Goal: Task Accomplishment & Management: Manage account settings

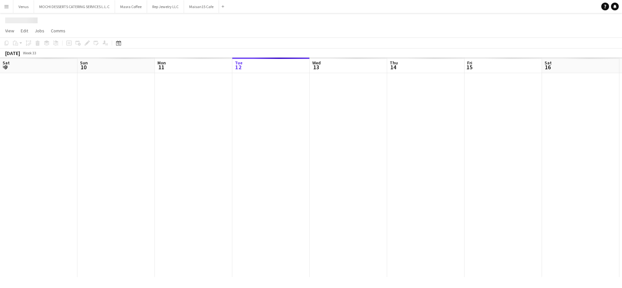
scroll to position [0, 155]
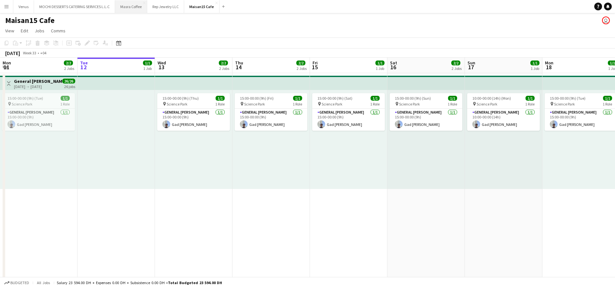
click at [135, 5] on button "Masra Coffee Close" at bounding box center [131, 6] width 32 height 13
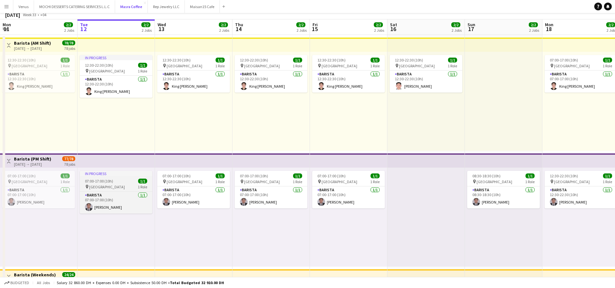
scroll to position [97, 0]
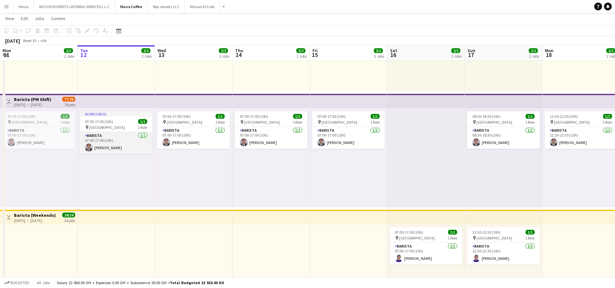
click at [109, 144] on app-card-role "Barista 1/1 07:00-17:00 (10h) Nelson Kalinga" at bounding box center [116, 143] width 73 height 22
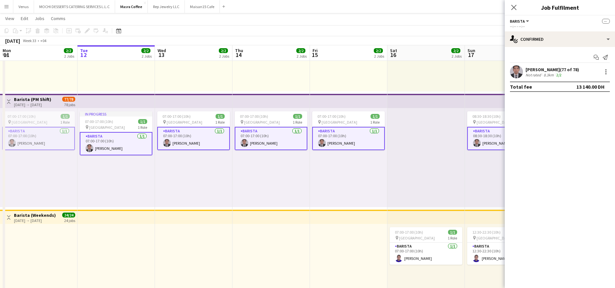
click at [123, 140] on app-card-role "Barista 1/1 07:00-17:00 (10h) Nelson Kalinga" at bounding box center [116, 143] width 73 height 23
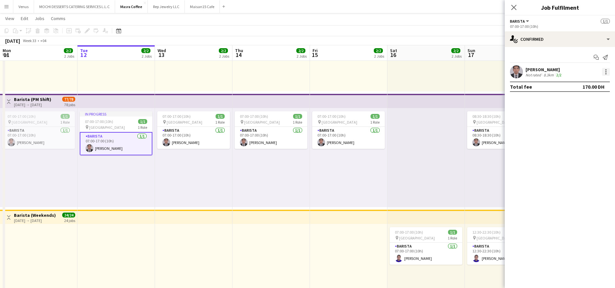
click at [606, 70] on div at bounding box center [605, 69] width 1 height 1
click at [589, 129] on span "Remove" at bounding box center [584, 131] width 40 height 6
click at [555, 73] on input at bounding box center [562, 72] width 75 height 8
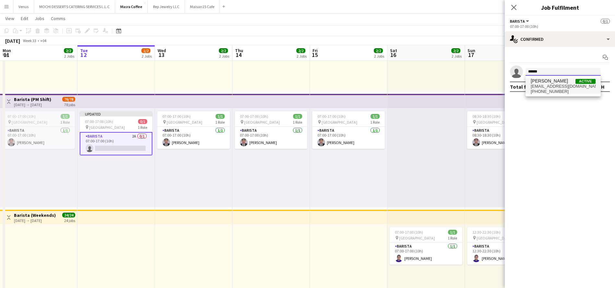
type input "******"
click at [559, 88] on span "lrfundador2024@gmail.com" at bounding box center [563, 86] width 65 height 5
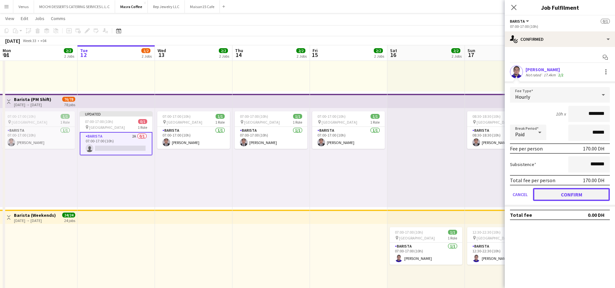
click at [561, 192] on button "Confirm" at bounding box center [571, 194] width 77 height 13
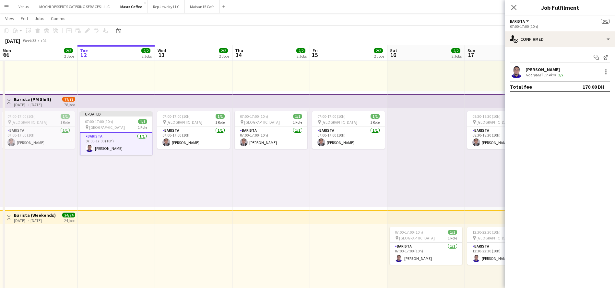
drag, startPoint x: 512, startPoint y: 7, endPoint x: 540, endPoint y: 27, distance: 33.3
click at [513, 7] on icon "Close pop-in" at bounding box center [513, 7] width 5 height 5
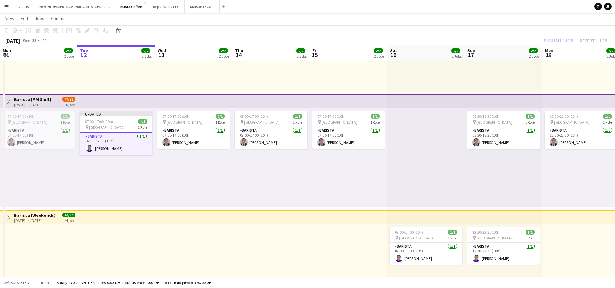
click at [558, 40] on div "Publish 1 job Revert 1 job" at bounding box center [575, 41] width 79 height 8
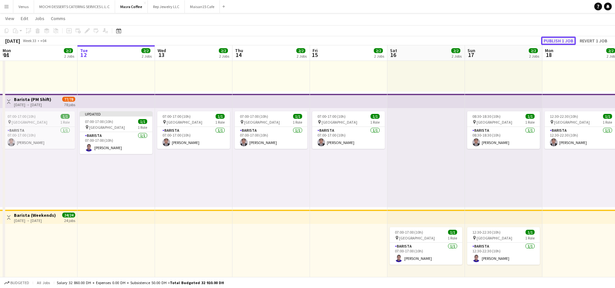
click at [567, 42] on button "Publish 1 job" at bounding box center [558, 41] width 35 height 8
click at [443, 26] on app-toolbar "Copy Paste Paste Ctrl+V Paste with crew Ctrl+Shift+V Paste linked Job Delete Gr…" at bounding box center [307, 30] width 615 height 11
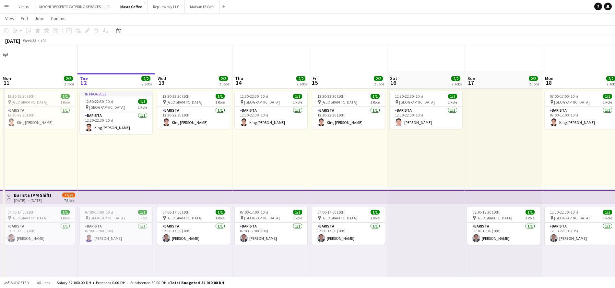
scroll to position [0, 0]
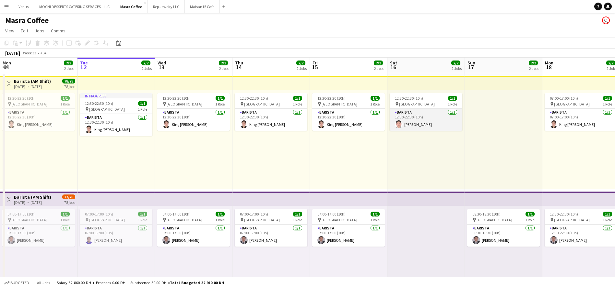
click at [425, 118] on app-card-role "Barista 1/1 12:30-22:30 (10h) Joshua Arcilla" at bounding box center [426, 120] width 73 height 22
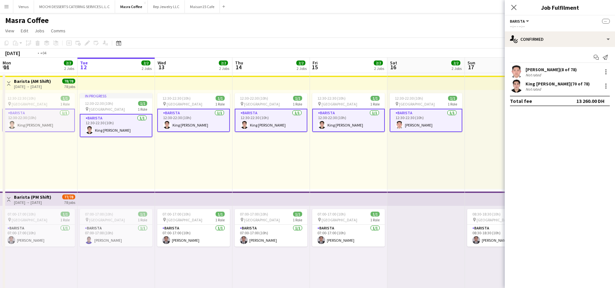
scroll to position [0, 154]
click at [434, 123] on app-card-role "Barista 1/1 12:30-22:30 (10h) Joshua Arcilla" at bounding box center [427, 120] width 73 height 23
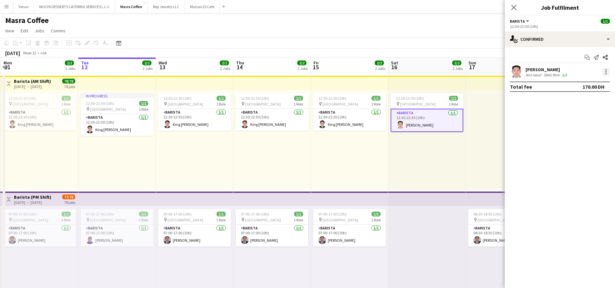
click at [603, 72] on div at bounding box center [606, 72] width 8 height 8
click at [579, 126] on button "Remove" at bounding box center [584, 131] width 51 height 16
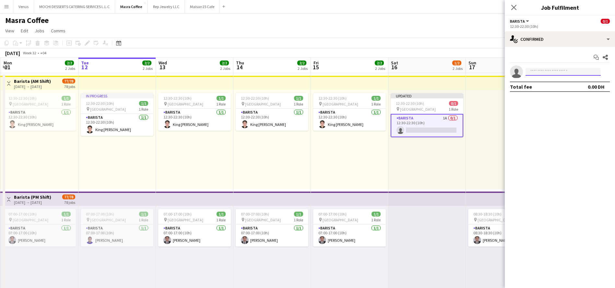
click at [556, 69] on input at bounding box center [562, 72] width 75 height 8
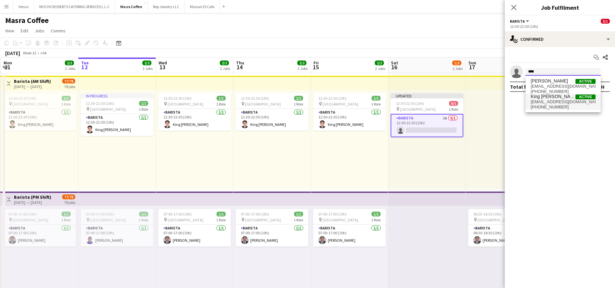
type input "****"
click at [537, 100] on span "mkingbryant@gmail.com" at bounding box center [563, 102] width 65 height 5
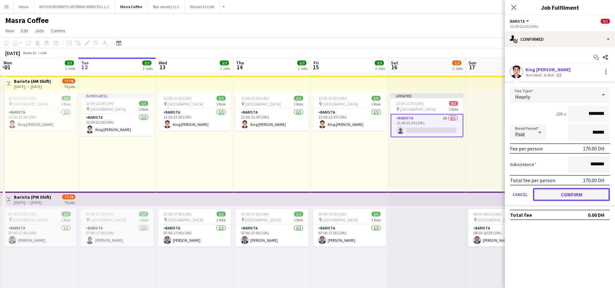
click at [558, 193] on button "Confirm" at bounding box center [571, 194] width 77 height 13
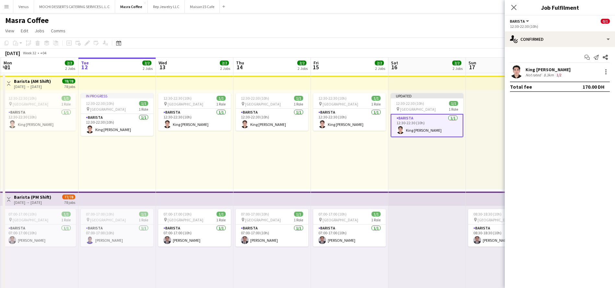
click at [512, 11] on div "Close pop-in" at bounding box center [514, 7] width 18 height 15
click at [514, 4] on icon "Close pop-in" at bounding box center [513, 7] width 6 height 6
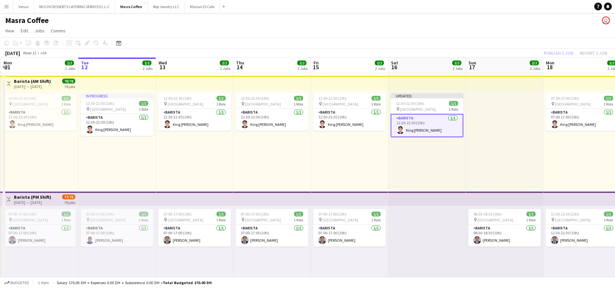
click at [562, 51] on div "Publish 1 job Revert 1 job" at bounding box center [575, 53] width 79 height 8
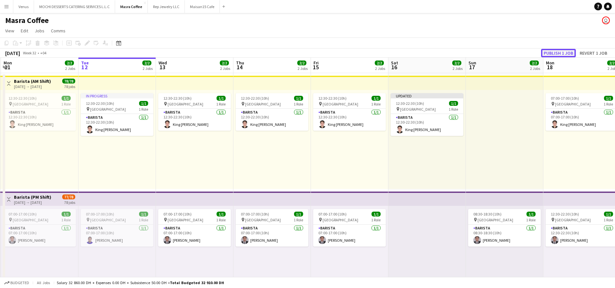
click at [564, 53] on button "Publish 1 job" at bounding box center [558, 53] width 35 height 8
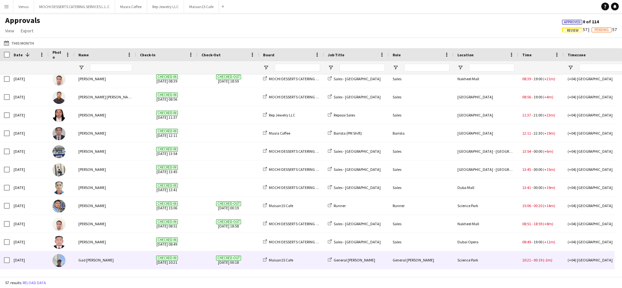
click at [108, 260] on div "Gad Kwesi Ayivor" at bounding box center [106, 261] width 62 height 18
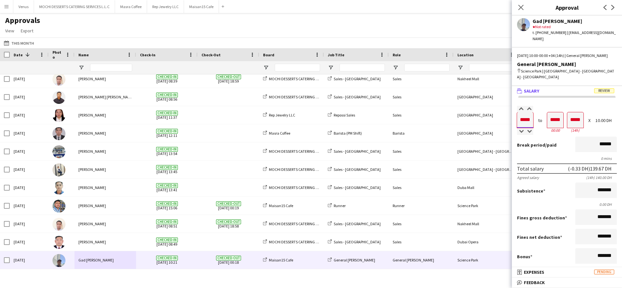
drag, startPoint x: 531, startPoint y: 113, endPoint x: 525, endPoint y: 113, distance: 6.2
click at [525, 113] on input "*****" at bounding box center [525, 120] width 16 height 16
type input "*****"
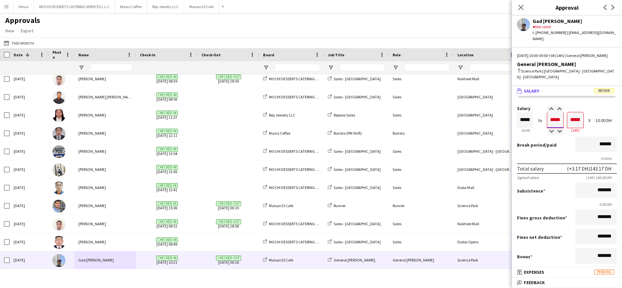
type input "*****"
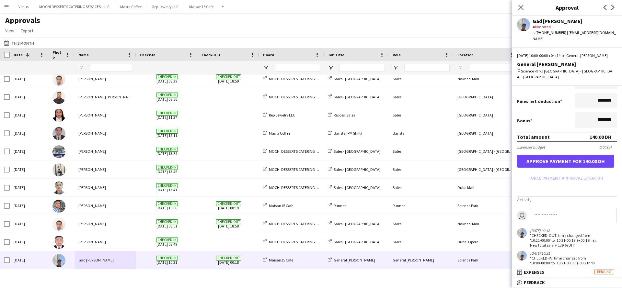
scroll to position [146, 0]
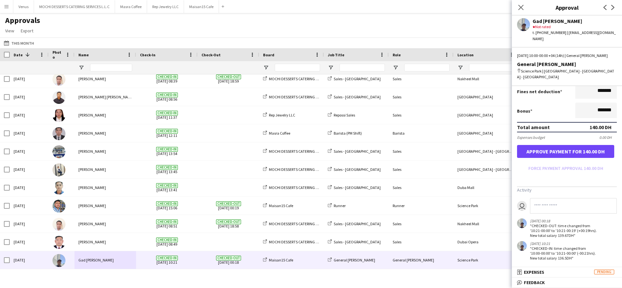
type input "*****"
click at [577, 146] on button "Approve payment for 140.00 DH" at bounding box center [565, 151] width 97 height 13
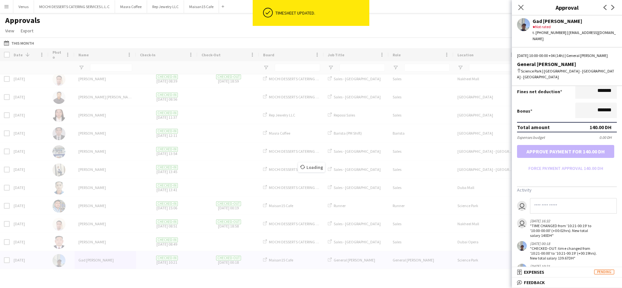
scroll to position [821, 0]
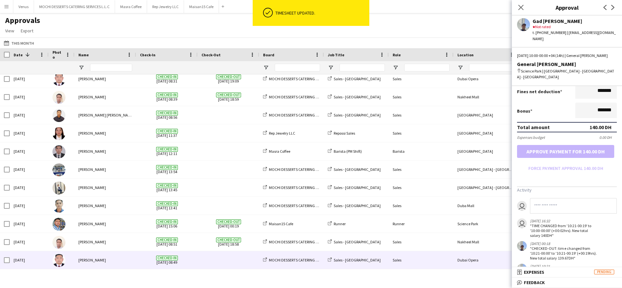
click at [149, 267] on span "Checked-in 06-08-2025 08:49" at bounding box center [167, 261] width 54 height 18
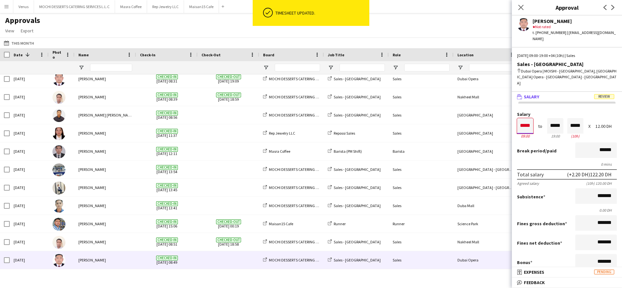
click at [514, 113] on form "Salary ***** 09:00 to ***** 19:00 ***** (10h) X 12.00 DH Break period /paid ***…" at bounding box center [567, 218] width 110 height 213
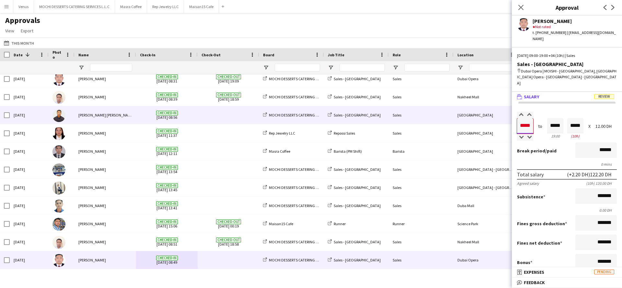
type input "*****"
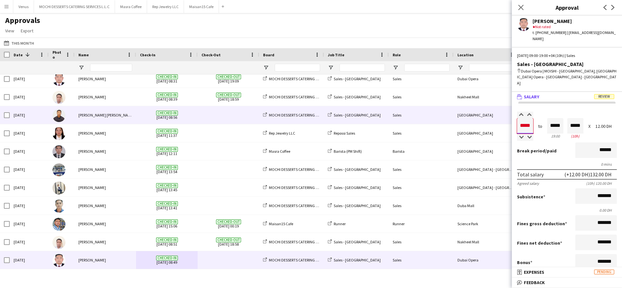
type input "*****"
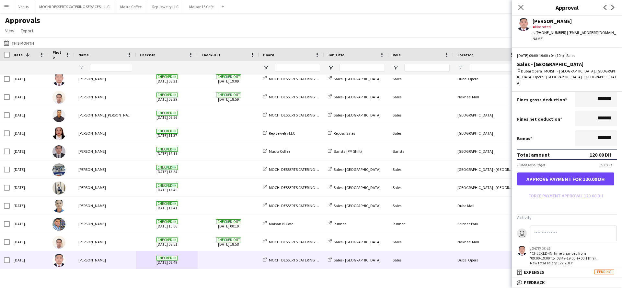
type input "*****"
click at [577, 173] on button "Approve payment for 120.00 DH" at bounding box center [565, 179] width 97 height 13
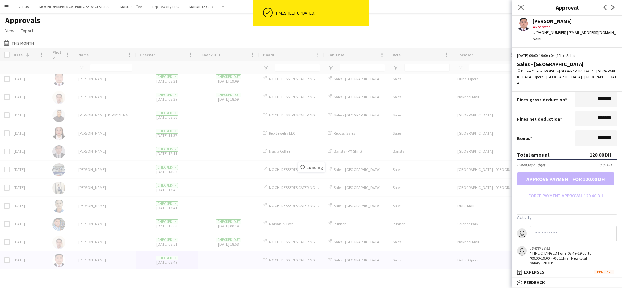
scroll to position [803, 0]
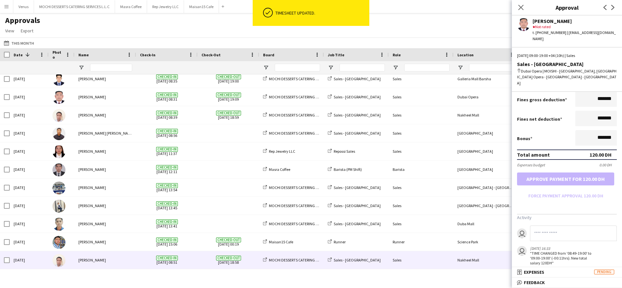
click at [116, 267] on div "louie padayao" at bounding box center [106, 261] width 62 height 18
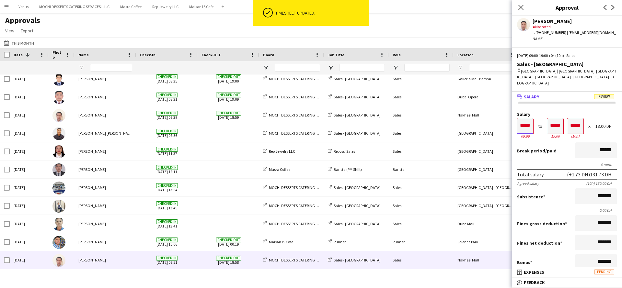
drag, startPoint x: 521, startPoint y: 120, endPoint x: 488, endPoint y: 121, distance: 33.4
click at [498, 120] on body "ok-circled Timesheet updated. Menu Boards Boards Boards All jobs Status Workfor…" at bounding box center [311, 144] width 622 height 288
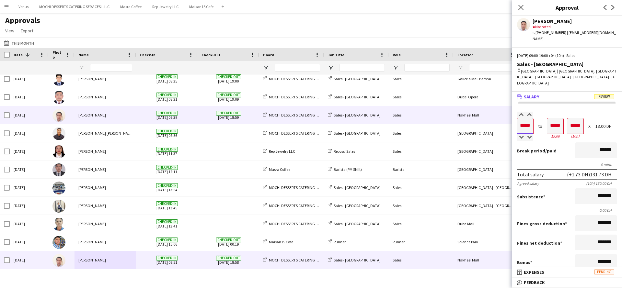
type input "*****"
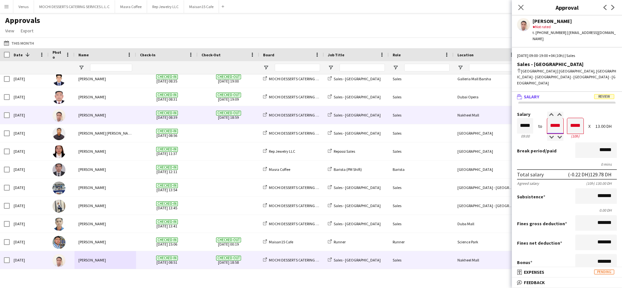
type input "*****"
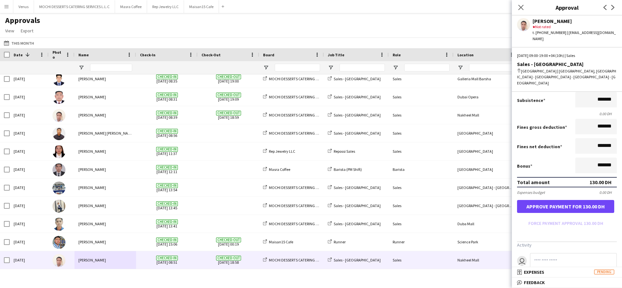
scroll to position [97, 0]
type input "*****"
click at [579, 200] on button "Approve payment for 130.00 DH" at bounding box center [565, 206] width 97 height 13
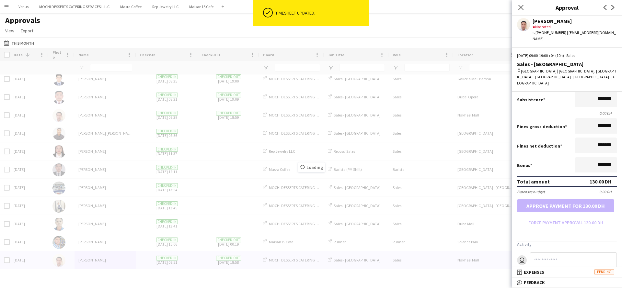
scroll to position [785, 0]
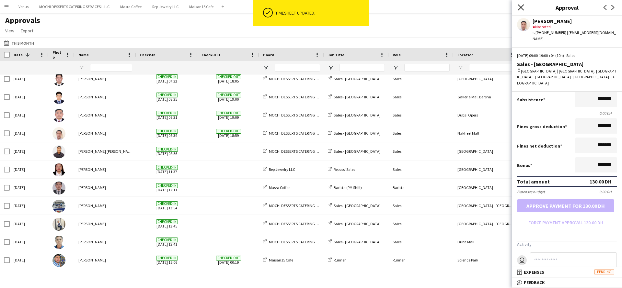
click at [520, 6] on icon at bounding box center [521, 7] width 6 height 6
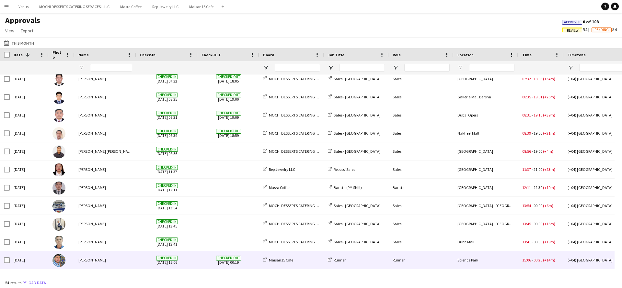
click at [93, 262] on div "Mohammad Usaid" at bounding box center [106, 261] width 62 height 18
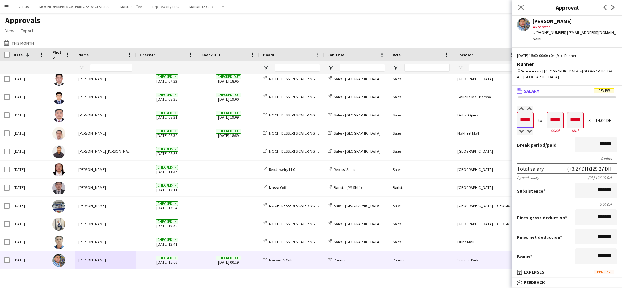
click at [530, 115] on input "*****" at bounding box center [525, 120] width 16 height 16
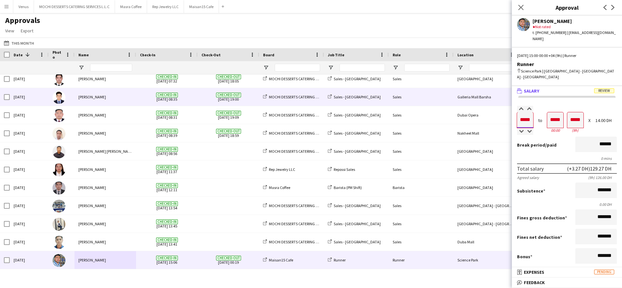
type input "*****"
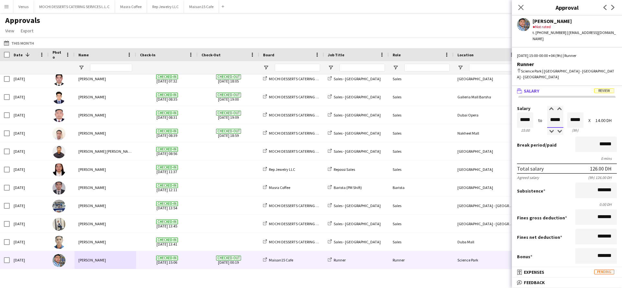
click at [557, 115] on input "*****" at bounding box center [555, 120] width 16 height 16
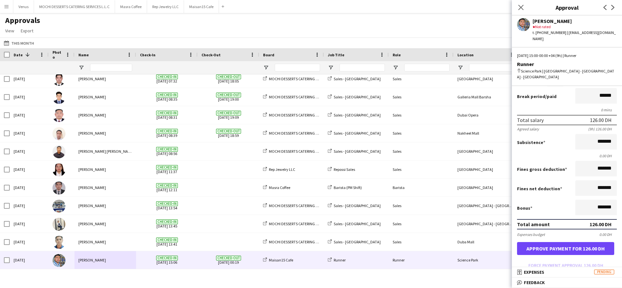
scroll to position [0, 0]
type input "*****"
click at [552, 242] on button "Approve payment for 126.00 DH" at bounding box center [565, 248] width 97 height 13
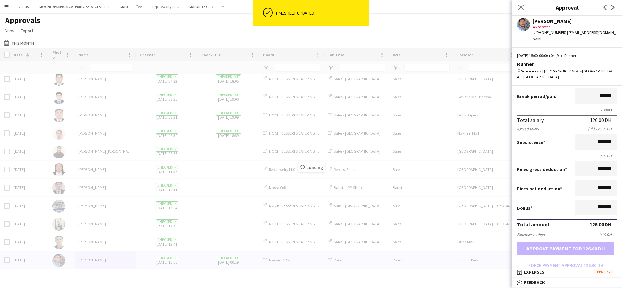
scroll to position [767, 0]
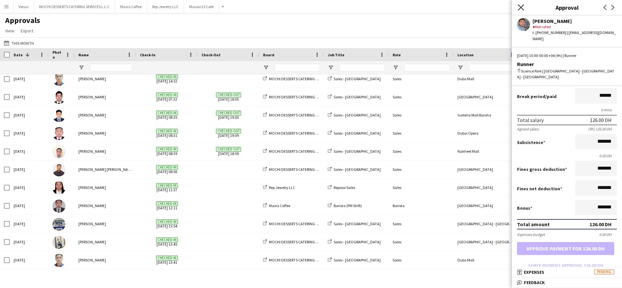
click at [519, 7] on icon "Close pop-in" at bounding box center [521, 7] width 6 height 6
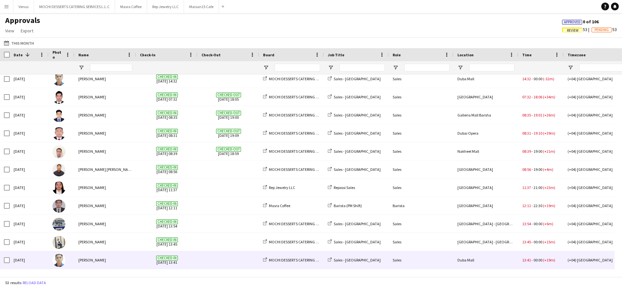
click at [73, 259] on div at bounding box center [62, 261] width 26 height 18
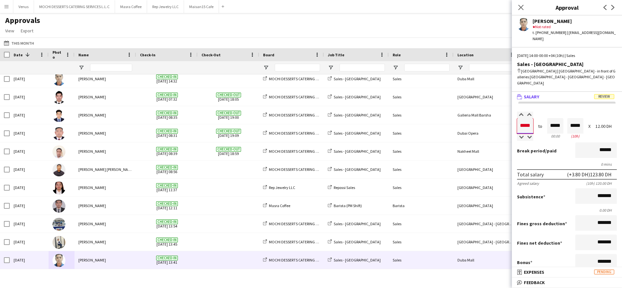
drag, startPoint x: 532, startPoint y: 112, endPoint x: 512, endPoint y: 111, distance: 19.5
click at [512, 112] on form "Salary ***** 14:00 to ***** 00:00 ***** (10h) X 12.00 DH Break period /paid ***…" at bounding box center [567, 218] width 110 height 213
type input "*****"
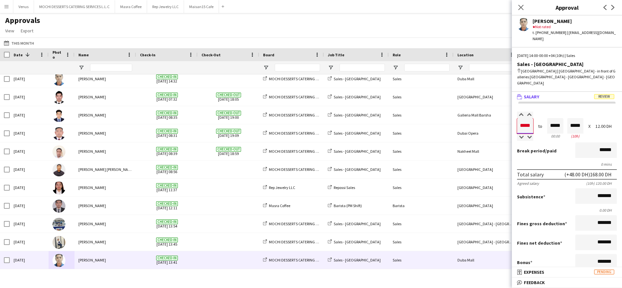
type input "*****"
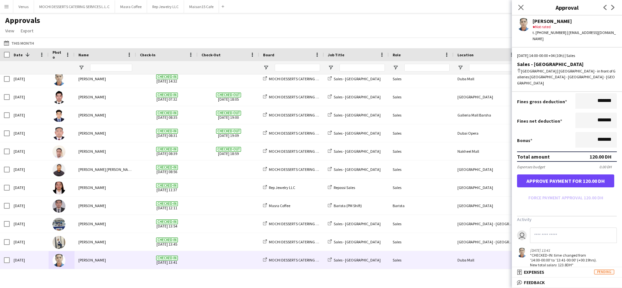
scroll to position [124, 0]
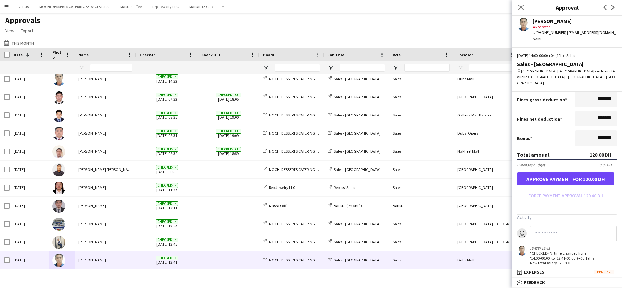
type input "*****"
click at [584, 173] on button "Approve payment for 120.00 DH" at bounding box center [565, 179] width 97 height 13
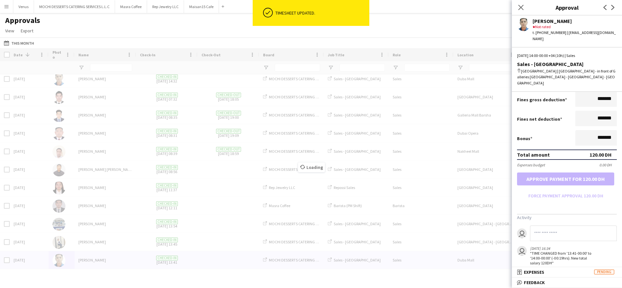
scroll to position [749, 0]
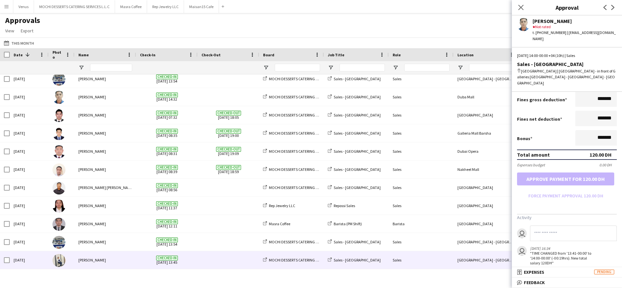
click at [108, 264] on div "jomel subido" at bounding box center [106, 261] width 62 height 18
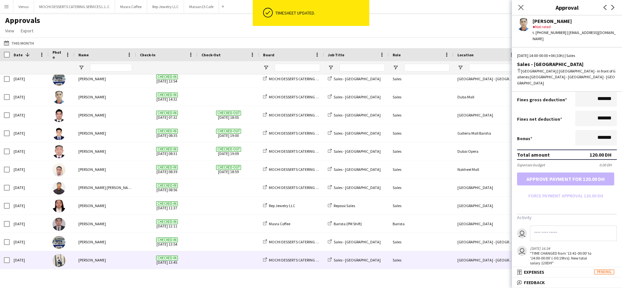
scroll to position [0, 0]
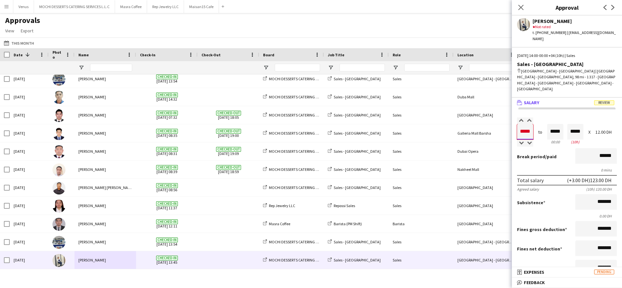
drag, startPoint x: 532, startPoint y: 116, endPoint x: 513, endPoint y: 115, distance: 18.8
click at [513, 118] on form "Salary ***** 14:00 to ***** 00:00 ***** (10h) X 12.00 DH Break period /paid ***…" at bounding box center [567, 224] width 110 height 213
type input "*****"
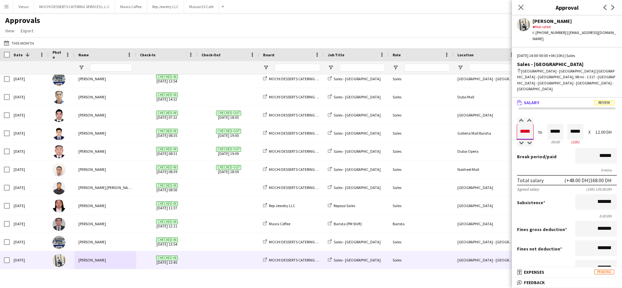
type input "*****"
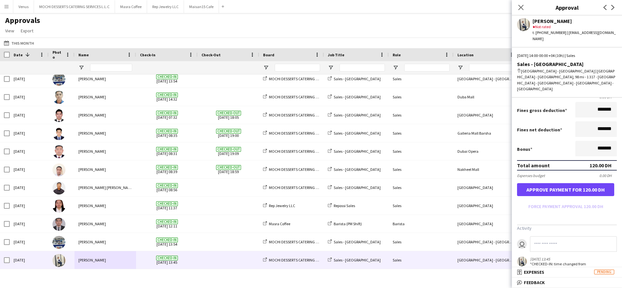
type input "*****"
click at [552, 183] on button "Approve payment for 120.00 DH" at bounding box center [565, 189] width 97 height 13
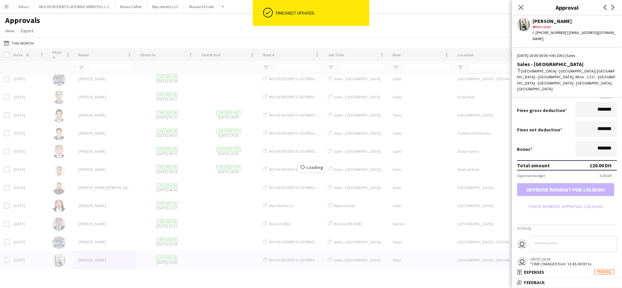
scroll to position [731, 0]
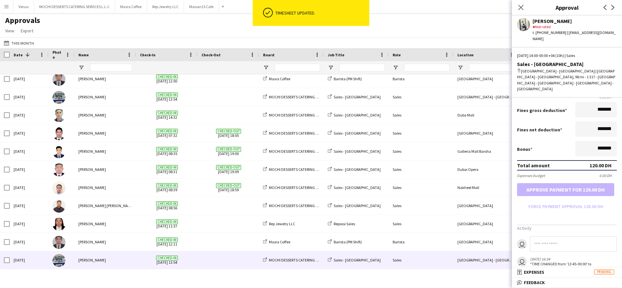
click at [90, 262] on div "Eric Tomas" at bounding box center [106, 261] width 62 height 18
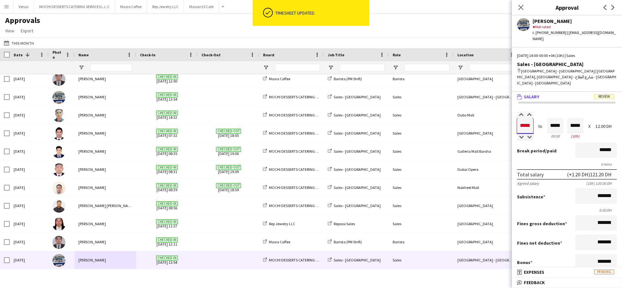
drag, startPoint x: 531, startPoint y: 113, endPoint x: 507, endPoint y: 113, distance: 23.3
click at [507, 113] on body "ok-circled Timesheet updated. Menu Boards Boards Boards All jobs Status Workfor…" at bounding box center [311, 144] width 622 height 288
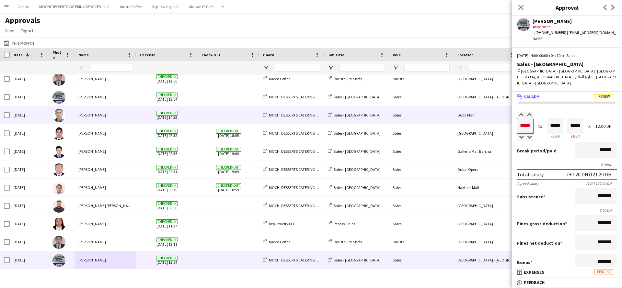
type input "*****"
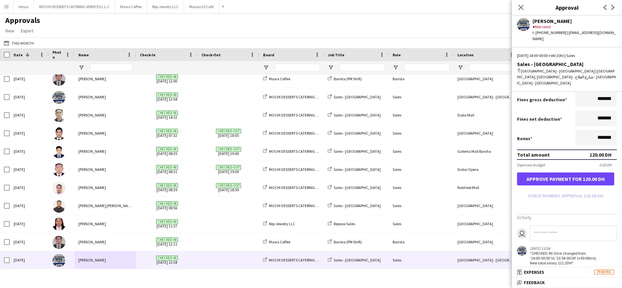
type input "*****"
click at [561, 173] on button "Approve payment for 120.00 DH" at bounding box center [565, 179] width 97 height 13
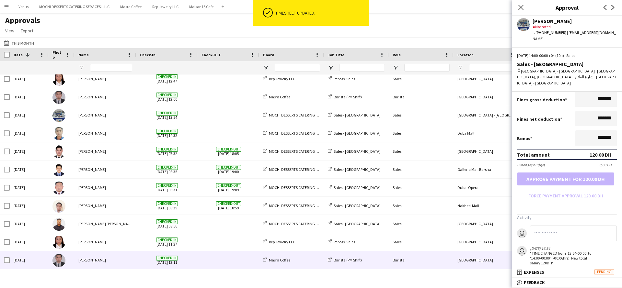
scroll to position [712, 0]
click at [102, 261] on div "Nelson Kalinga" at bounding box center [106, 261] width 62 height 18
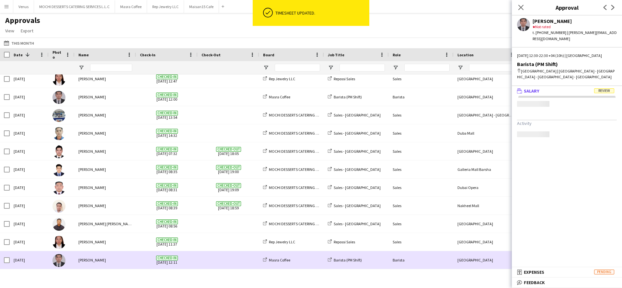
scroll to position [0, 0]
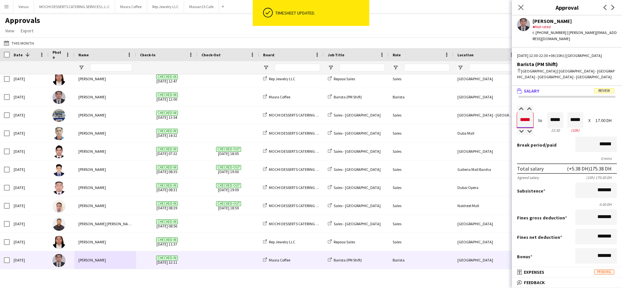
drag, startPoint x: 533, startPoint y: 112, endPoint x: 527, endPoint y: 114, distance: 6.1
click at [527, 114] on input "*****" at bounding box center [525, 120] width 16 height 16
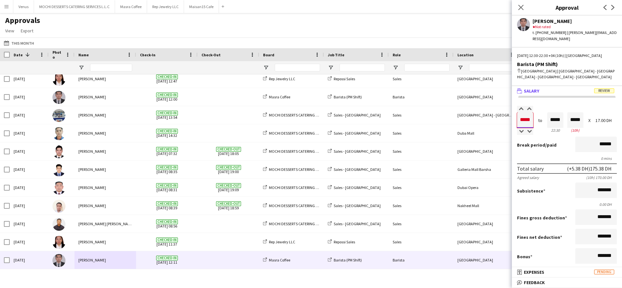
type input "*****"
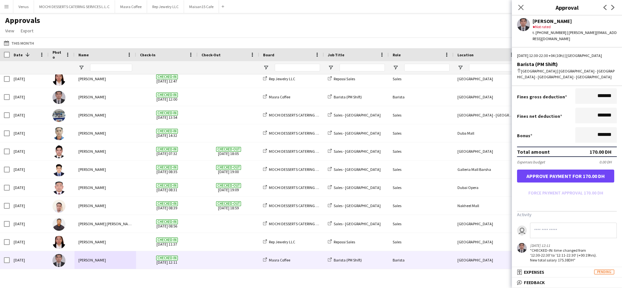
scroll to position [124, 0]
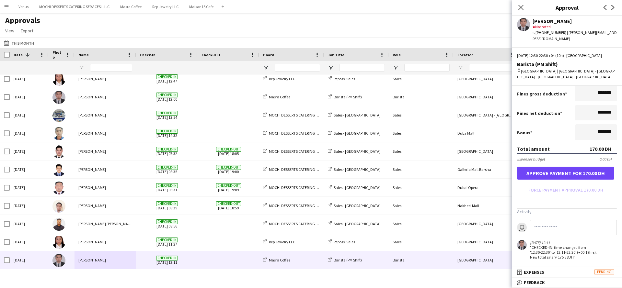
type input "*****"
click at [578, 169] on button "Approve payment for 170.00 DH" at bounding box center [565, 173] width 97 height 13
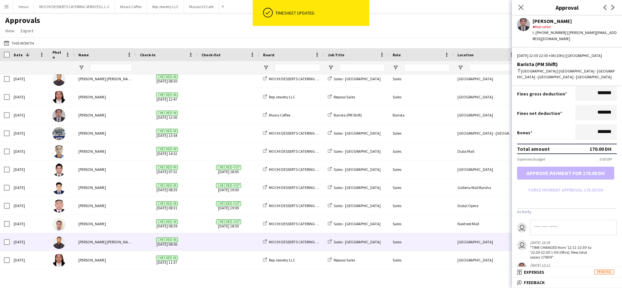
scroll to position [694, 0]
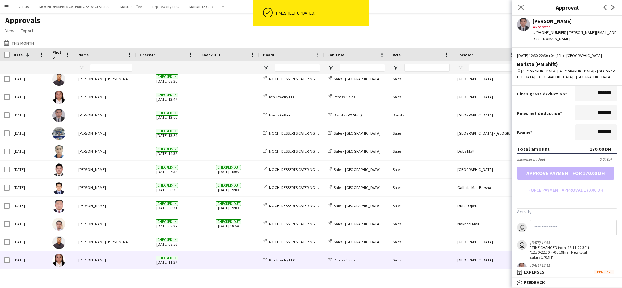
click at [115, 262] on div "Lolita Pascual" at bounding box center [106, 261] width 62 height 18
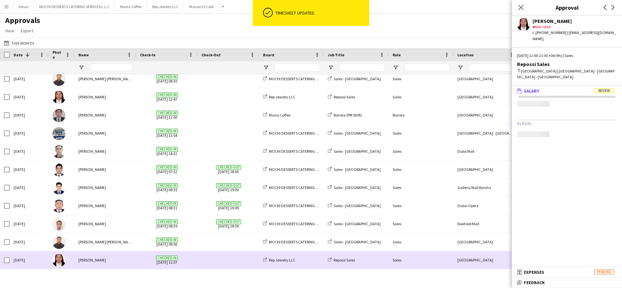
scroll to position [0, 0]
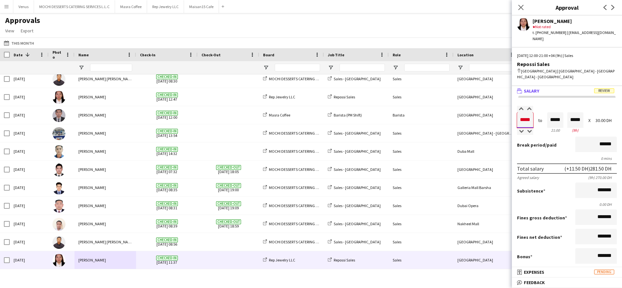
drag, startPoint x: 525, startPoint y: 113, endPoint x: 517, endPoint y: 115, distance: 8.5
click at [517, 115] on form "Salary ***** 12:00 to ***** 21:00 ***** (9h) X 30.00 DH Break period /paid ****…" at bounding box center [567, 212] width 110 height 213
click at [531, 116] on input "*****" at bounding box center [525, 120] width 16 height 16
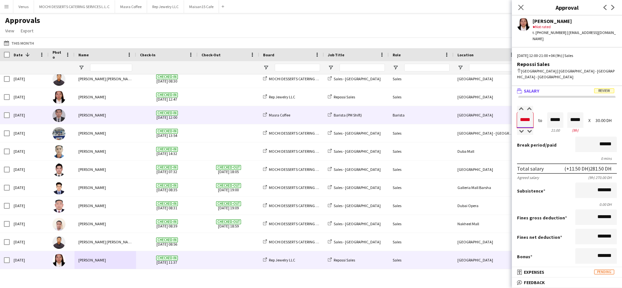
scroll to position [0, 0]
drag, startPoint x: 533, startPoint y: 114, endPoint x: 507, endPoint y: 118, distance: 26.2
click at [507, 118] on body "Menu Boards Boards Boards All jobs Status Workforce Workforce My Workforce Recr…" at bounding box center [311, 144] width 622 height 288
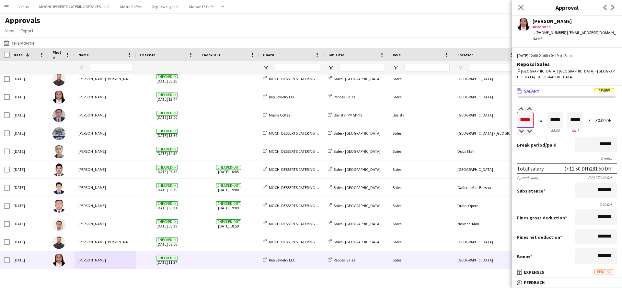
type input "*****"
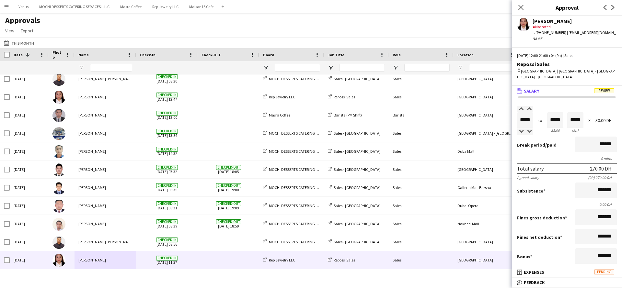
scroll to position [0, 0]
click at [554, 164] on div "Total salary 270.00 DH" at bounding box center [567, 169] width 100 height 10
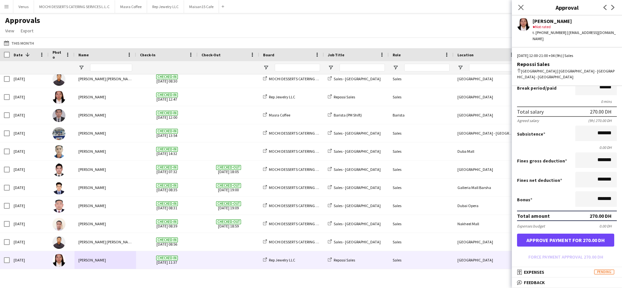
scroll to position [124, 0]
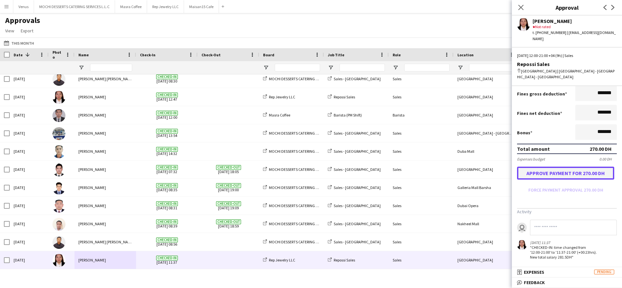
click at [570, 170] on button "Approve payment for 270.00 DH" at bounding box center [565, 173] width 97 height 13
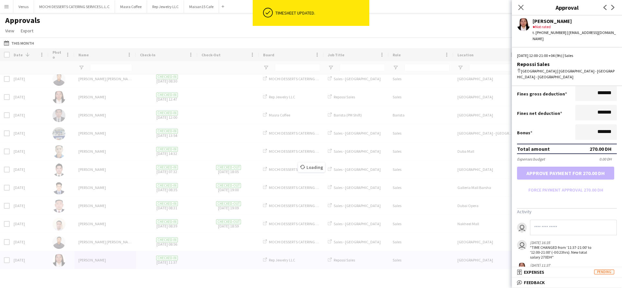
scroll to position [676, 0]
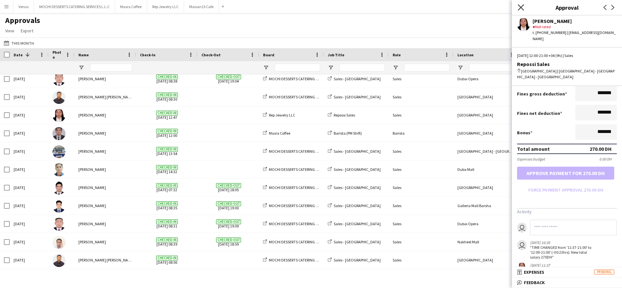
click at [521, 6] on icon at bounding box center [521, 7] width 6 height 6
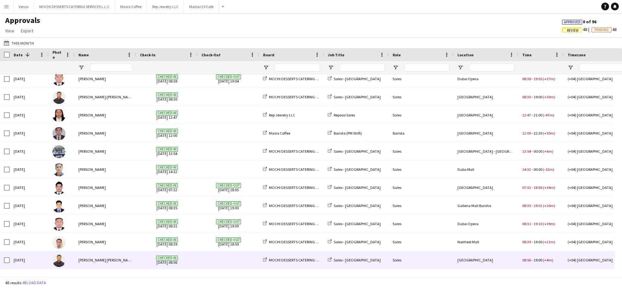
click at [129, 261] on div "Hezir Rushthrone Manansala" at bounding box center [106, 261] width 62 height 18
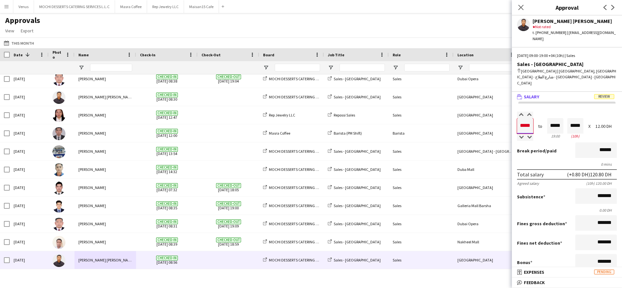
drag, startPoint x: 532, startPoint y: 115, endPoint x: 521, endPoint y: 115, distance: 11.0
click at [521, 118] on input "*****" at bounding box center [525, 126] width 16 height 16
type input "*****"
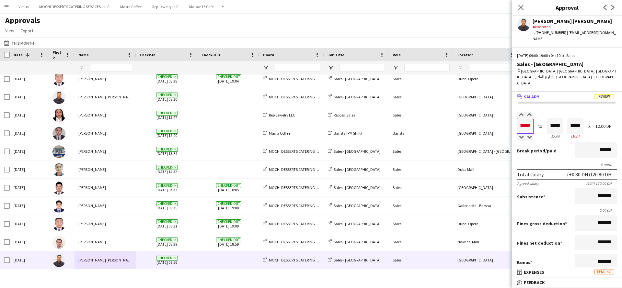
type input "*****"
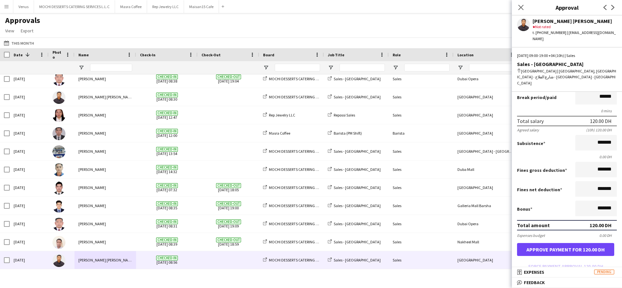
scroll to position [124, 0]
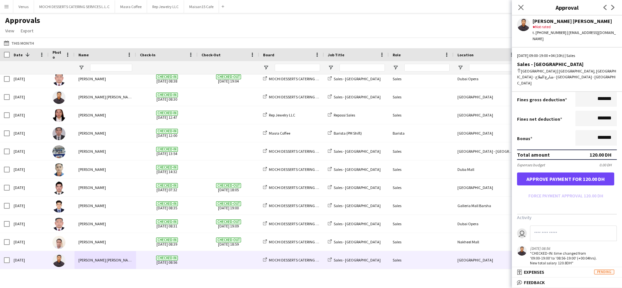
type input "*****"
click at [568, 173] on button "Approve payment for 120.00 DH" at bounding box center [565, 179] width 97 height 13
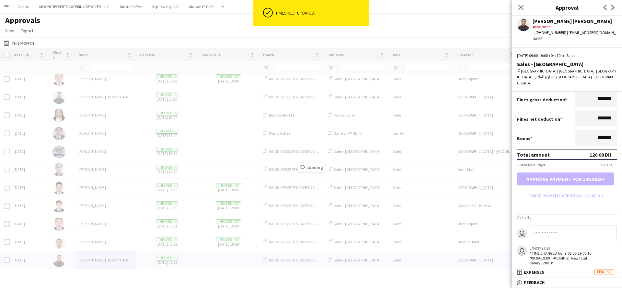
scroll to position [658, 0]
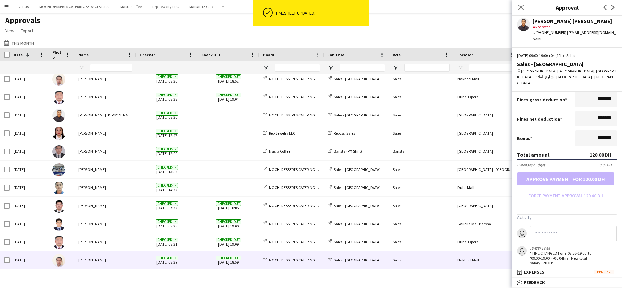
click at [176, 262] on span "Checked-in 07-08-2025 08:39" at bounding box center [167, 261] width 54 height 18
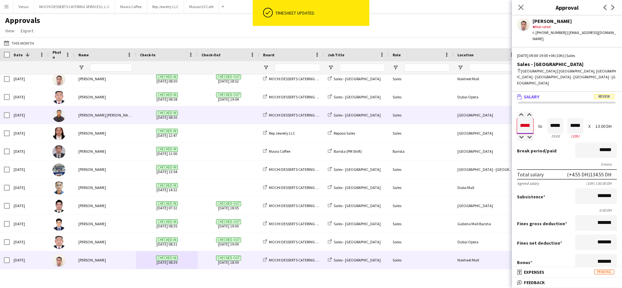
scroll to position [0, 0]
drag, startPoint x: 531, startPoint y: 120, endPoint x: 505, endPoint y: 124, distance: 26.5
click at [505, 123] on body "ok-circled Timesheet updated. Menu Boards Boards Boards All jobs Status Workfor…" at bounding box center [311, 144] width 622 height 288
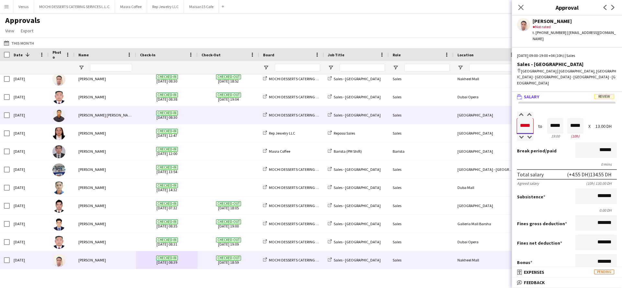
type input "*****"
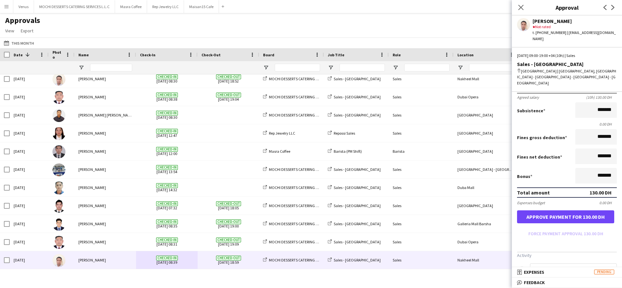
scroll to position [143, 0]
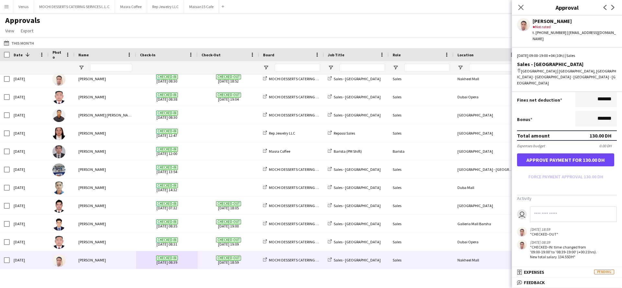
type input "*****"
click at [567, 158] on button "Approve payment for 130.00 DH" at bounding box center [565, 160] width 97 height 13
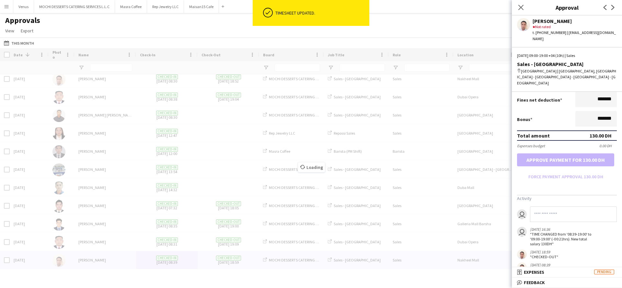
scroll to position [640, 0]
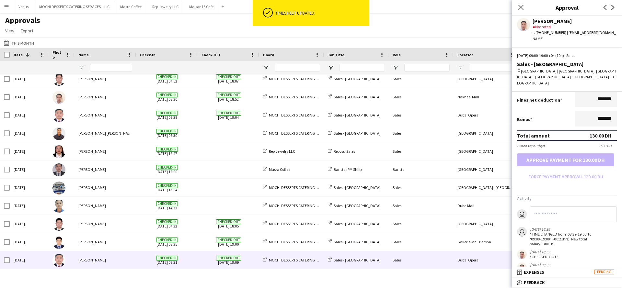
click at [167, 261] on span "Checked-in 07-08-2025 08:31" at bounding box center [167, 261] width 54 height 18
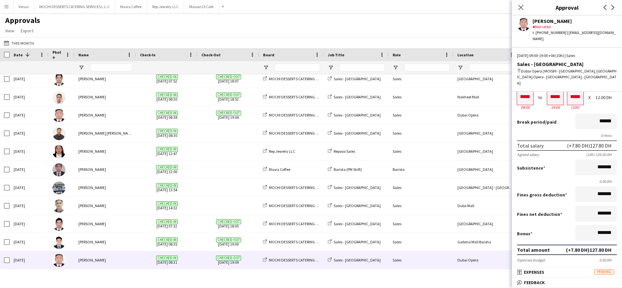
scroll to position [0, 0]
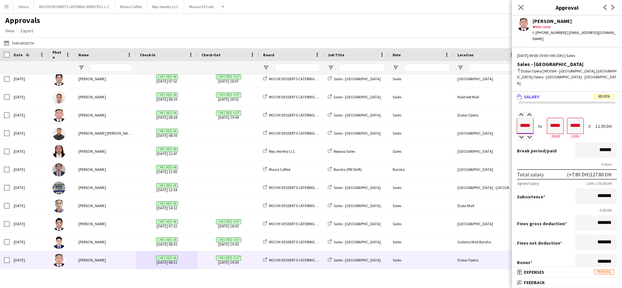
drag, startPoint x: 519, startPoint y: 114, endPoint x: 499, endPoint y: 114, distance: 19.4
click at [515, 114] on form "Salary ***** 09:00 to ***** 19:00 ***** (10h) X 12.00 DH Break period /paid ***…" at bounding box center [567, 218] width 110 height 213
drag, startPoint x: 533, startPoint y: 112, endPoint x: 504, endPoint y: 111, distance: 28.9
click at [504, 111] on body "Menu Boards Boards Boards All jobs Status Workforce Workforce My Workforce Recr…" at bounding box center [311, 144] width 622 height 288
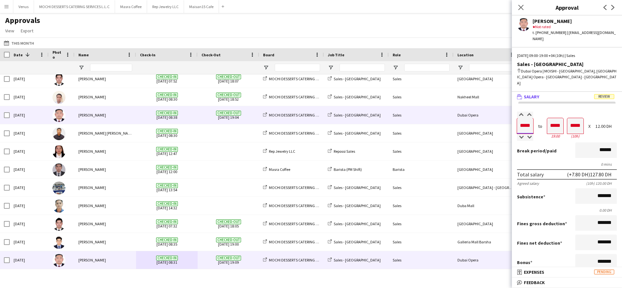
type input "*****"
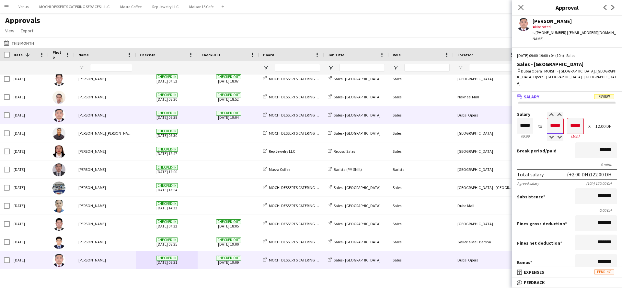
type input "*****"
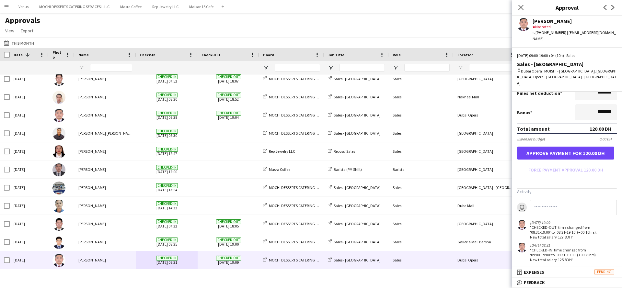
scroll to position [152, 0]
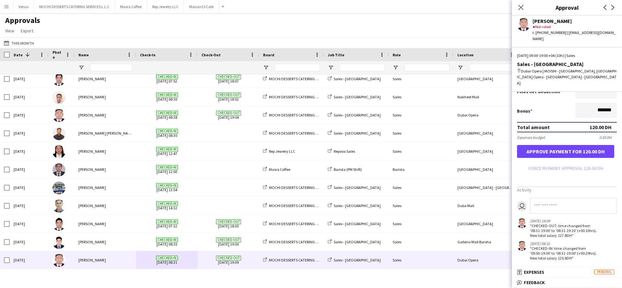
type input "*****"
click at [565, 145] on button "Approve payment for 120.00 DH" at bounding box center [565, 151] width 97 height 13
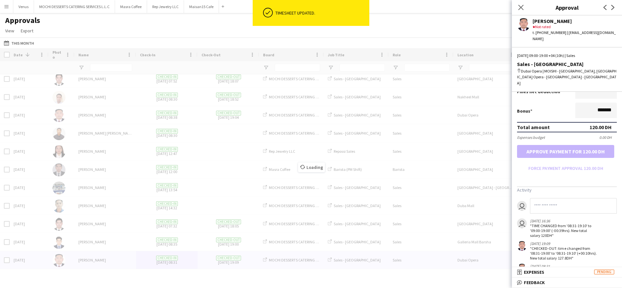
scroll to position [622, 0]
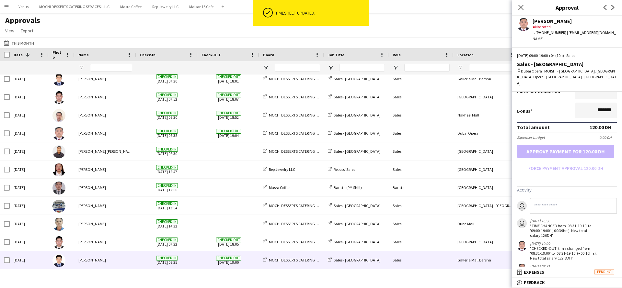
click at [159, 258] on span "Checked-in" at bounding box center [167, 258] width 22 height 5
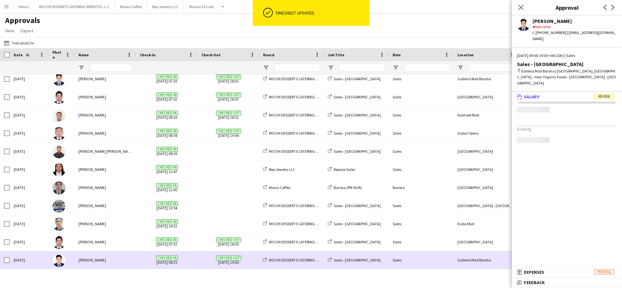
scroll to position [0, 0]
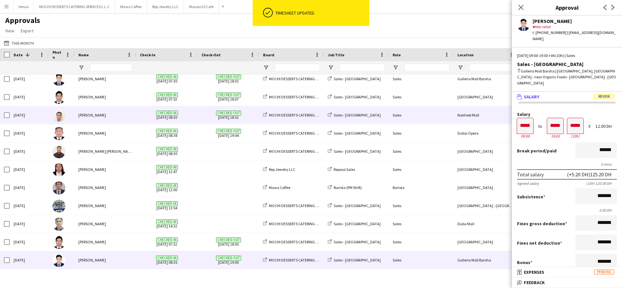
drag, startPoint x: 495, startPoint y: 117, endPoint x: 492, endPoint y: 118, distance: 3.6
click at [494, 117] on div "Nakheel Mall" at bounding box center [486, 115] width 65 height 18
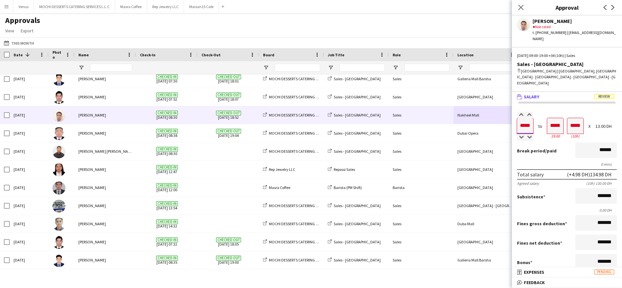
drag, startPoint x: 523, startPoint y: 120, endPoint x: 534, endPoint y: 119, distance: 11.0
click at [534, 119] on div "Salary ***** 09:00 to ***** 19:00 ***** (10h) X 13.00 DH" at bounding box center [567, 126] width 100 height 28
type input "*****"
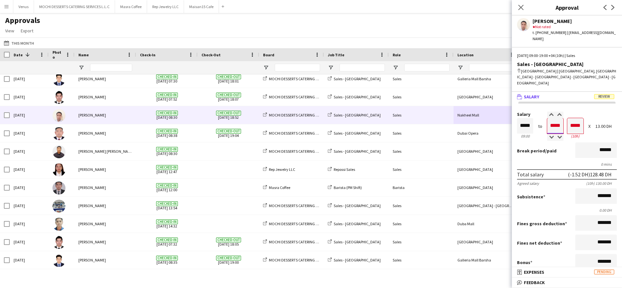
type input "*****"
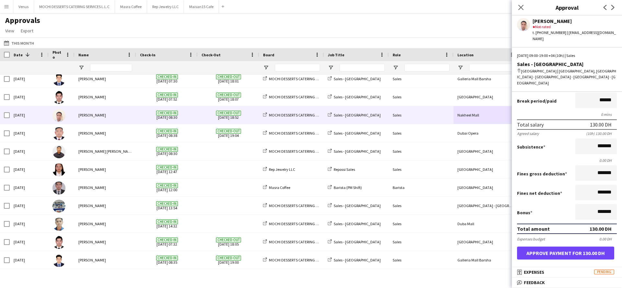
scroll to position [158, 0]
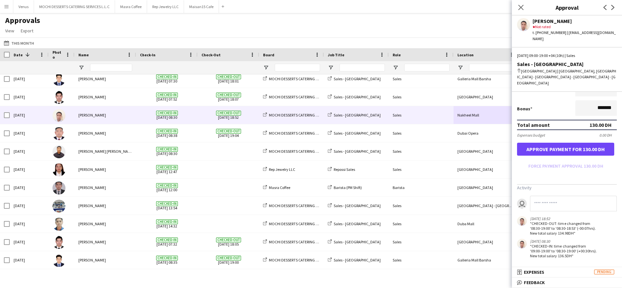
type input "*****"
click at [559, 143] on button "Approve payment for 130.00 DH" at bounding box center [565, 149] width 97 height 13
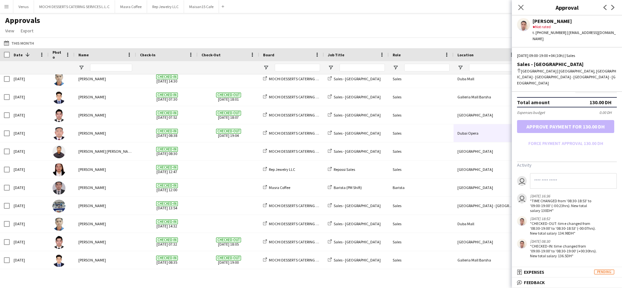
scroll to position [181, 0]
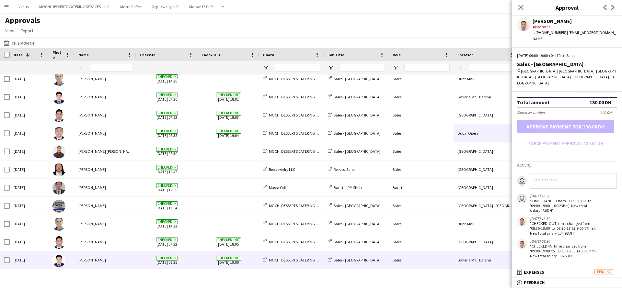
click at [110, 260] on div "Johnjay Mendoza" at bounding box center [106, 261] width 62 height 18
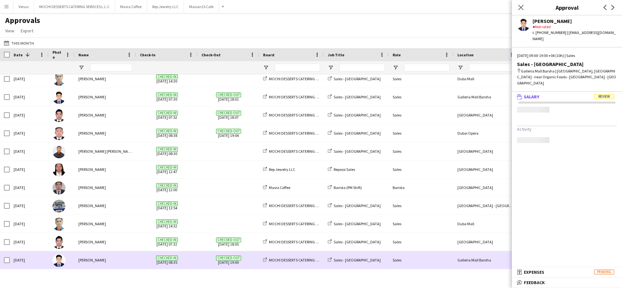
scroll to position [0, 0]
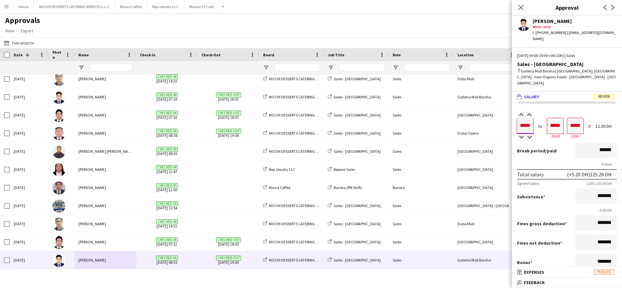
drag, startPoint x: 521, startPoint y: 113, endPoint x: 510, endPoint y: 115, distance: 11.2
click at [516, 113] on form "Salary ***** 09:00 to ***** 19:00 ***** (10h) X 12.00 DH Break period /paid ***…" at bounding box center [567, 218] width 110 height 213
type input "*****"
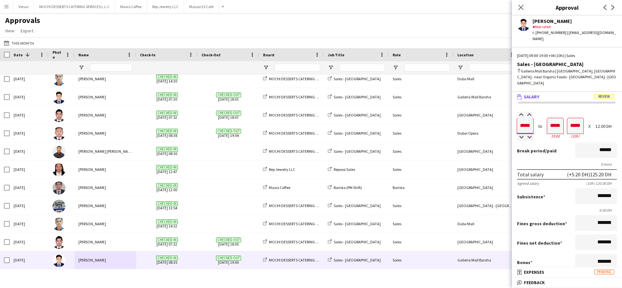
type input "*****"
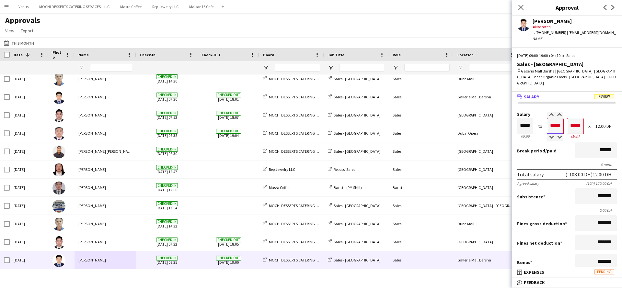
type input "*****"
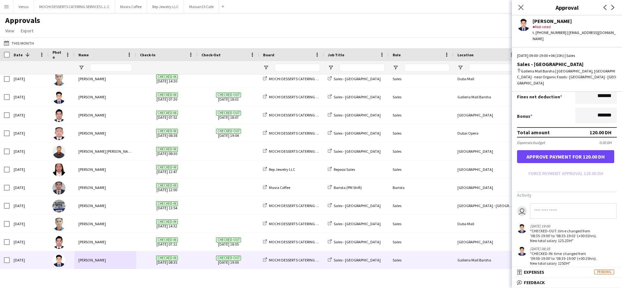
scroll to position [147, 0]
type input "*****"
click at [598, 150] on button "Approve payment for 120.00 DH" at bounding box center [565, 156] width 97 height 13
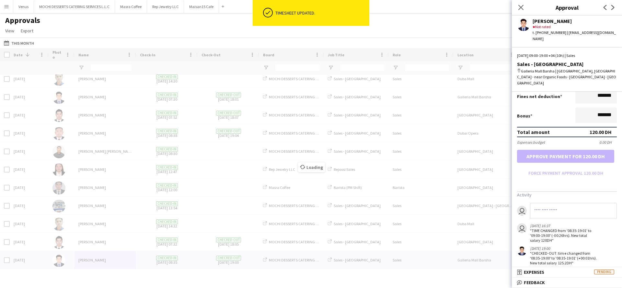
scroll to position [585, 0]
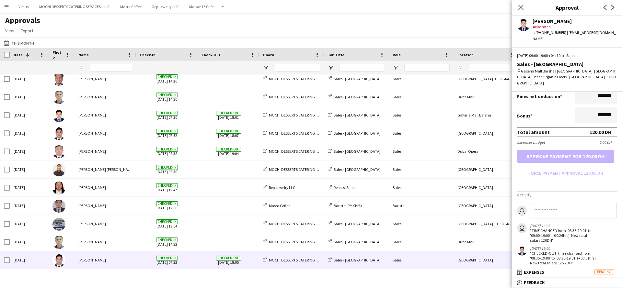
click at [173, 259] on span "Checked-in" at bounding box center [167, 258] width 22 height 5
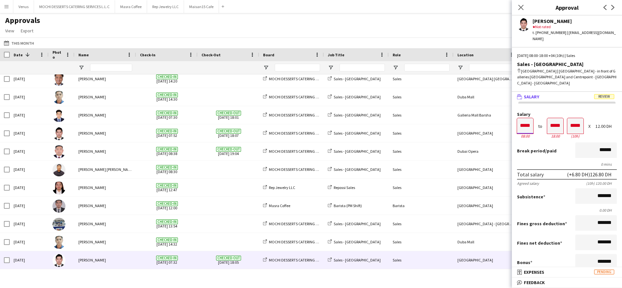
click at [531, 118] on input "*****" at bounding box center [525, 126] width 16 height 16
drag, startPoint x: 525, startPoint y: 112, endPoint x: 521, endPoint y: 112, distance: 4.9
click at [521, 118] on input "*****" at bounding box center [525, 126] width 16 height 16
drag, startPoint x: 532, startPoint y: 113, endPoint x: 523, endPoint y: 115, distance: 8.6
click at [523, 118] on input "*****" at bounding box center [525, 126] width 16 height 16
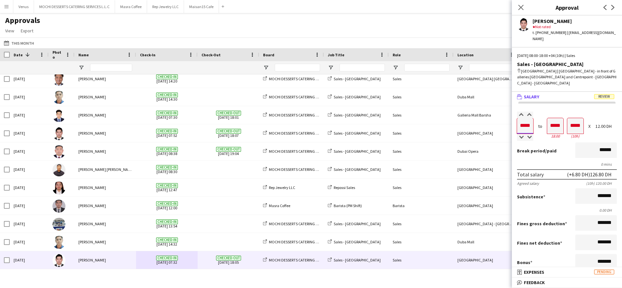
type input "*****"
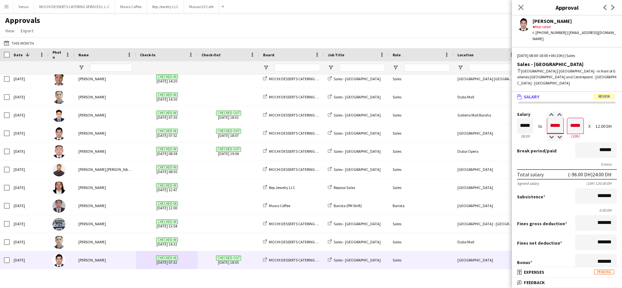
type input "*****"
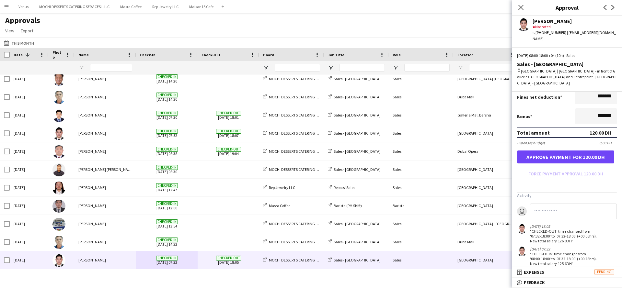
scroll to position [152, 0]
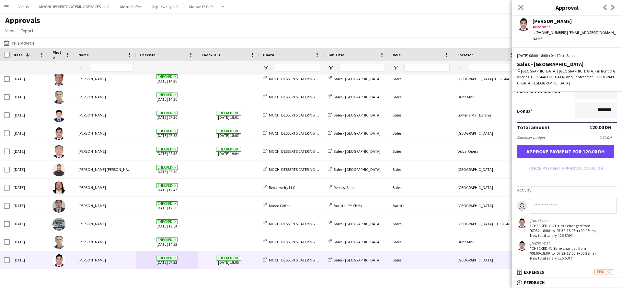
type input "*****"
click at [557, 145] on button "Approve payment for 120.00 DH" at bounding box center [565, 151] width 97 height 13
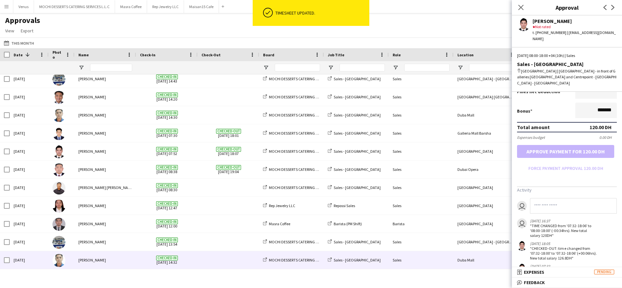
scroll to position [567, 0]
drag, startPoint x: 158, startPoint y: 265, endPoint x: 170, endPoint y: 263, distance: 12.3
click at [159, 265] on span "Checked-in 08-08-2025 14:32" at bounding box center [167, 261] width 54 height 18
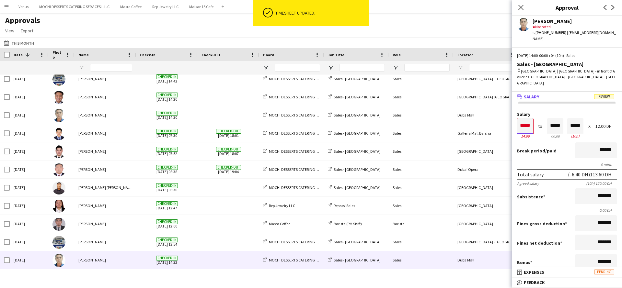
drag, startPoint x: 532, startPoint y: 115, endPoint x: 505, endPoint y: 118, distance: 26.8
click at [503, 118] on body "ok-circled Timesheet updated. Menu Boards Boards Boards All jobs Status Workfor…" at bounding box center [311, 144] width 622 height 288
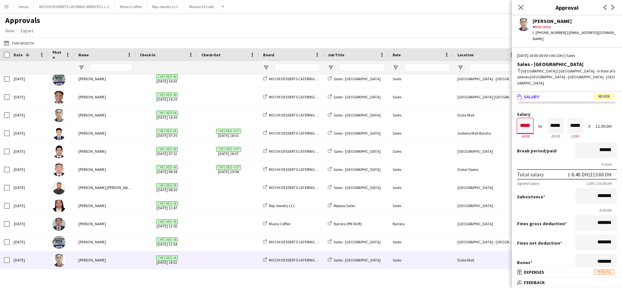
scroll to position [0, 0]
type input "*****"
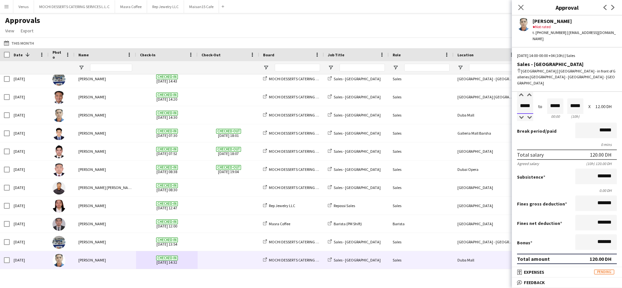
scroll to position [97, 0]
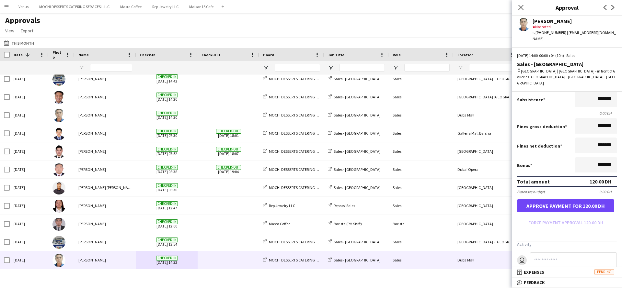
type input "*****"
click at [564, 200] on button "Approve payment for 120.00 DH" at bounding box center [565, 206] width 97 height 13
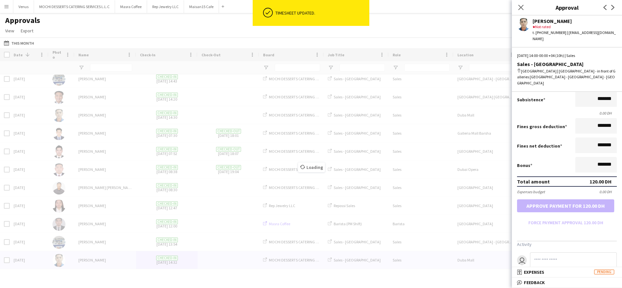
scroll to position [549, 0]
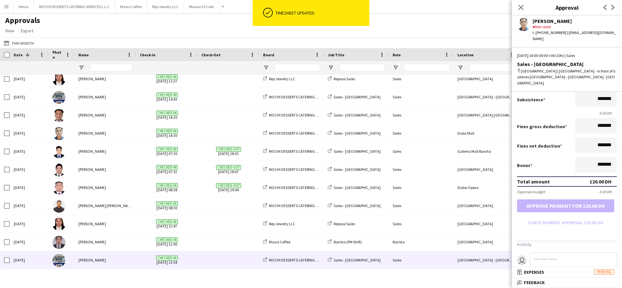
click at [176, 263] on span "Checked-in 08-08-2025 13:54" at bounding box center [167, 261] width 54 height 18
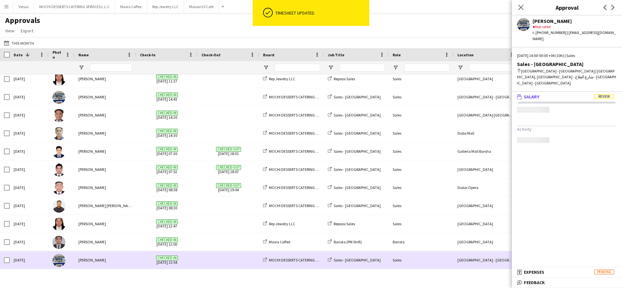
scroll to position [0, 0]
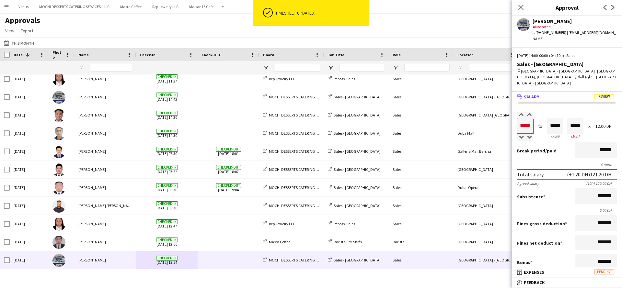
drag, startPoint x: 532, startPoint y: 116, endPoint x: 511, endPoint y: 117, distance: 20.4
click at [511, 117] on body "ok-circled Timesheet updated. Menu Boards Boards Boards All jobs Status Workfor…" at bounding box center [311, 144] width 622 height 288
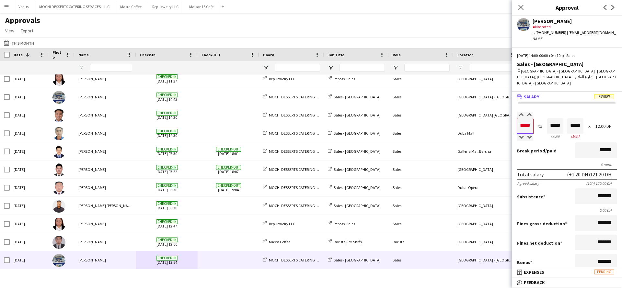
type input "*****"
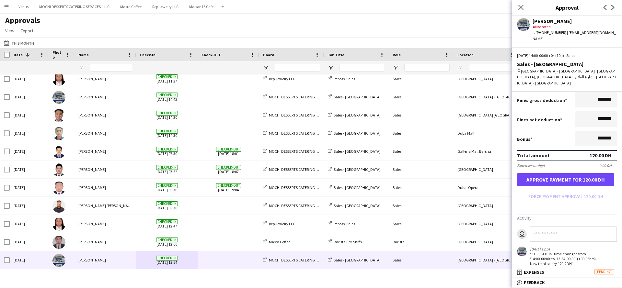
scroll to position [124, 0]
type input "*****"
click at [551, 173] on button "Approve payment for 120.00 DH" at bounding box center [565, 179] width 97 height 13
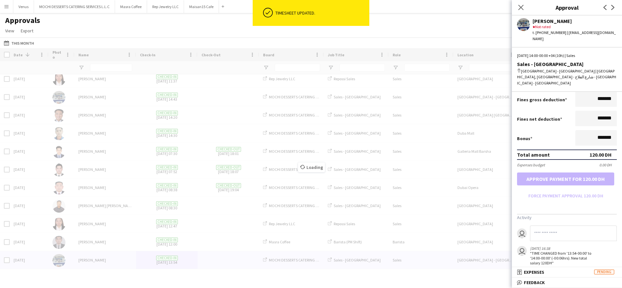
scroll to position [531, 0]
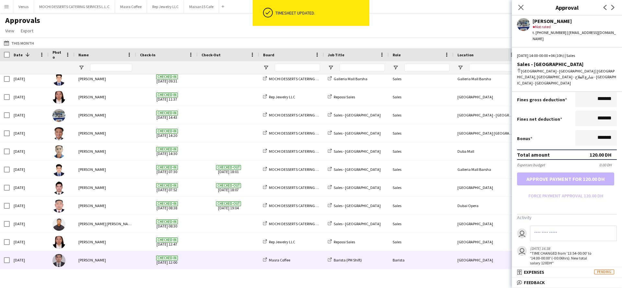
click at [115, 261] on div "Nelson Kalinga" at bounding box center [106, 261] width 62 height 18
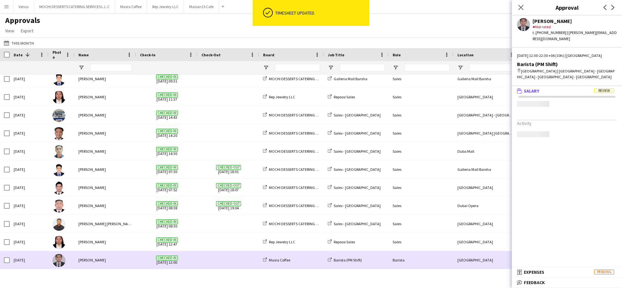
scroll to position [0, 0]
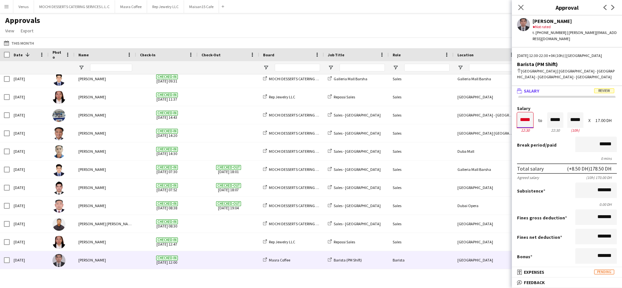
click at [521, 113] on input "*****" at bounding box center [525, 120] width 16 height 16
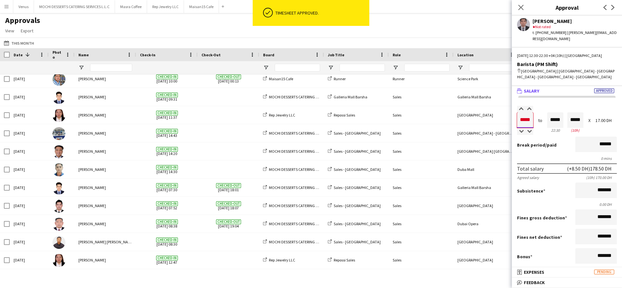
scroll to position [513, 0]
type input "*****"
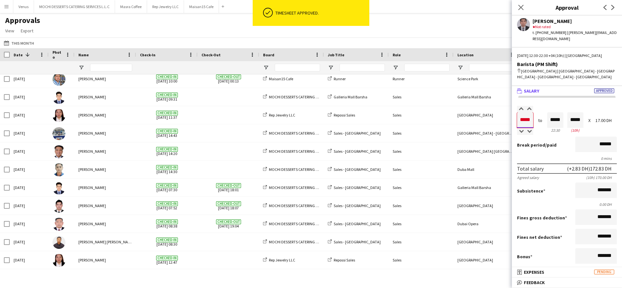
type input "*****"
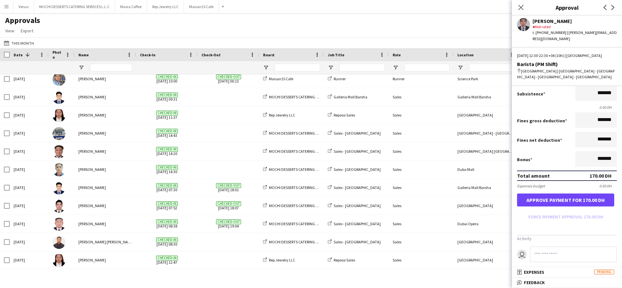
type input "*****"
click at [596, 194] on button "Approve payment for 170.00 DH" at bounding box center [565, 200] width 97 height 13
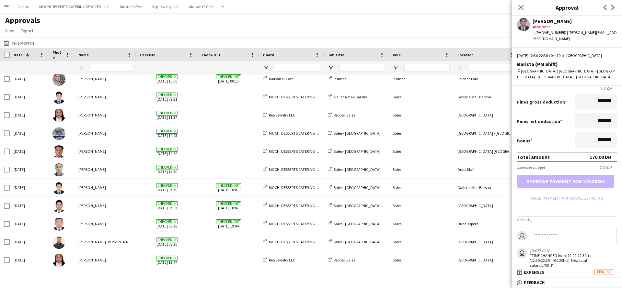
scroll to position [160, 0]
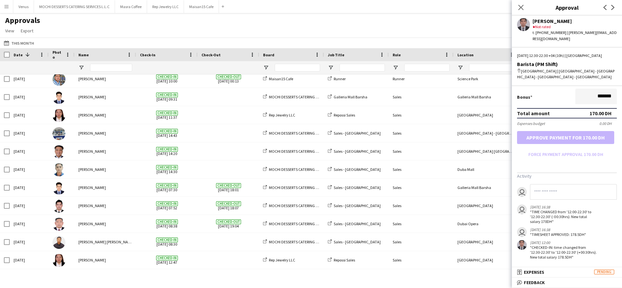
click at [555, 135] on form "Salary ***** 12:30 to ***** 22:30 ***** (10h) X 17.00 DH Break period /paid ***…" at bounding box center [567, 53] width 110 height 213
click at [561, 127] on form "Salary ***** 12:30 to ***** 22:30 ***** (10h) X 17.00 DH Break period /paid ***…" at bounding box center [567, 53] width 110 height 213
click at [523, 6] on icon at bounding box center [521, 7] width 6 height 6
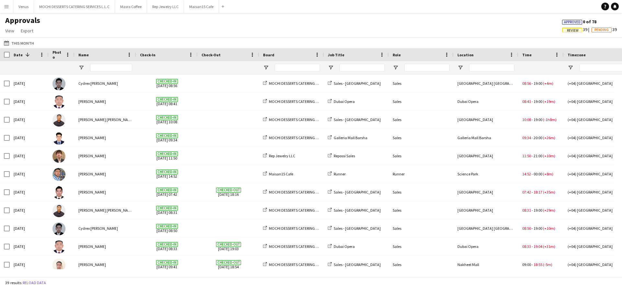
scroll to position [0, 0]
drag, startPoint x: 192, startPoint y: 6, endPoint x: 156, endPoint y: 28, distance: 41.6
drag, startPoint x: 156, startPoint y: 28, endPoint x: 195, endPoint y: 10, distance: 43.1
drag, startPoint x: 195, startPoint y: 10, endPoint x: 200, endPoint y: 7, distance: 5.6
click at [222, 8] on button "Add" at bounding box center [222, 6] width 5 height 5
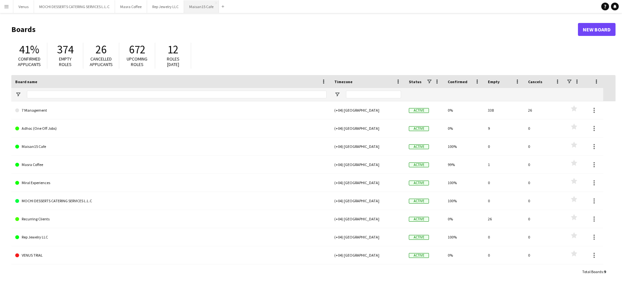
click at [207, 12] on button "Maisan15 Cafe Close" at bounding box center [201, 6] width 35 height 13
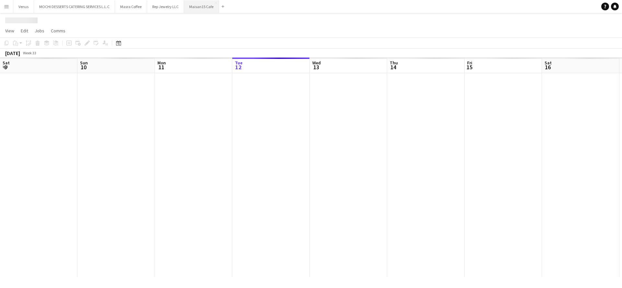
scroll to position [0, 155]
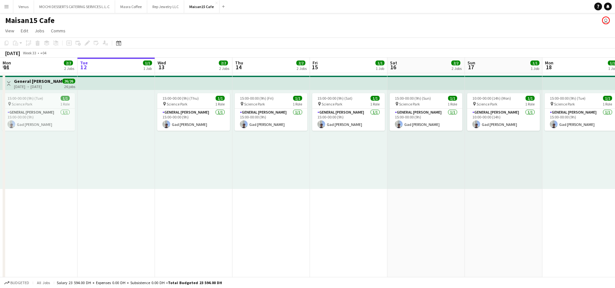
drag, startPoint x: 189, startPoint y: 7, endPoint x: 322, endPoint y: 16, distance: 133.5
click at [330, 19] on div "Maisan15 Cafe user" at bounding box center [307, 19] width 615 height 12
click at [7, 7] on app-icon "Menu" at bounding box center [6, 6] width 5 height 5
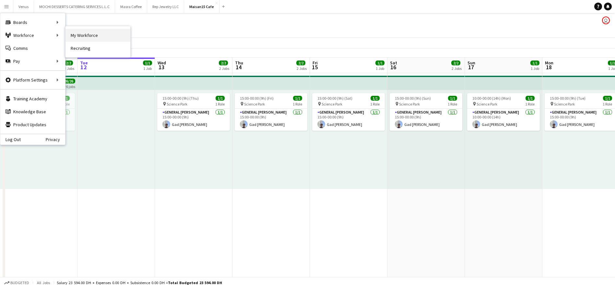
click at [83, 33] on link "My Workforce" at bounding box center [97, 35] width 65 height 13
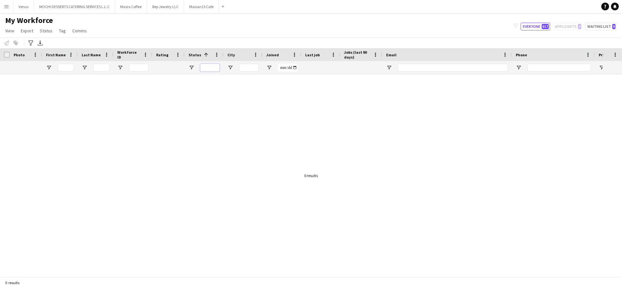
click at [206, 68] on input "Status Filter Input" at bounding box center [209, 68] width 19 height 8
click at [249, 148] on div at bounding box center [301, 172] width 603 height 195
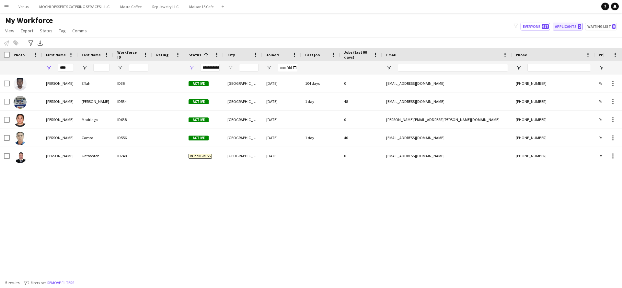
click at [575, 26] on button "Applicants 2" at bounding box center [568, 27] width 30 height 8
type input "**********"
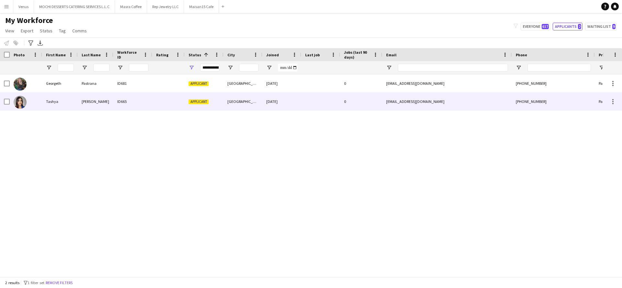
click at [48, 100] on div "Tashya" at bounding box center [60, 102] width 36 height 18
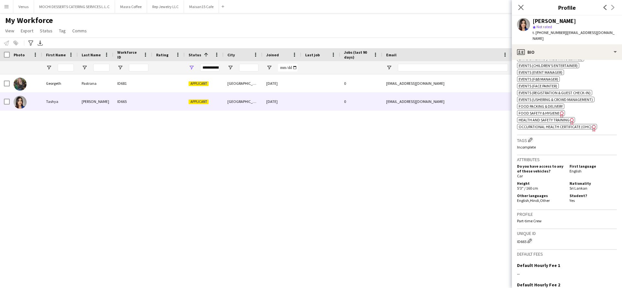
scroll to position [329, 0]
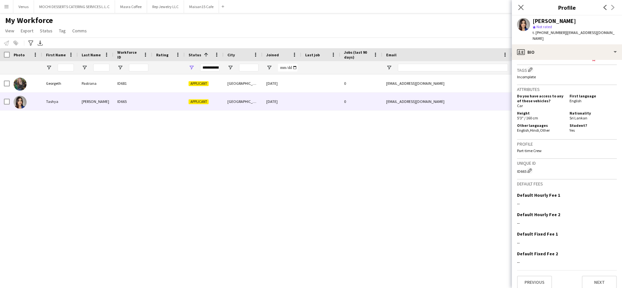
click at [582, 287] on app-crew-profile-bio "chevron-left chevron-right Open photos pop-in Gender Female Birthday 16-11-2000…" at bounding box center [567, 174] width 110 height 229
click at [601, 278] on button "Next" at bounding box center [599, 282] width 35 height 13
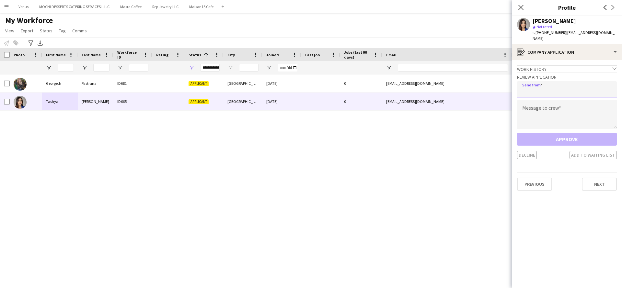
click at [560, 81] on input "email" at bounding box center [567, 89] width 100 height 16
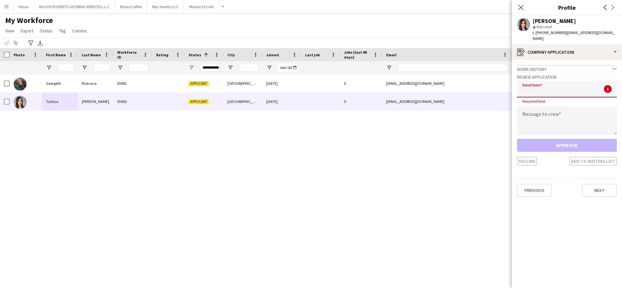
paste input "**********"
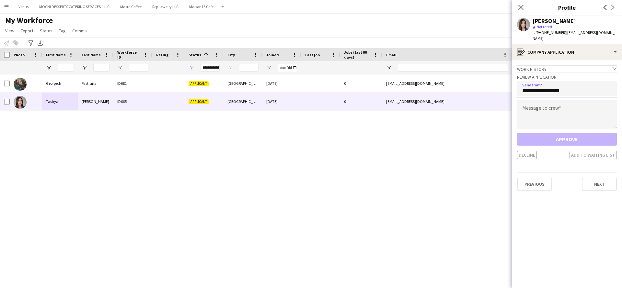
type input "**********"
click at [547, 110] on textarea at bounding box center [567, 114] width 100 height 29
paste textarea "**********"
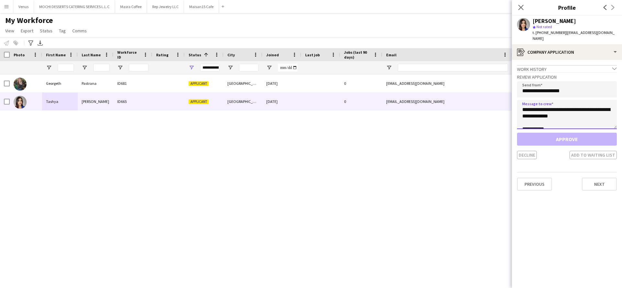
scroll to position [10, 0]
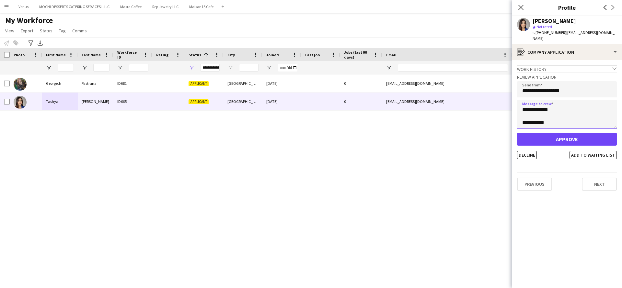
type textarea "**********"
drag, startPoint x: 538, startPoint y: 136, endPoint x: 535, endPoint y: 144, distance: 8.3
click at [535, 144] on div "Approve Decline Add to waiting list" at bounding box center [567, 146] width 100 height 27
click at [546, 134] on button "Approve" at bounding box center [567, 139] width 100 height 13
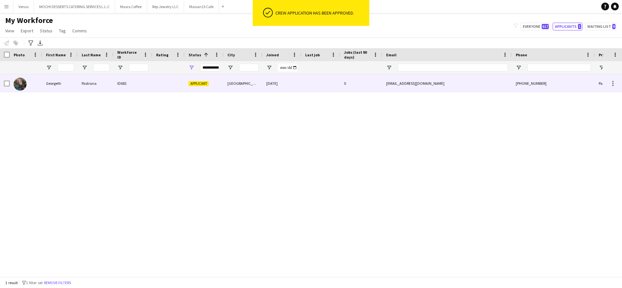
click at [114, 85] on div "ID681" at bounding box center [132, 84] width 39 height 18
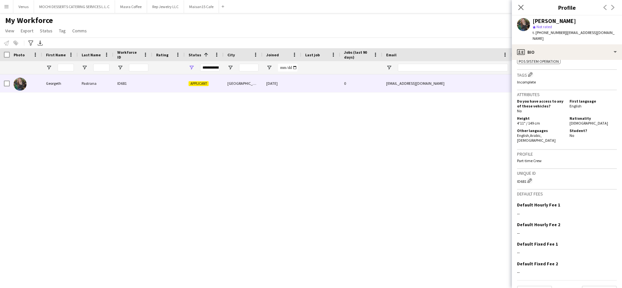
scroll to position [257, 0]
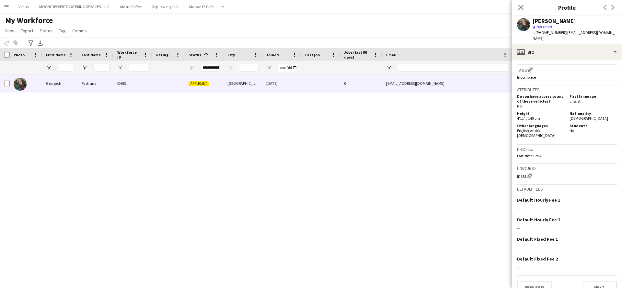
drag, startPoint x: 485, startPoint y: 155, endPoint x: 530, endPoint y: 131, distance: 51.0
click at [484, 155] on div "Georgeth Pastrana ID681 Applicant Dubai 12-08-2025 0 gethpastrana@gmail.com +97…" at bounding box center [301, 172] width 603 height 195
click at [436, 167] on div "Georgeth Pastrana ID681 Applicant Dubai 12-08-2025 0 gethpastrana@gmail.com +97…" at bounding box center [301, 172] width 603 height 195
click at [444, 155] on div "Georgeth Pastrana ID681 Applicant Dubai 12-08-2025 0 gethpastrana@gmail.com +97…" at bounding box center [301, 172] width 603 height 195
click at [442, 155] on div "Georgeth Pastrana ID681 Applicant Dubai 12-08-2025 0 gethpastrana@gmail.com +97…" at bounding box center [301, 172] width 603 height 195
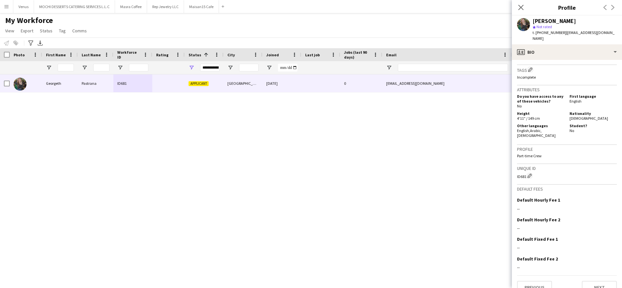
click at [444, 152] on div "Georgeth Pastrana ID681 Applicant Dubai 12-08-2025 0 gethpastrana@gmail.com +97…" at bounding box center [301, 172] width 603 height 195
click at [521, 7] on icon at bounding box center [521, 7] width 6 height 6
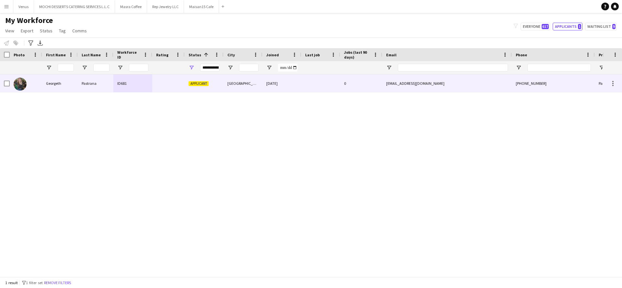
click at [164, 86] on div at bounding box center [168, 84] width 32 height 18
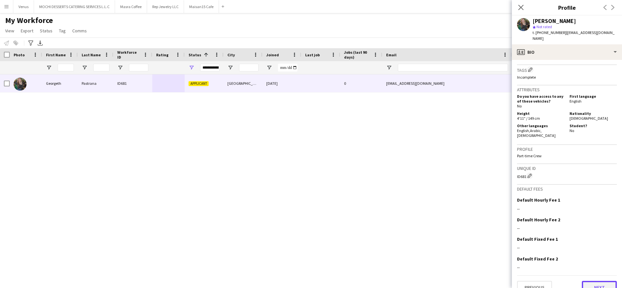
click at [588, 281] on button "Next" at bounding box center [599, 287] width 35 height 13
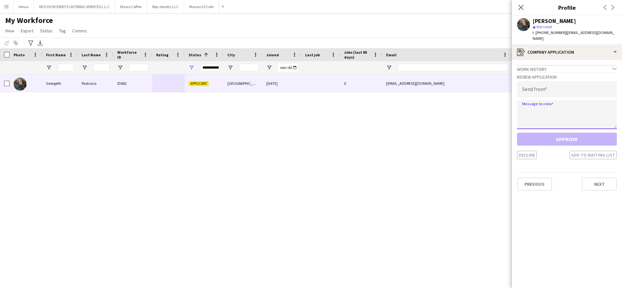
click at [534, 100] on textarea at bounding box center [567, 114] width 100 height 29
paste textarea "**********"
type textarea "**********"
click at [542, 83] on input "email" at bounding box center [567, 89] width 100 height 16
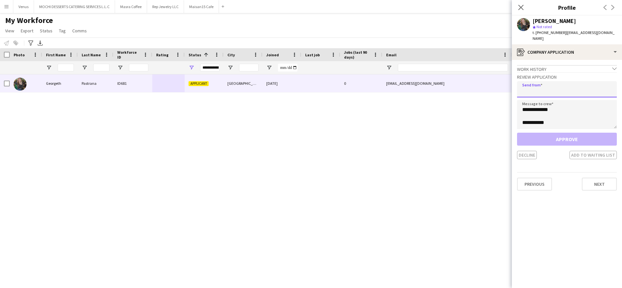
paste input "**********"
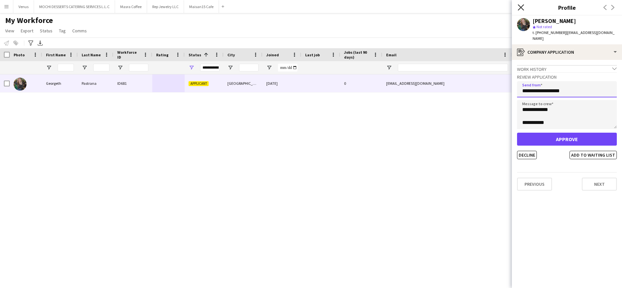
type input "**********"
click at [523, 8] on icon "Close pop-in" at bounding box center [521, 7] width 6 height 6
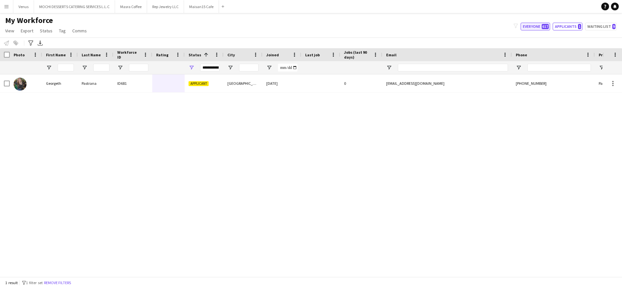
click at [529, 29] on button "Everyone 617" at bounding box center [535, 27] width 29 height 8
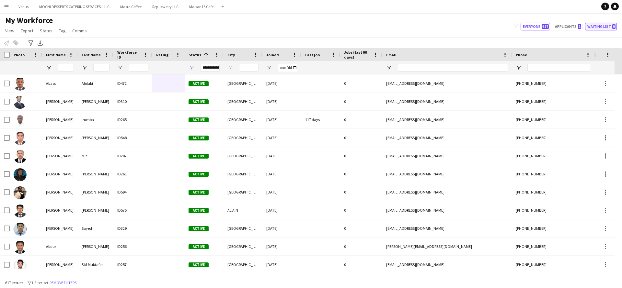
click at [601, 25] on button "Waiting list 9" at bounding box center [601, 27] width 32 height 8
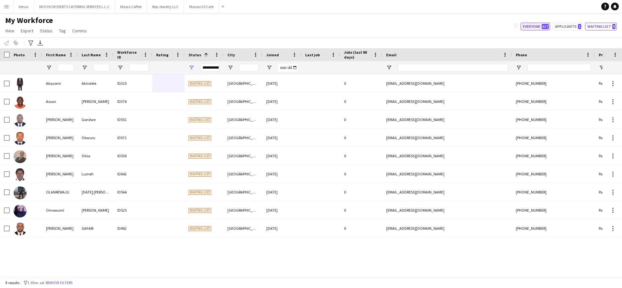
click at [545, 27] on span "617" at bounding box center [545, 26] width 7 height 5
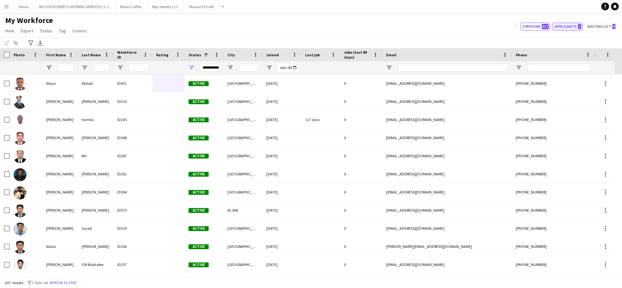
click at [566, 27] on button "Applicants 1" at bounding box center [568, 27] width 30 height 8
type input "**********"
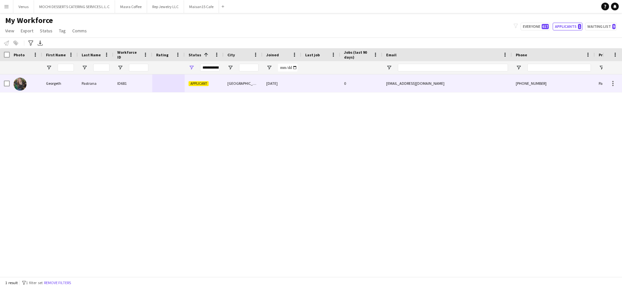
click at [82, 85] on div "Pastrana" at bounding box center [96, 84] width 36 height 18
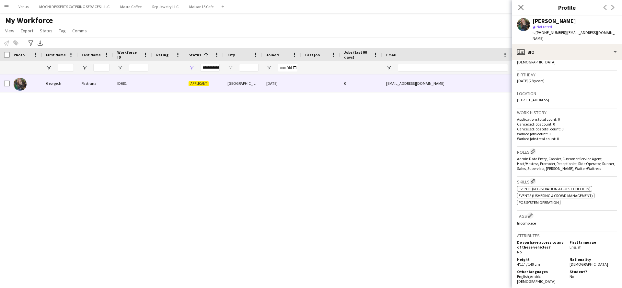
scroll to position [0, 0]
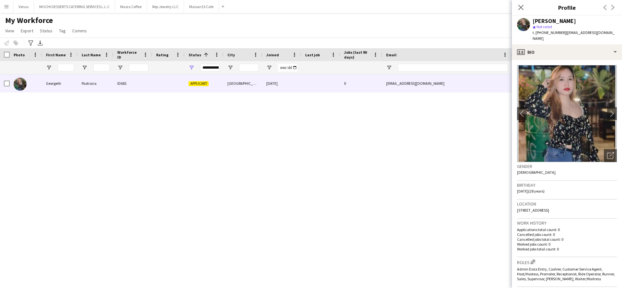
click at [555, 108] on img at bounding box center [567, 113] width 100 height 97
click at [607, 110] on app-icon "chevron-right" at bounding box center [612, 113] width 10 height 7
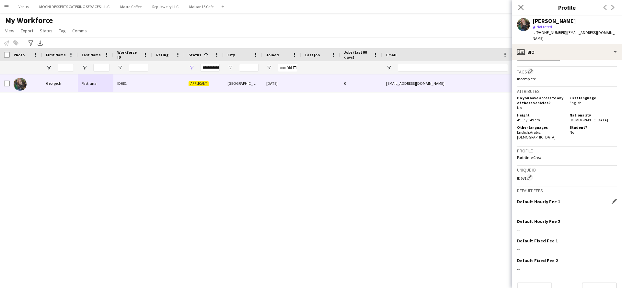
scroll to position [257, 0]
click at [592, 281] on button "Next" at bounding box center [599, 287] width 35 height 13
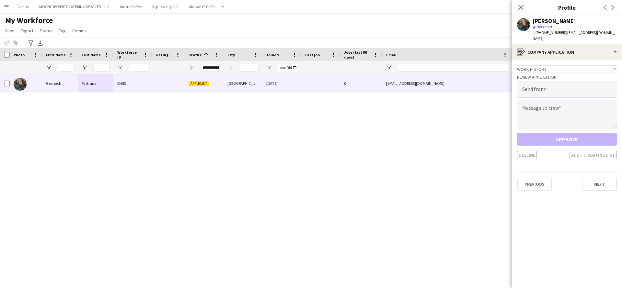
click at [528, 82] on input "email" at bounding box center [567, 89] width 100 height 16
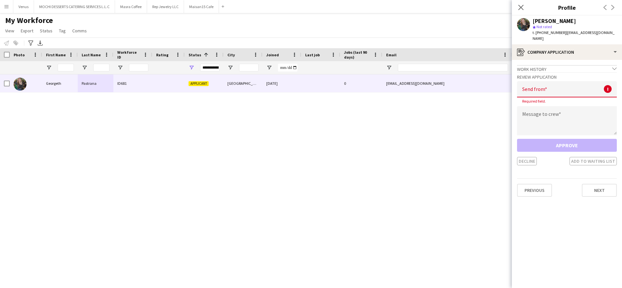
click at [557, 82] on input "email" at bounding box center [567, 89] width 100 height 16
paste input "**********"
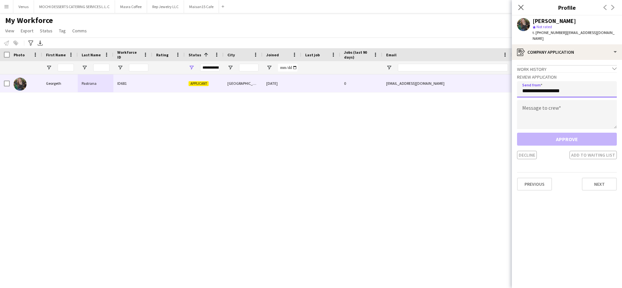
type input "**********"
click at [555, 111] on textarea at bounding box center [567, 114] width 100 height 29
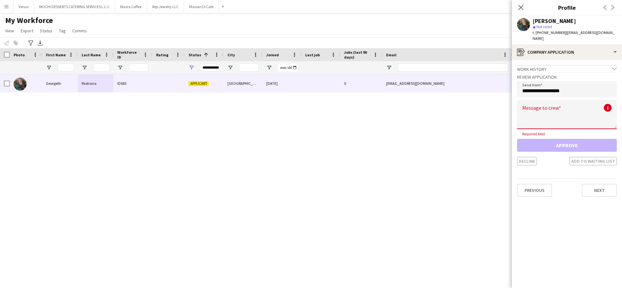
click at [532, 109] on textarea at bounding box center [567, 114] width 100 height 29
paste textarea "**********"
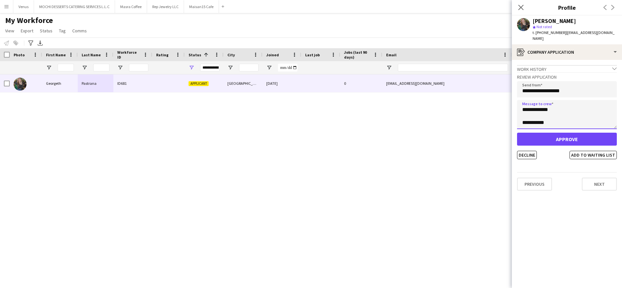
type textarea "**********"
click at [553, 136] on button "Approve" at bounding box center [567, 139] width 100 height 13
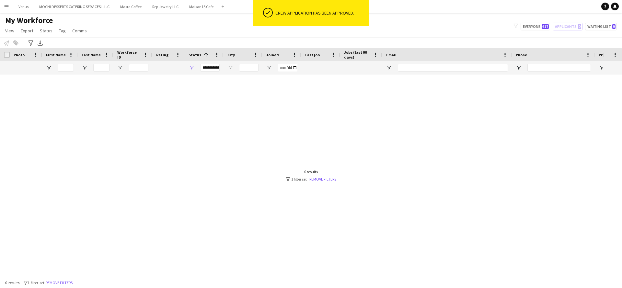
click at [519, 157] on div at bounding box center [301, 172] width 603 height 195
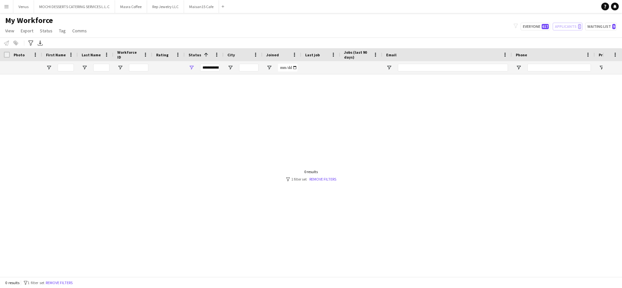
drag, startPoint x: 219, startPoint y: 127, endPoint x: 191, endPoint y: 56, distance: 75.7
click at [219, 127] on div at bounding box center [301, 172] width 603 height 195
click at [81, 6] on button "MOCHI DESSERTS CATERING SERVICES L.L.C Close" at bounding box center [74, 6] width 81 height 13
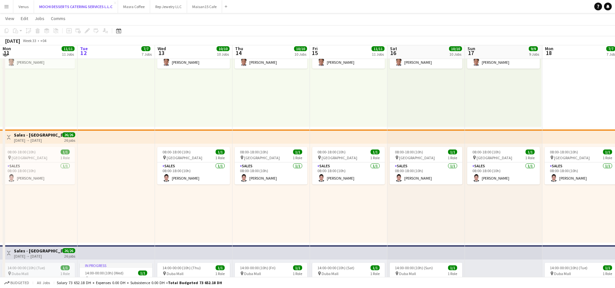
scroll to position [292, 0]
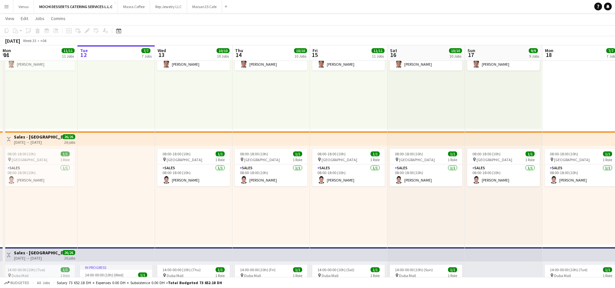
click at [201, 141] on app-top-bar at bounding box center [193, 139] width 77 height 14
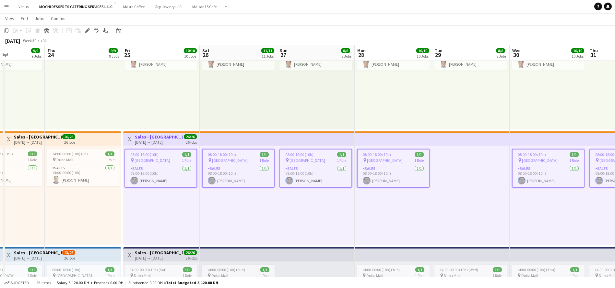
scroll to position [0, 207]
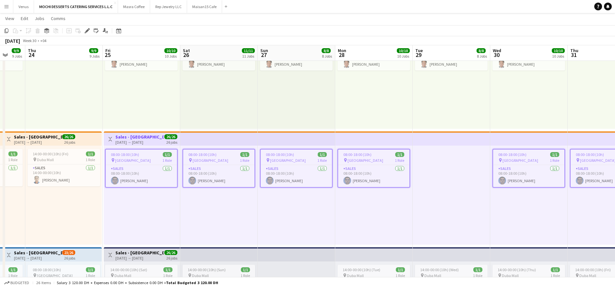
click at [133, 54] on app-board-header-date "Fri 25 10/10 10 Jobs" at bounding box center [141, 53] width 77 height 16
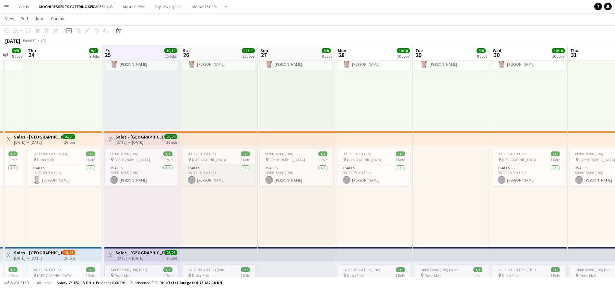
click at [219, 177] on app-card-role "Sales 1/1 08:00-18:00 (10h) Cloyd Napalan" at bounding box center [218, 176] width 73 height 22
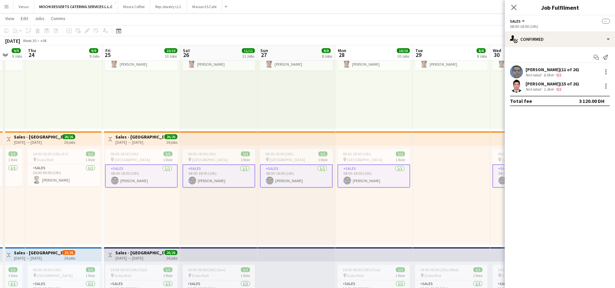
click at [243, 142] on app-top-bar at bounding box center [218, 139] width 77 height 14
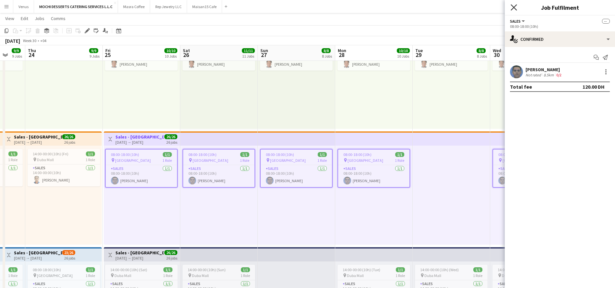
click at [511, 6] on icon "Close pop-in" at bounding box center [513, 7] width 6 height 6
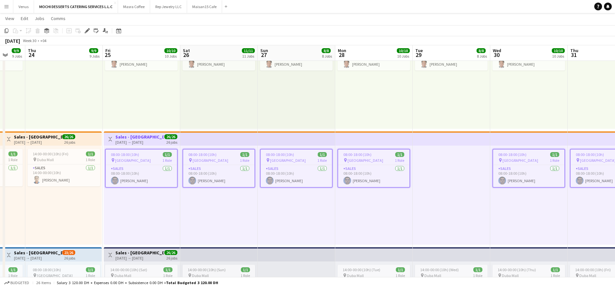
click at [385, 136] on app-top-bar at bounding box center [373, 139] width 77 height 14
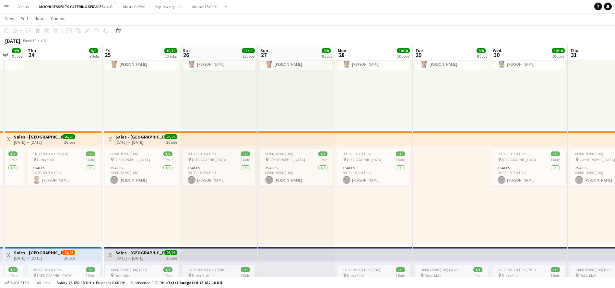
click at [366, 132] on app-top-bar at bounding box center [373, 139] width 77 height 14
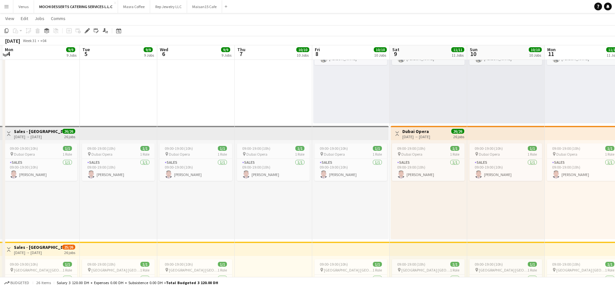
scroll to position [1108, 0]
click at [163, 6] on button "Rep Jewelry LLC Close" at bounding box center [168, 6] width 37 height 13
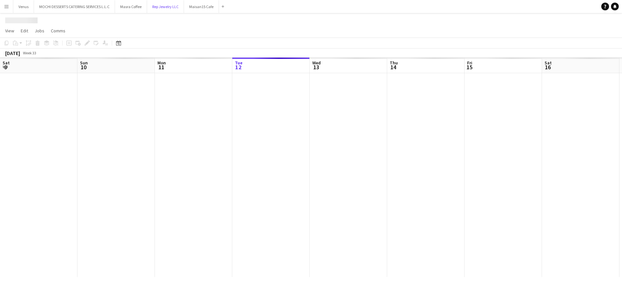
scroll to position [0, 155]
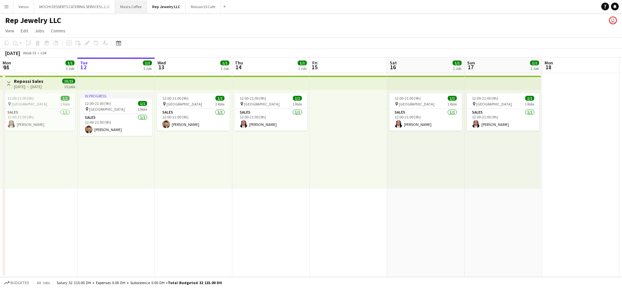
click at [127, 4] on button "Masra Coffee Close" at bounding box center [131, 6] width 32 height 13
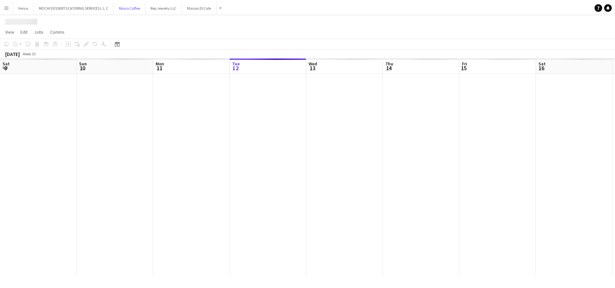
scroll to position [0, 155]
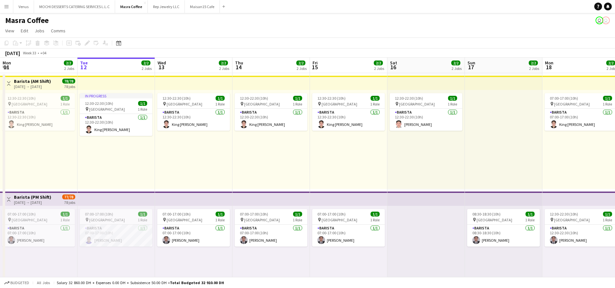
click at [144, 260] on div "07:00-17:00 (10h) 1/1 pin Al Serkal Avenue 1 Role Barista 1/1 07:00-17:00 (10h)…" at bounding box center [115, 255] width 77 height 99
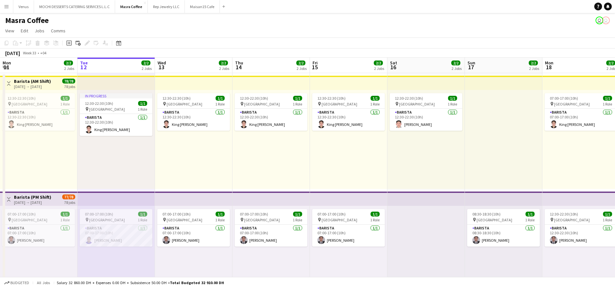
click at [203, 153] on div "12:30-22:30 (10h) 1/1 pin Al Serkal Avenue 1 Role Barista 1/1 12:30-22:30 (10h)…" at bounding box center [193, 139] width 77 height 99
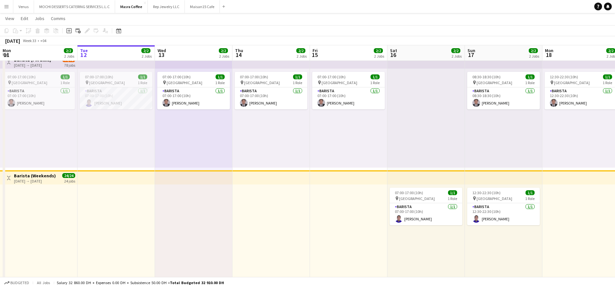
scroll to position [146, 0]
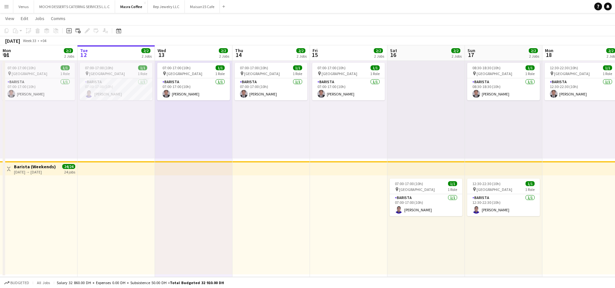
click at [141, 186] on div at bounding box center [115, 225] width 77 height 99
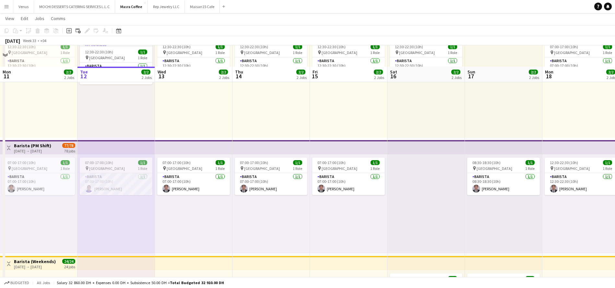
scroll to position [0, 0]
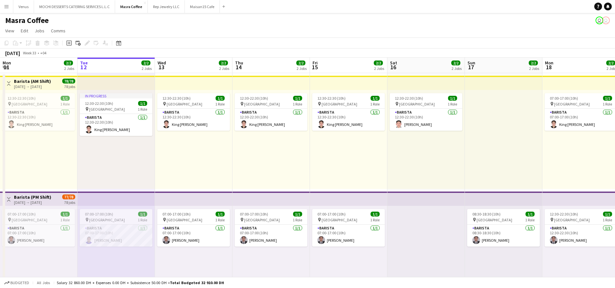
click at [451, 162] on div "12:30-22:30 (10h) 1/1 pin Al Serkal Avenue 1 Role Barista 1/1 12:30-22:30 (10h)…" at bounding box center [425, 139] width 77 height 99
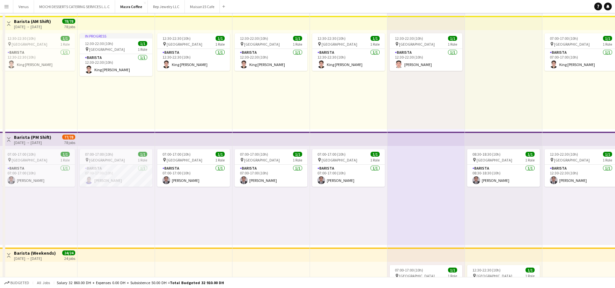
scroll to position [97, 0]
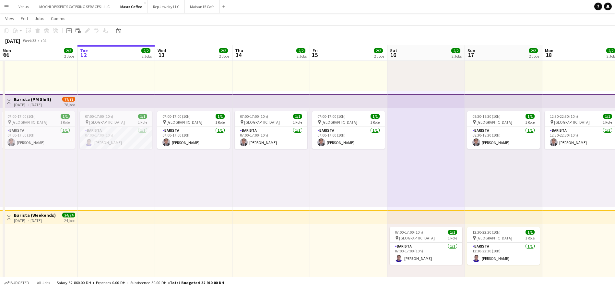
click at [101, 178] on div "07:00-17:00 (10h) 1/1 pin Al Serkal Avenue 1 Role Barista 1/1 07:00-17:00 (10h)…" at bounding box center [115, 157] width 77 height 99
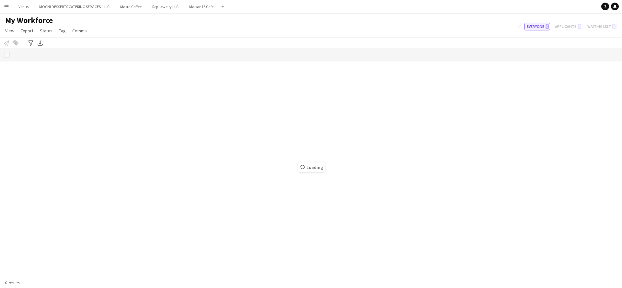
click at [539, 26] on button "Everyone 0" at bounding box center [538, 27] width 26 height 8
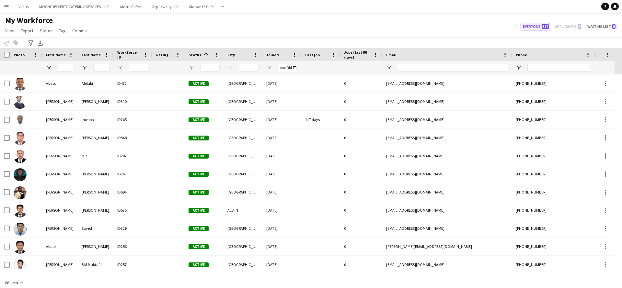
click at [537, 27] on button "Everyone 617" at bounding box center [535, 27] width 29 height 8
type input "**********"
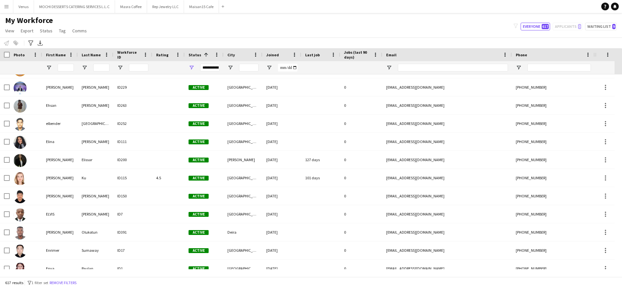
scroll to position [1556, 0]
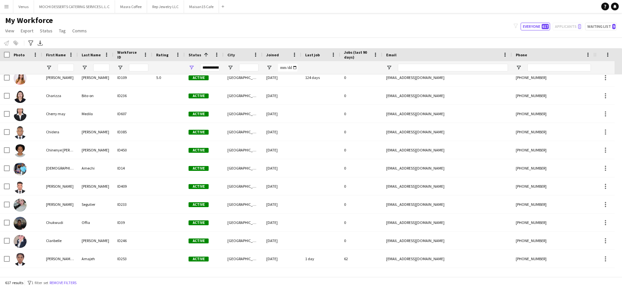
click at [196, 53] on span "Status" at bounding box center [195, 55] width 13 height 5
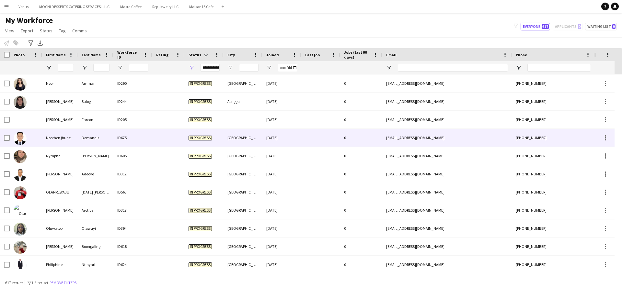
click at [55, 137] on div "Norvhen jhune" at bounding box center [60, 138] width 36 height 18
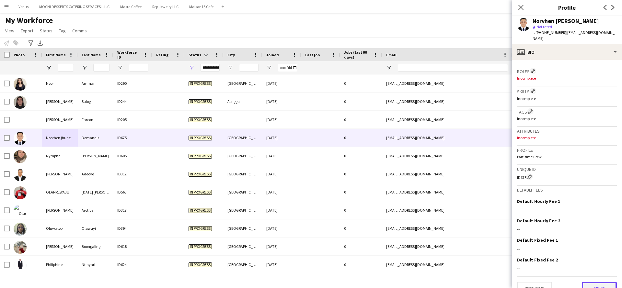
click at [592, 282] on button "Next" at bounding box center [599, 288] width 35 height 13
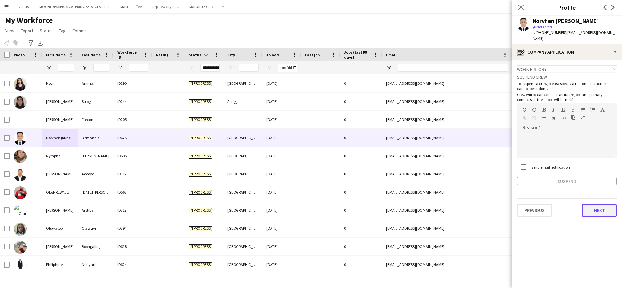
click at [602, 204] on button "Next" at bounding box center [599, 210] width 35 height 13
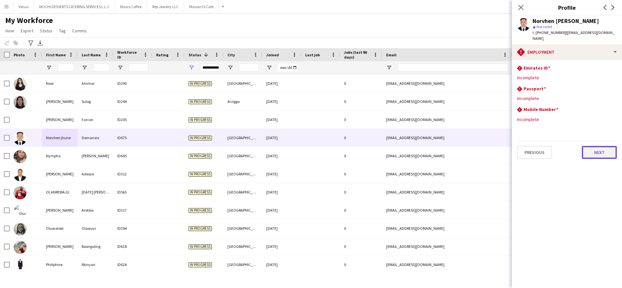
click at [604, 146] on button "Next" at bounding box center [599, 152] width 35 height 13
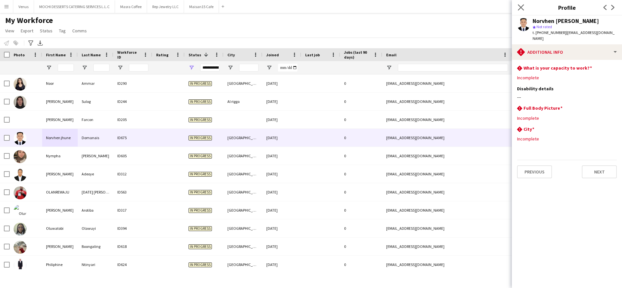
click at [524, 10] on icon at bounding box center [521, 7] width 6 height 6
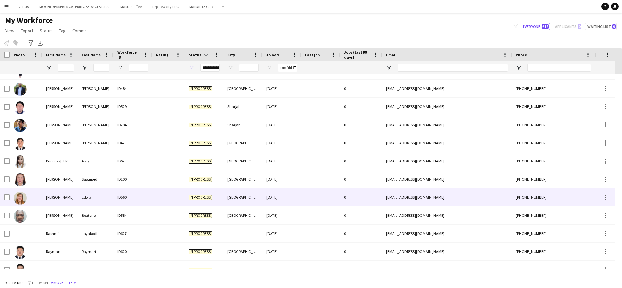
click at [56, 195] on div "[PERSON_NAME]" at bounding box center [60, 198] width 36 height 18
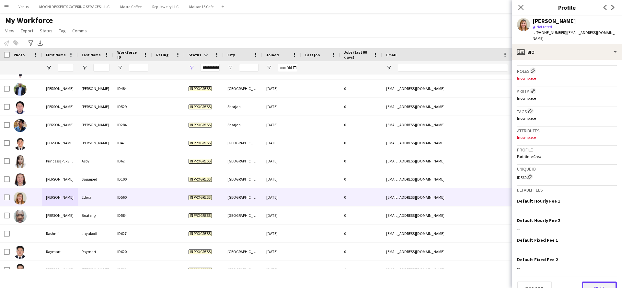
click at [586, 282] on button "Next" at bounding box center [599, 288] width 35 height 13
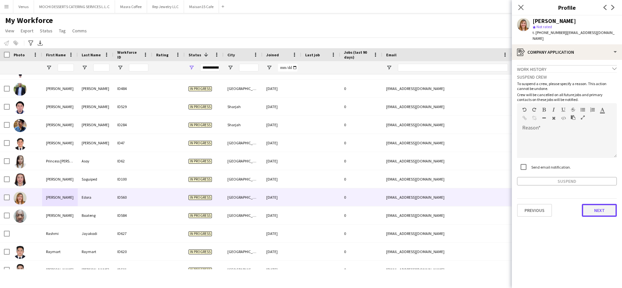
click at [594, 204] on button "Next" at bounding box center [599, 210] width 35 height 13
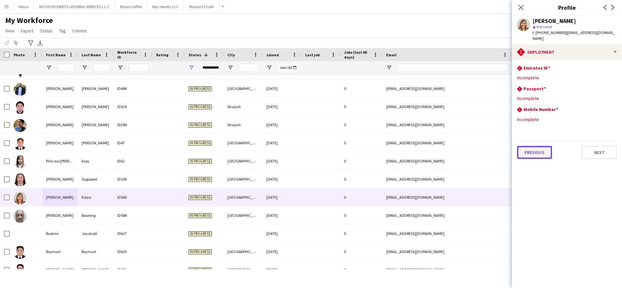
click at [523, 147] on button "Previous" at bounding box center [534, 152] width 35 height 13
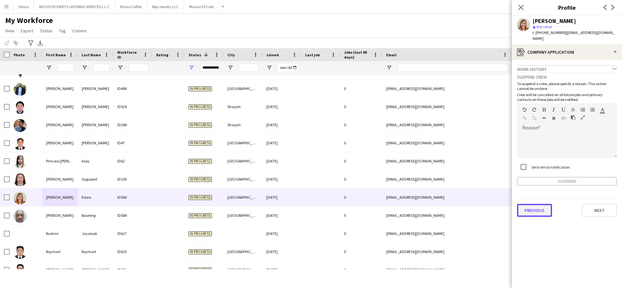
click at [529, 209] on button "Previous" at bounding box center [534, 210] width 35 height 13
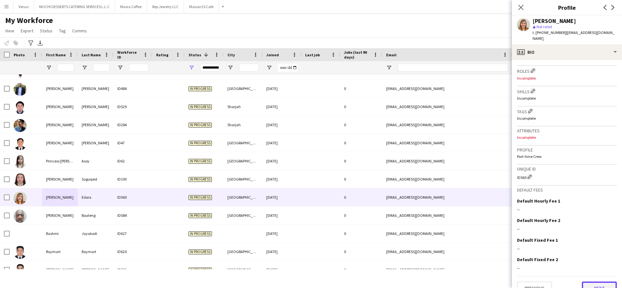
click at [585, 282] on button "Next" at bounding box center [599, 288] width 35 height 13
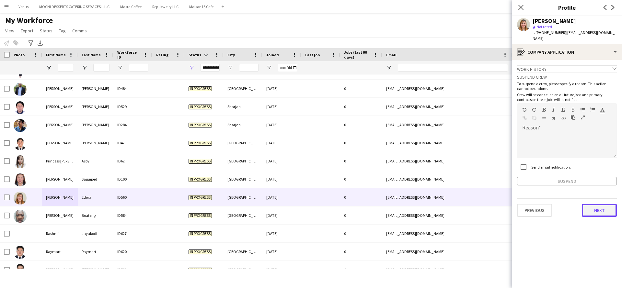
click at [601, 204] on button "Next" at bounding box center [599, 210] width 35 height 13
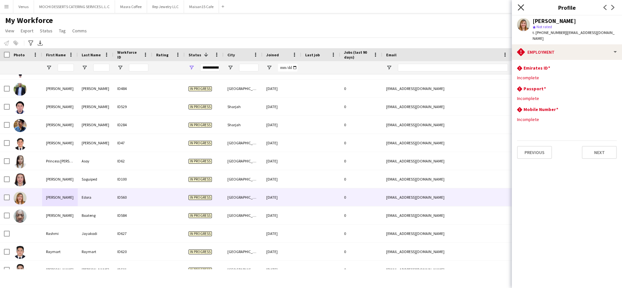
click at [522, 6] on icon at bounding box center [521, 7] width 6 height 6
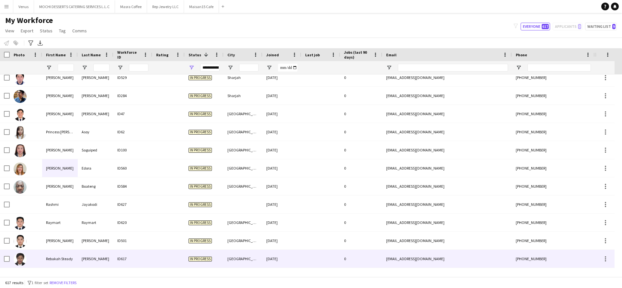
scroll to position [3112, 0]
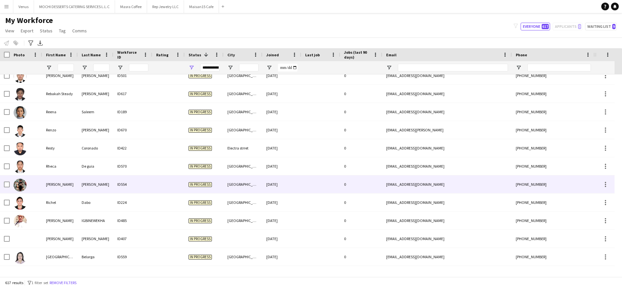
click at [56, 187] on div "richard" at bounding box center [60, 185] width 36 height 18
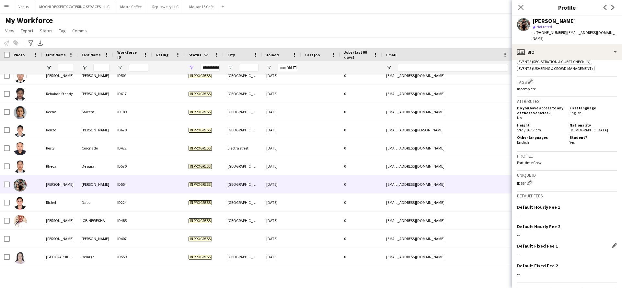
scroll to position [247, 0]
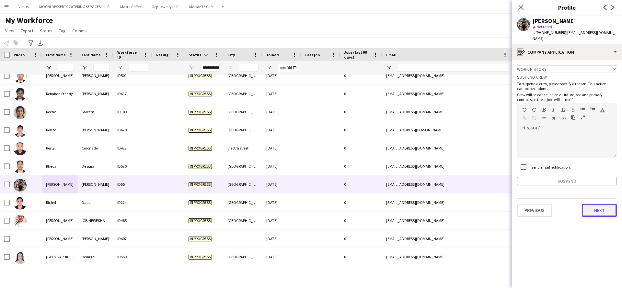
click at [602, 204] on button "Next" at bounding box center [599, 210] width 35 height 13
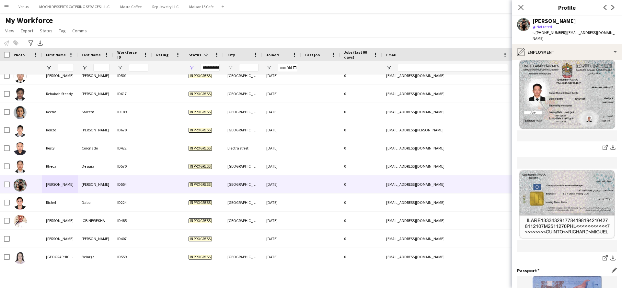
scroll to position [176, 0]
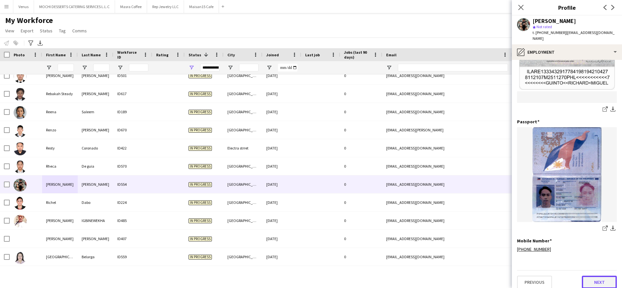
click at [593, 276] on button "Next" at bounding box center [599, 282] width 35 height 13
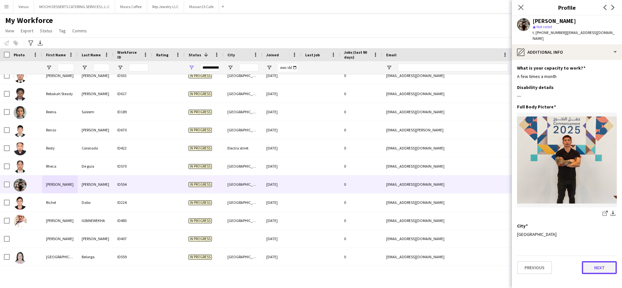
click at [596, 262] on button "Next" at bounding box center [599, 268] width 35 height 13
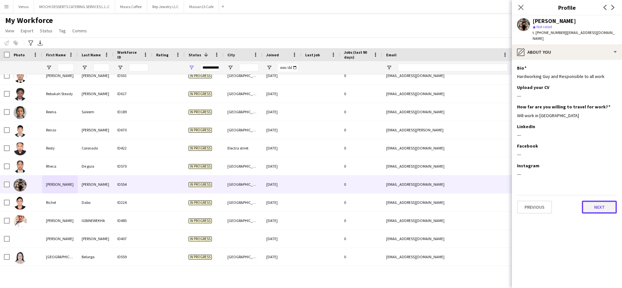
click at [598, 201] on button "Next" at bounding box center [599, 207] width 35 height 13
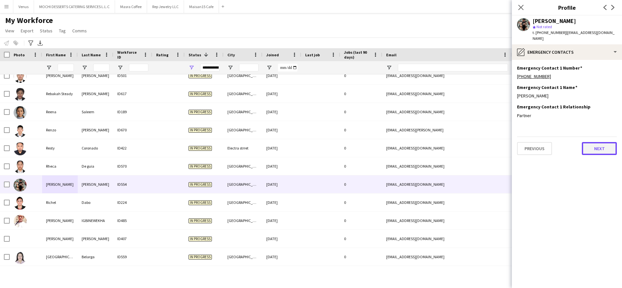
click at [597, 143] on button "Next" at bounding box center [599, 148] width 35 height 13
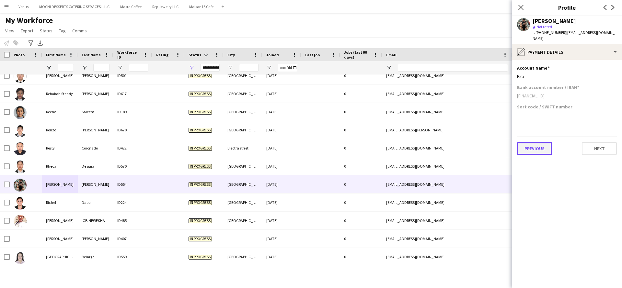
click at [529, 147] on button "Previous" at bounding box center [534, 148] width 35 height 13
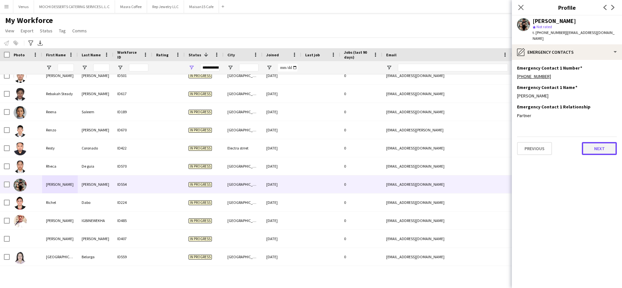
click at [612, 142] on button "Next" at bounding box center [599, 148] width 35 height 13
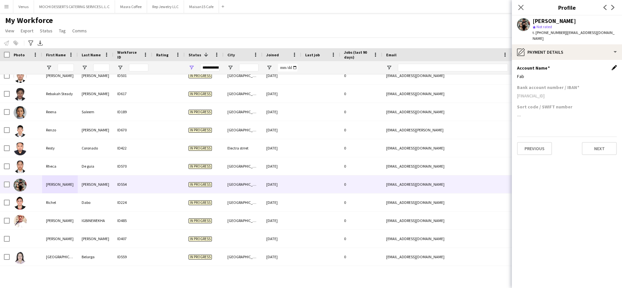
click at [616, 65] on app-icon "Edit this field" at bounding box center [614, 67] width 5 height 5
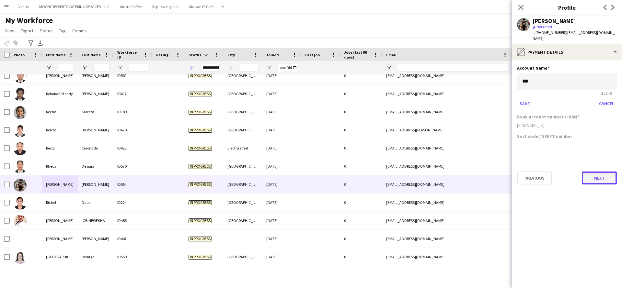
click at [595, 175] on button "Next" at bounding box center [599, 178] width 35 height 13
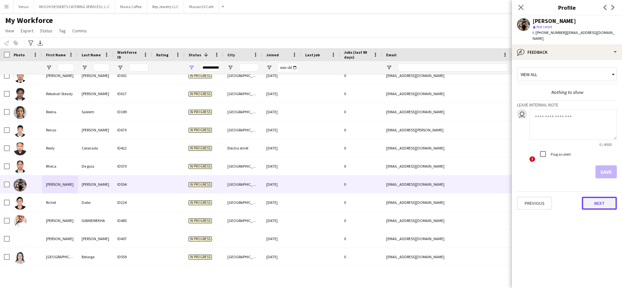
click at [598, 199] on button "Next" at bounding box center [599, 203] width 35 height 13
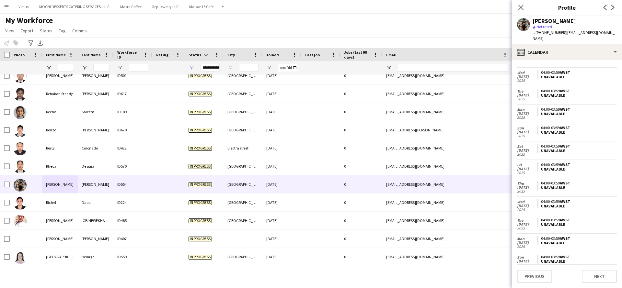
scroll to position [347, 0]
click at [594, 276] on button "Next" at bounding box center [599, 276] width 35 height 13
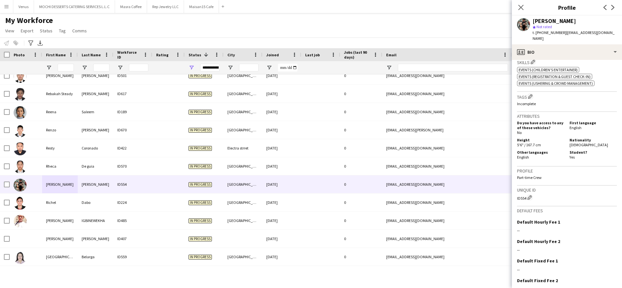
scroll to position [247, 0]
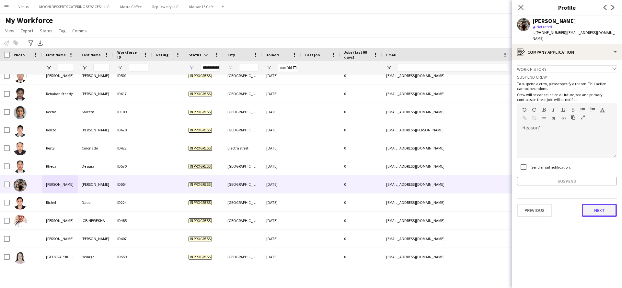
click at [589, 204] on button "Next" at bounding box center [599, 210] width 35 height 13
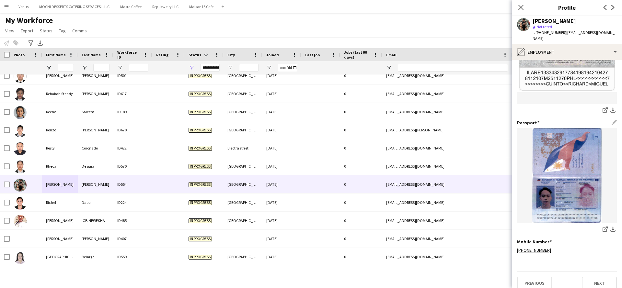
scroll to position [176, 0]
click at [599, 276] on button "Next" at bounding box center [599, 282] width 35 height 13
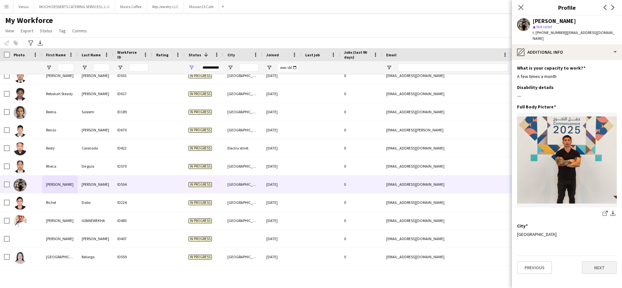
scroll to position [0, 0]
click at [591, 262] on button "Next" at bounding box center [599, 268] width 35 height 13
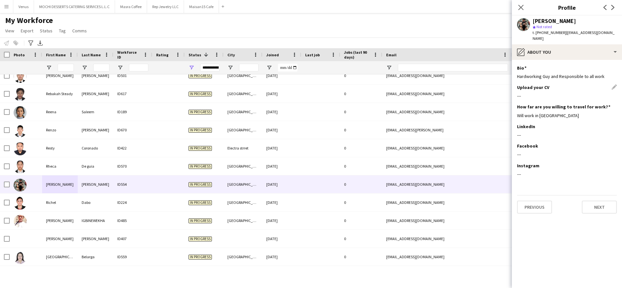
click at [522, 93] on div "---" at bounding box center [567, 96] width 100 height 6
click at [614, 85] on div "Upload your CV Edit this field" at bounding box center [567, 88] width 100 height 6
click at [613, 85] on div "Upload your CV Edit this field" at bounding box center [567, 88] width 100 height 6
click at [615, 85] on div "Upload your CV Edit this field" at bounding box center [567, 88] width 100 height 6
click at [599, 205] on button "Next" at bounding box center [599, 207] width 35 height 13
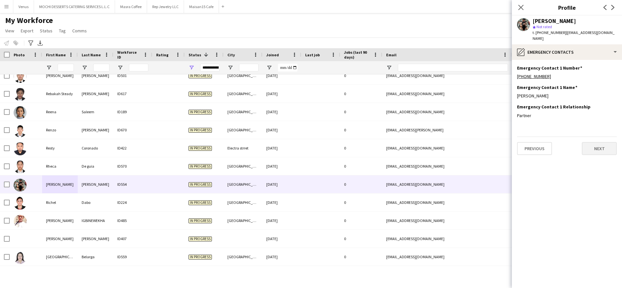
click at [600, 149] on app-section-data-types "Emergency Contact 1 Number Edit this field +971585128781 Emergency Contact 1 Na…" at bounding box center [567, 174] width 110 height 229
click at [606, 144] on button "Next" at bounding box center [599, 148] width 35 height 13
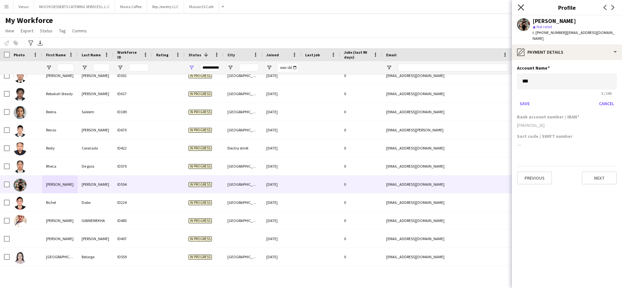
click at [522, 6] on icon "Close pop-in" at bounding box center [521, 7] width 6 height 6
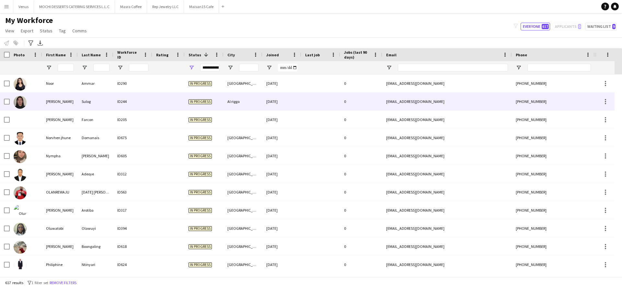
scroll to position [2431, 0]
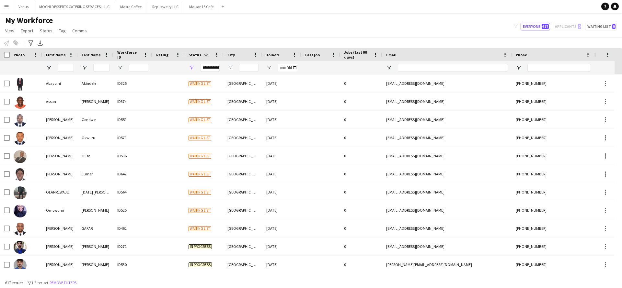
click at [192, 54] on span "Status" at bounding box center [195, 55] width 13 height 5
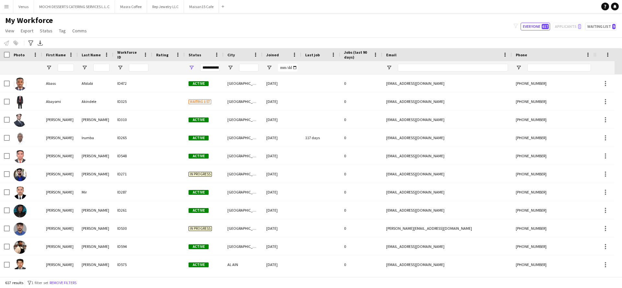
click at [192, 54] on span "Status" at bounding box center [195, 55] width 13 height 5
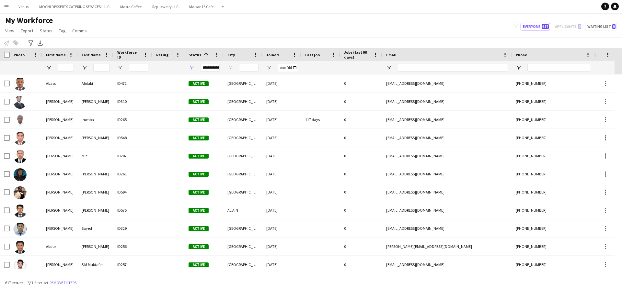
drag, startPoint x: 2, startPoint y: 3, endPoint x: 3, endPoint y: 8, distance: 5.2
click at [2, 3] on button "Menu" at bounding box center [6, 6] width 13 height 13
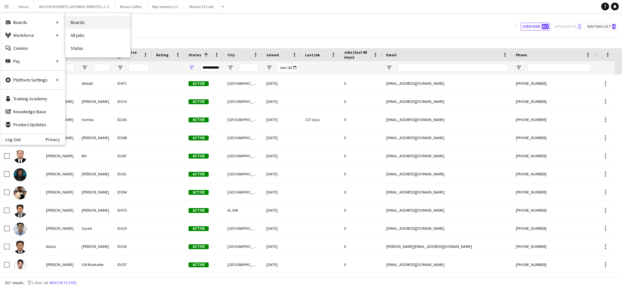
click at [87, 18] on link "Boards" at bounding box center [97, 22] width 65 height 13
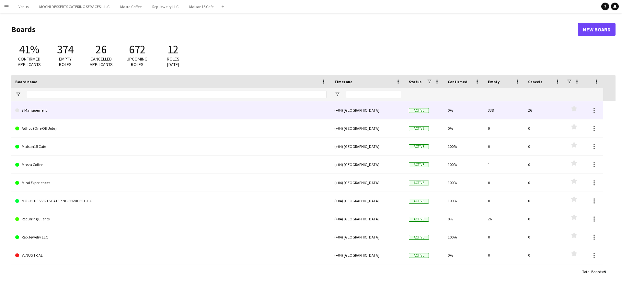
click at [55, 111] on link "7 Management" at bounding box center [170, 110] width 311 height 18
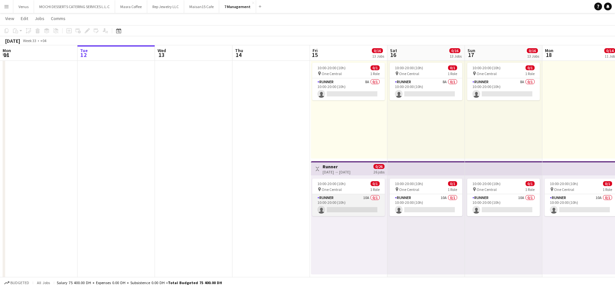
scroll to position [0, 156]
click at [361, 198] on app-card-role "Runner 10A 0/1 10:00-20:00 (10h) single-neutral-actions" at bounding box center [347, 205] width 73 height 22
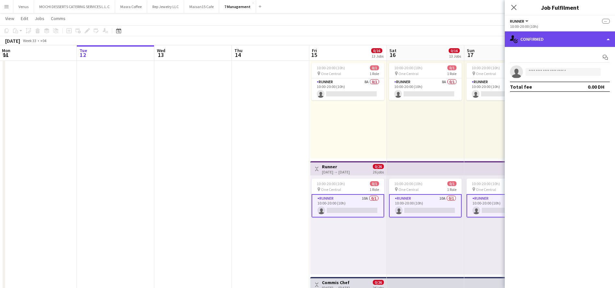
click at [608, 38] on div "single-neutral-actions-check-2 Confirmed" at bounding box center [560, 39] width 110 height 16
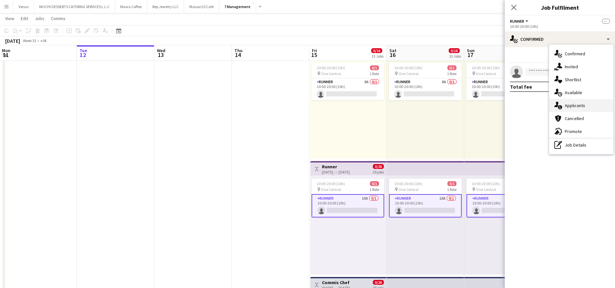
click at [594, 104] on div "single-neutral-actions-information Applicants" at bounding box center [581, 105] width 64 height 13
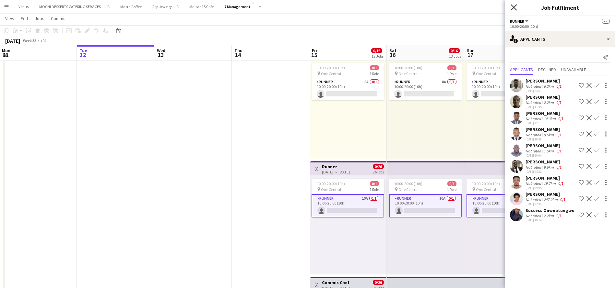
click at [516, 9] on icon at bounding box center [513, 7] width 6 height 6
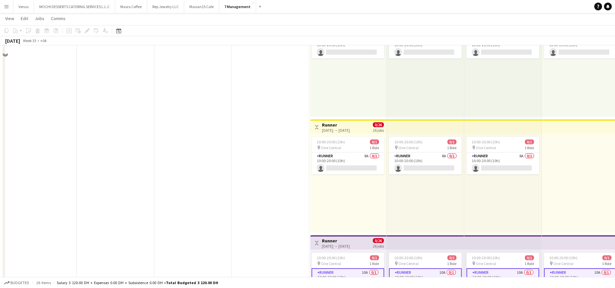
scroll to position [194, 0]
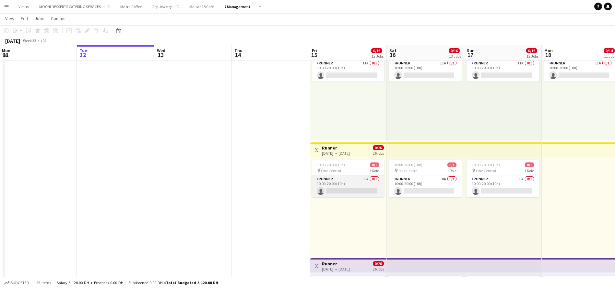
click at [336, 184] on app-card-role "Runner 8A 0/1 10:00-20:00 (10h) single-neutral-actions" at bounding box center [347, 187] width 73 height 22
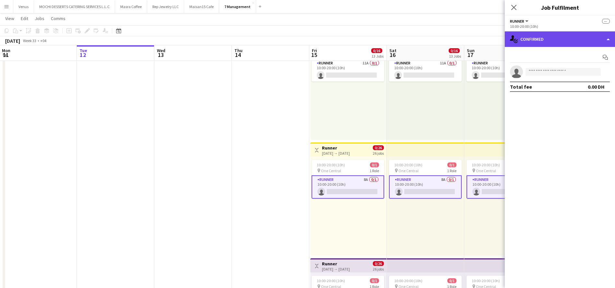
click at [609, 37] on div "single-neutral-actions-check-2 Confirmed" at bounding box center [560, 39] width 110 height 16
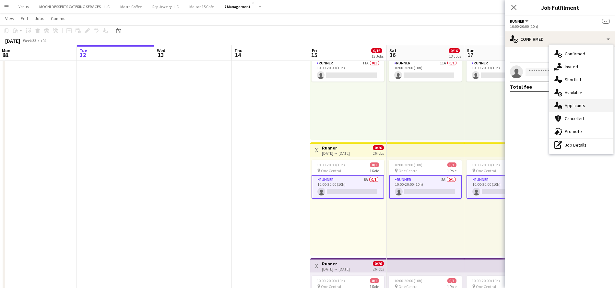
click at [578, 101] on div "single-neutral-actions-information Applicants" at bounding box center [581, 105] width 64 height 13
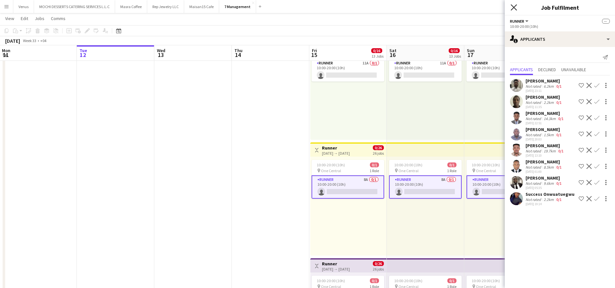
click at [513, 8] on icon at bounding box center [513, 7] width 6 height 6
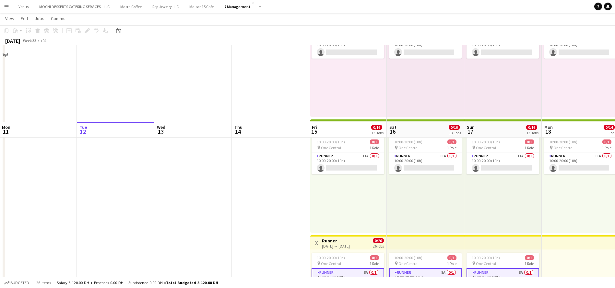
scroll to position [97, 0]
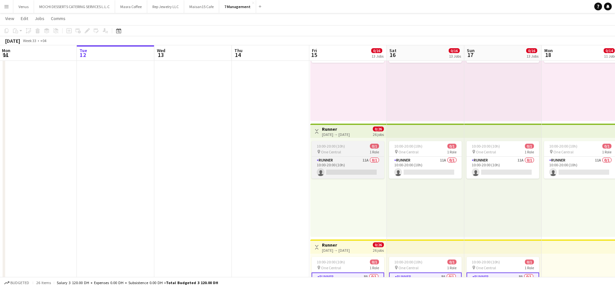
click at [344, 148] on span "10:00-20:00 (10h)" at bounding box center [331, 146] width 28 height 5
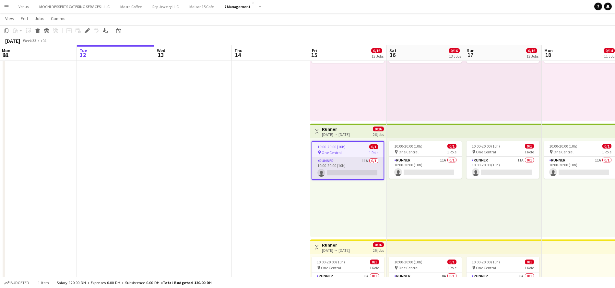
click at [345, 159] on app-card-role "Runner 11A 0/1 10:00-20:00 (10h) single-neutral-actions" at bounding box center [347, 169] width 71 height 22
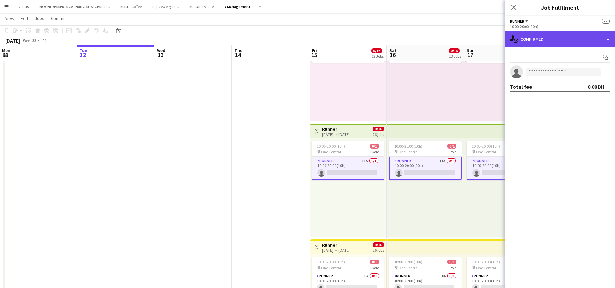
click at [607, 38] on div "single-neutral-actions-check-2 Confirmed" at bounding box center [560, 39] width 110 height 16
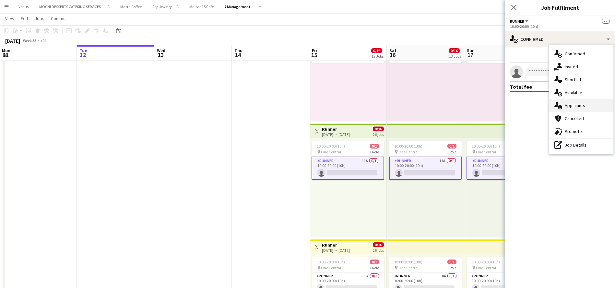
click at [593, 108] on div "single-neutral-actions-information Applicants" at bounding box center [581, 105] width 64 height 13
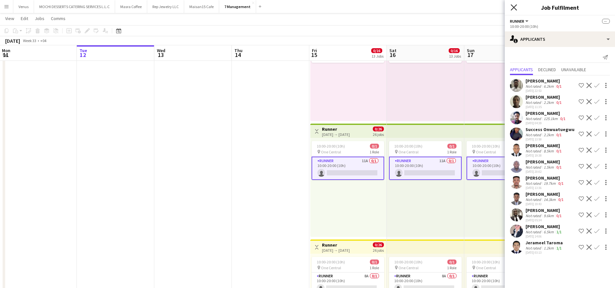
click at [514, 6] on icon at bounding box center [513, 7] width 6 height 6
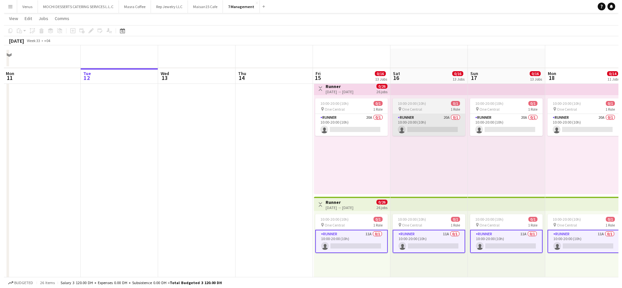
scroll to position [0, 0]
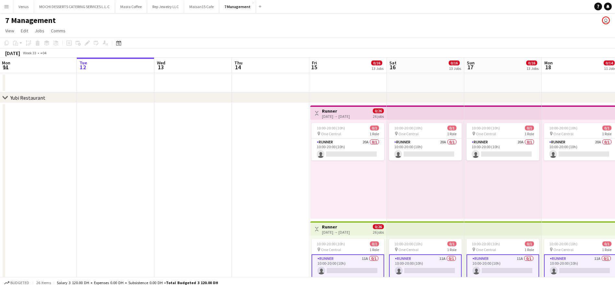
click at [1, 5] on button "Menu" at bounding box center [6, 6] width 13 height 13
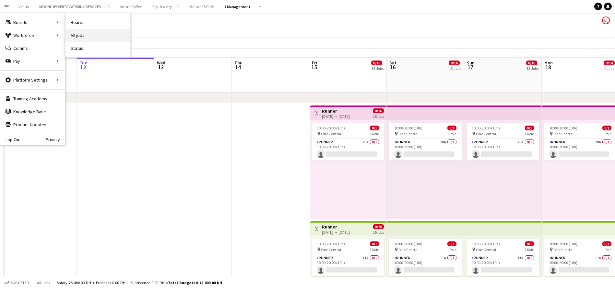
click at [85, 32] on link "All jobs" at bounding box center [97, 35] width 65 height 13
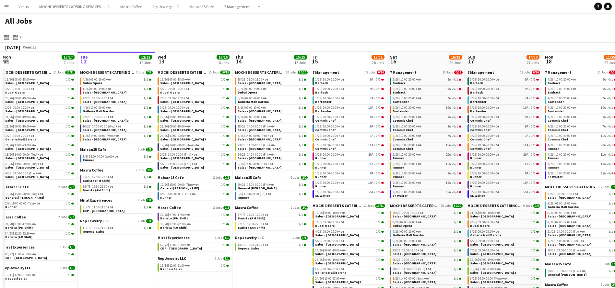
click at [176, 58] on app-all-jobs-date-header "Wed 13 16/16 16 Jobs" at bounding box center [193, 60] width 77 height 16
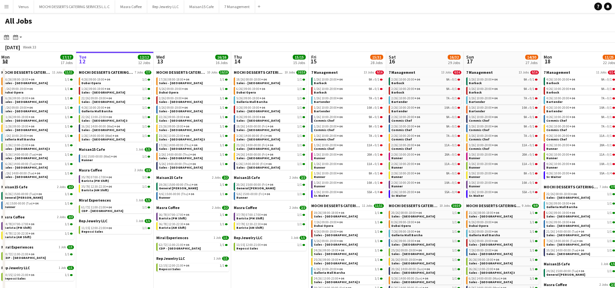
click at [173, 56] on app-all-jobs-date-header "Wed 13 16/16 16 Jobs" at bounding box center [192, 60] width 77 height 16
click at [173, 61] on app-all-jobs-date-header "Wed 13 16/16 16 Jobs" at bounding box center [192, 60] width 77 height 16
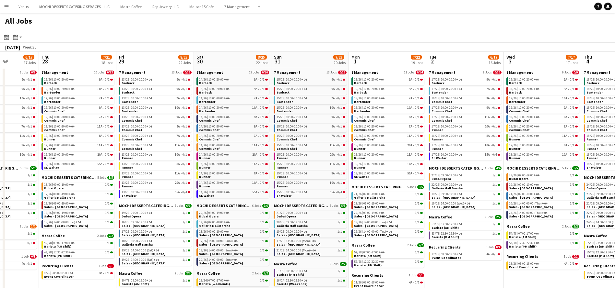
scroll to position [0, 200]
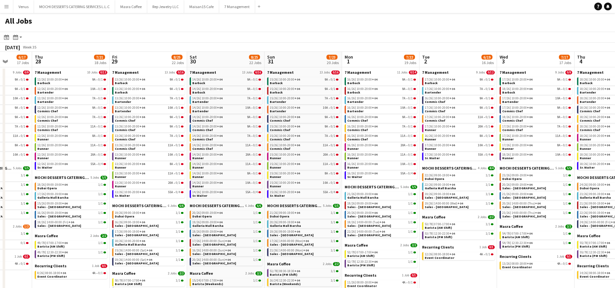
click at [368, 56] on app-all-jobs-date-header "Mon 1 7/22 19 Jobs" at bounding box center [380, 60] width 77 height 16
click at [368, 60] on app-all-jobs-date-header "Mon 1 7/22 19 Jobs" at bounding box center [380, 60] width 77 height 16
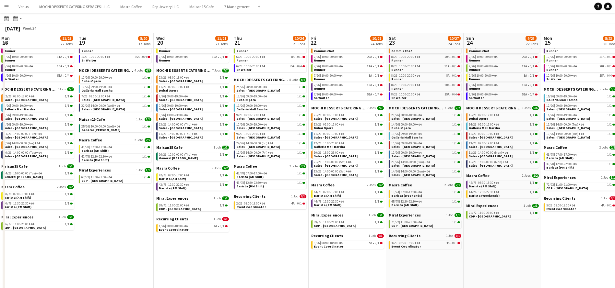
scroll to position [0, 158]
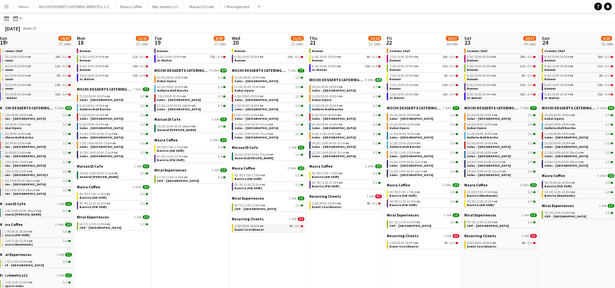
click at [252, 227] on span "08:00-18:00 +04" at bounding box center [252, 226] width 21 height 3
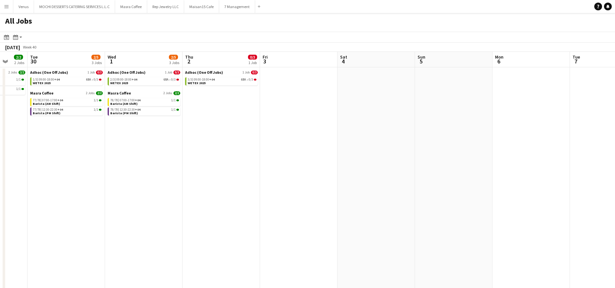
scroll to position [0, 211]
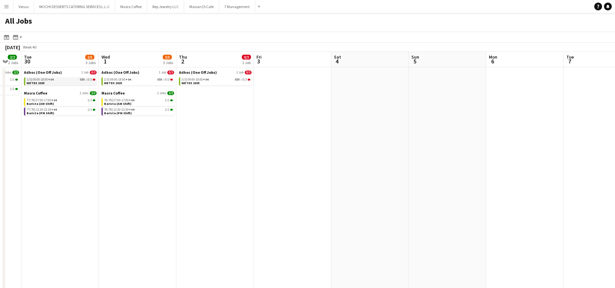
click at [70, 84] on link "1/3 | 09:00-18:00 +04 68A • 0/3 WETEX 2025" at bounding box center [61, 80] width 69 height 7
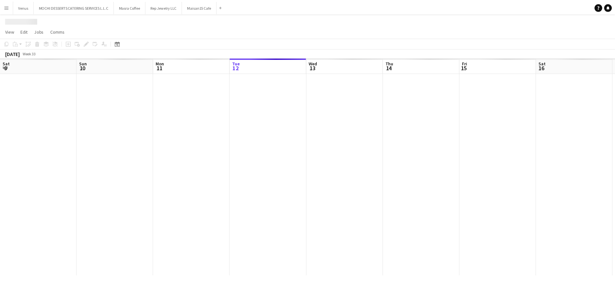
scroll to position [0, 155]
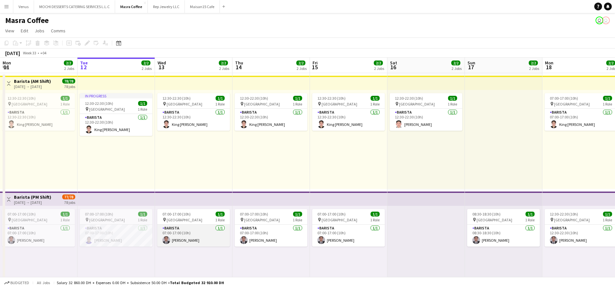
click at [184, 238] on app-card-role "Barista [DATE] 07:00-17:00 (10h) [PERSON_NAME]" at bounding box center [193, 236] width 73 height 22
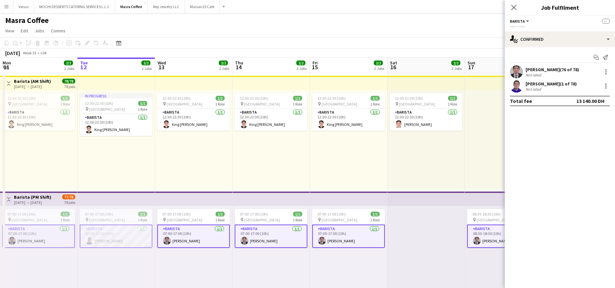
click at [134, 236] on app-card-role "Barista [DATE] 07:00-17:00 (10h) [PERSON_NAME]" at bounding box center [116, 236] width 73 height 23
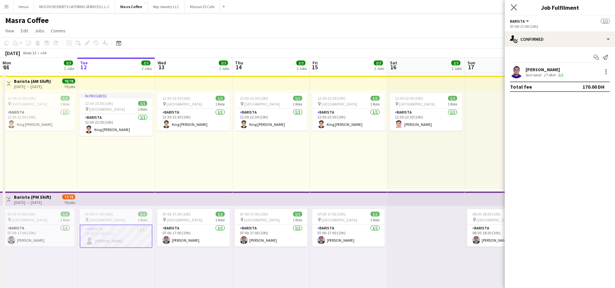
click at [513, 4] on app-icon "Close pop-in" at bounding box center [513, 7] width 9 height 9
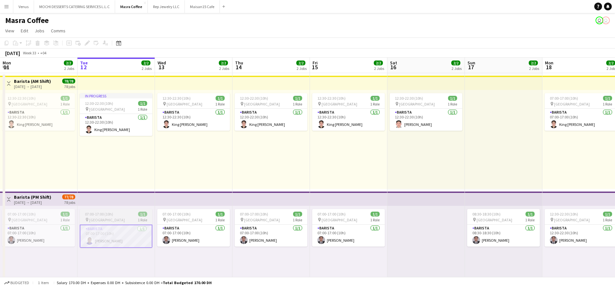
click at [117, 213] on div "07:00-17:00 (10h) 1/1" at bounding box center [116, 214] width 73 height 5
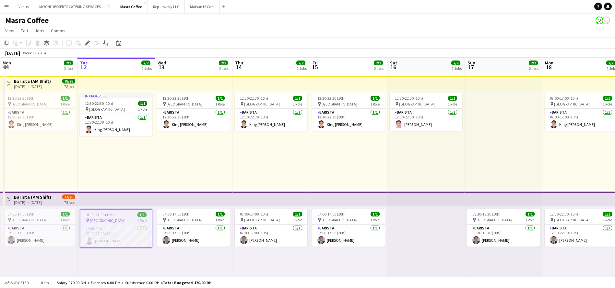
click at [237, 169] on div "12:30-22:30 (10h) 1/1 pin Al Serkal Avenue 1 Role Barista [DATE] 12:30-22:30 (1…" at bounding box center [270, 139] width 77 height 99
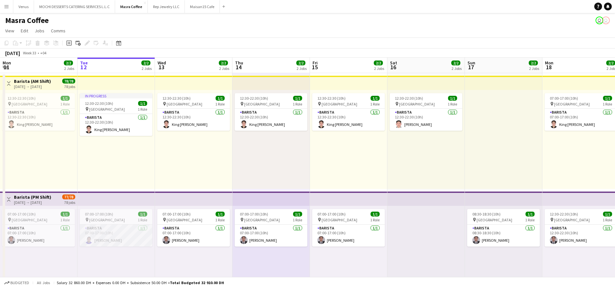
click at [135, 234] on app-card-role "Barista [DATE] 07:00-17:00 (10h) [PERSON_NAME]" at bounding box center [116, 236] width 73 height 22
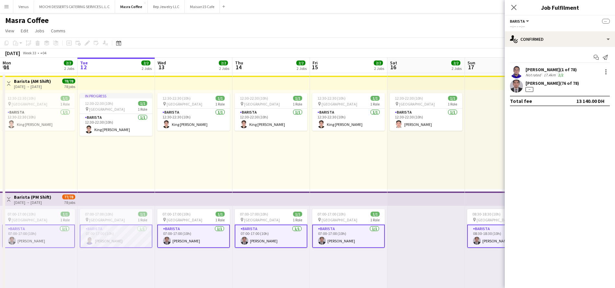
click at [135, 234] on app-card-role "Barista [DATE] 07:00-17:00 (10h) [PERSON_NAME]" at bounding box center [116, 236] width 73 height 23
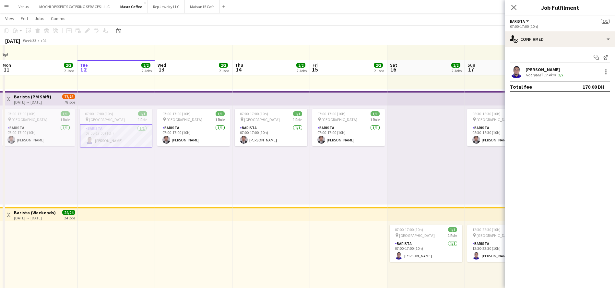
scroll to position [146, 0]
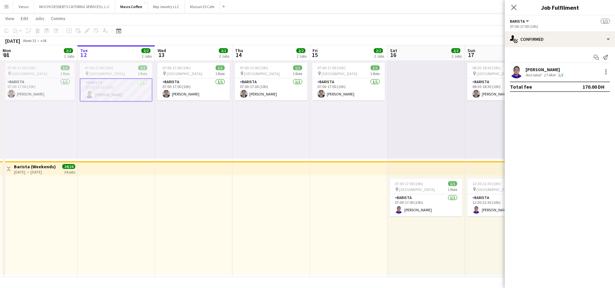
click at [312, 232] on div at bounding box center [348, 225] width 77 height 99
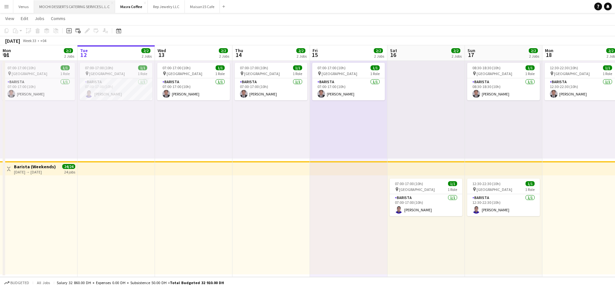
click at [92, 9] on button "MOCHI DESSERTS CATERING SERVICES L.L.C Close" at bounding box center [74, 6] width 81 height 13
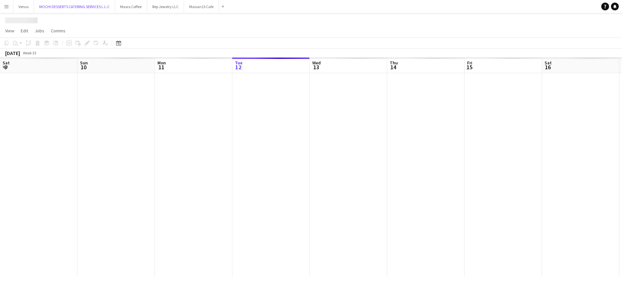
scroll to position [0, 155]
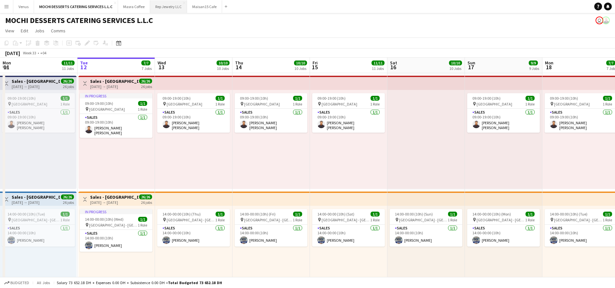
click at [176, 9] on button "Rep Jewelry LLC Close" at bounding box center [168, 6] width 37 height 13
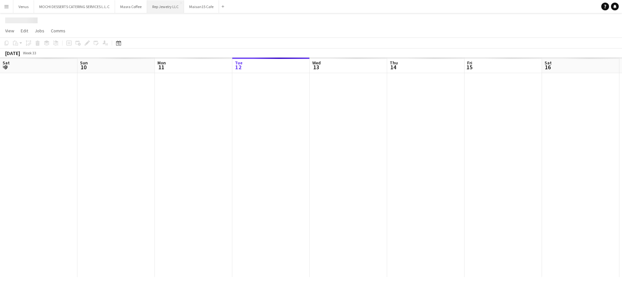
scroll to position [0, 155]
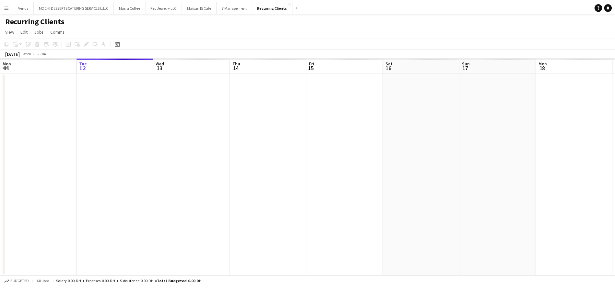
scroll to position [0, 223]
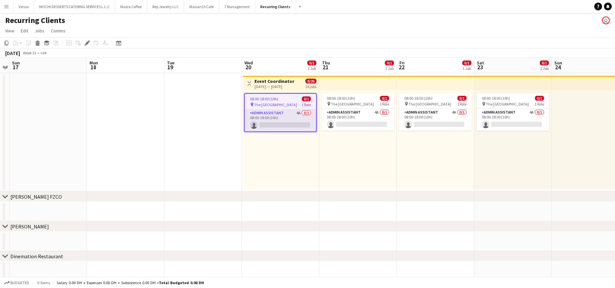
click at [281, 111] on app-card-role "Admin Assistant 4A 0/1 08:00-18:00 (10h) single-neutral-actions" at bounding box center [280, 121] width 71 height 22
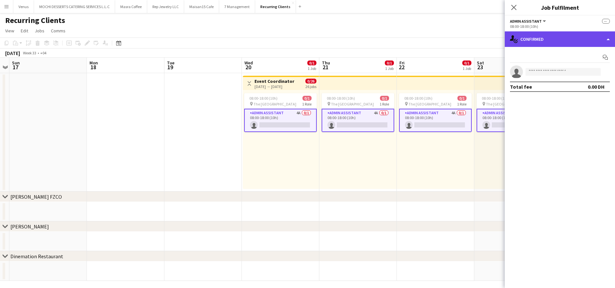
drag, startPoint x: 608, startPoint y: 38, endPoint x: 607, endPoint y: 43, distance: 5.7
click at [608, 40] on div "single-neutral-actions-check-2 Confirmed" at bounding box center [560, 39] width 110 height 16
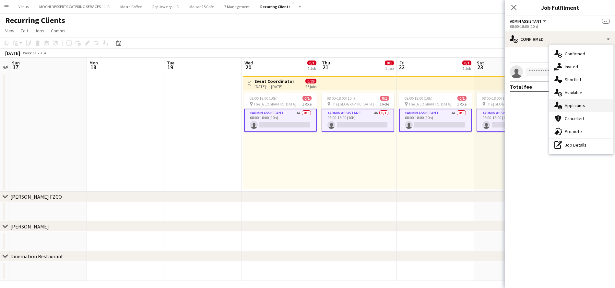
click at [584, 104] on div "single-neutral-actions-information Applicants" at bounding box center [581, 105] width 64 height 13
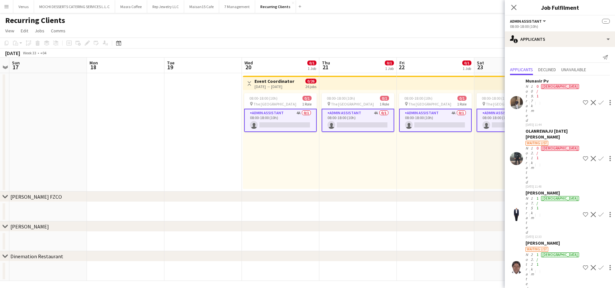
click at [517, 208] on app-user-avatar at bounding box center [516, 214] width 13 height 13
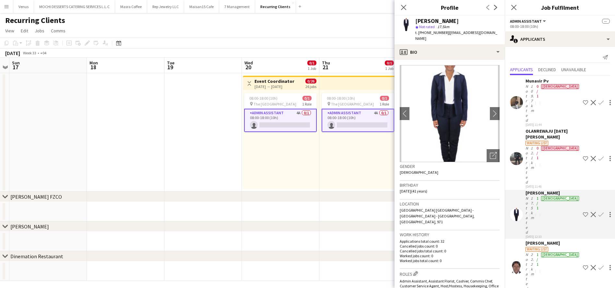
click at [461, 95] on img at bounding box center [450, 113] width 100 height 97
click at [490, 110] on app-icon "chevron-right" at bounding box center [495, 113] width 10 height 7
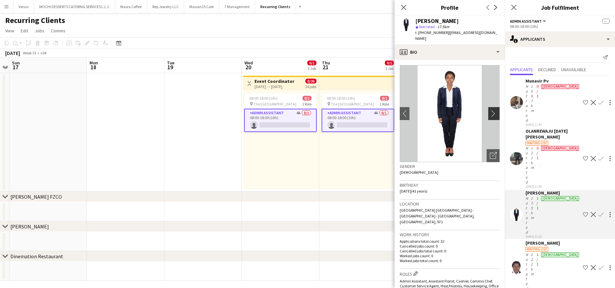
click at [490, 110] on app-icon "chevron-right" at bounding box center [495, 113] width 10 height 7
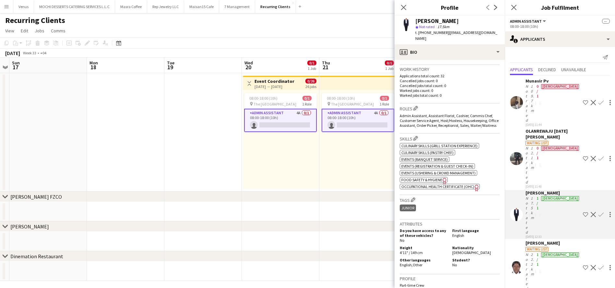
scroll to position [194, 0]
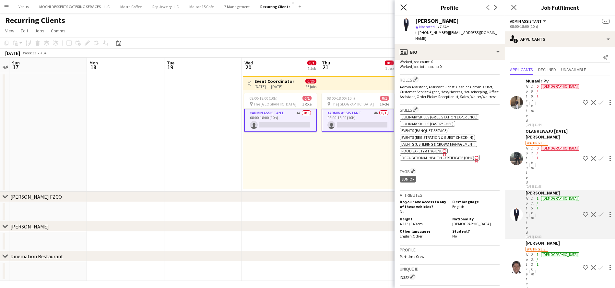
click at [405, 6] on icon "Close pop-in" at bounding box center [403, 7] width 6 height 6
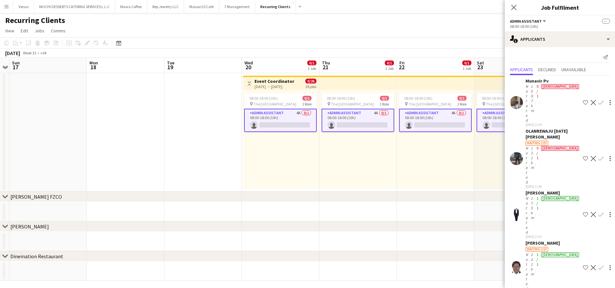
click at [518, 96] on app-user-avatar at bounding box center [516, 102] width 13 height 13
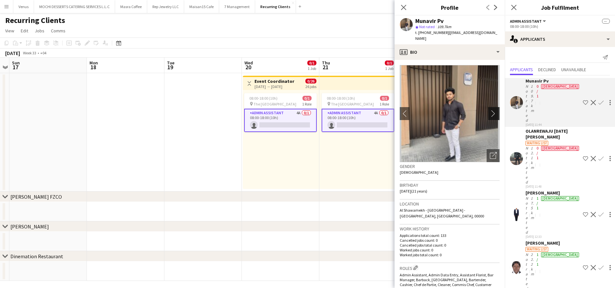
drag, startPoint x: 487, startPoint y: 106, endPoint x: 487, endPoint y: 110, distance: 3.7
click at [490, 110] on app-icon "chevron-right" at bounding box center [495, 113] width 10 height 7
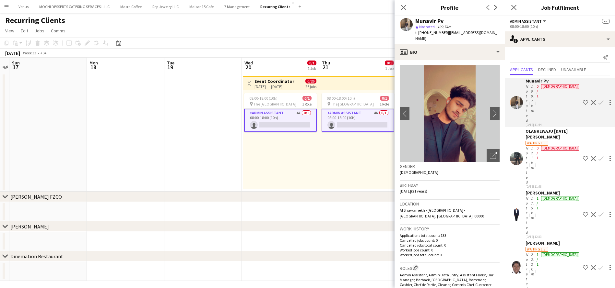
drag, startPoint x: 487, startPoint y: 110, endPoint x: 485, endPoint y: 115, distance: 5.7
click at [485, 115] on app-photos-slider "chevron-left chevron-right Open photos pop-in" at bounding box center [450, 113] width 100 height 97
click at [490, 110] on app-icon "chevron-right" at bounding box center [495, 113] width 10 height 7
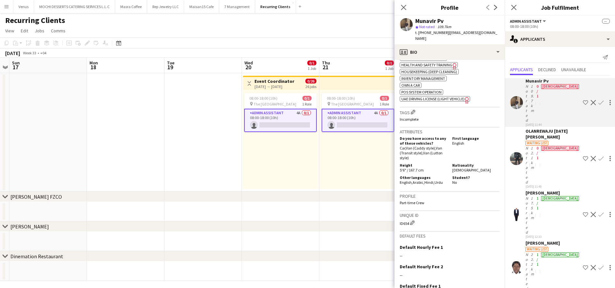
scroll to position [466, 0]
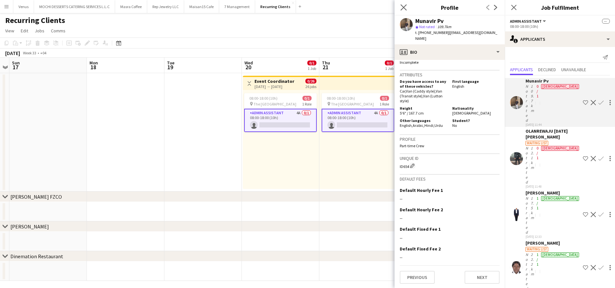
click at [406, 10] on icon at bounding box center [403, 7] width 6 height 6
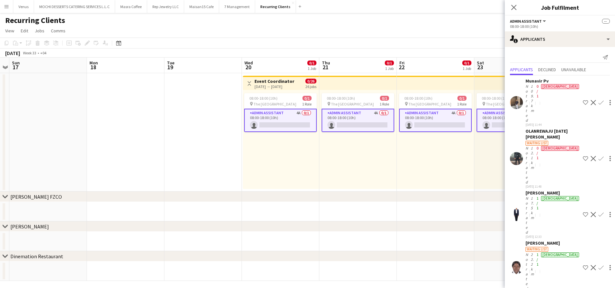
click at [511, 9] on icon at bounding box center [513, 7] width 5 height 5
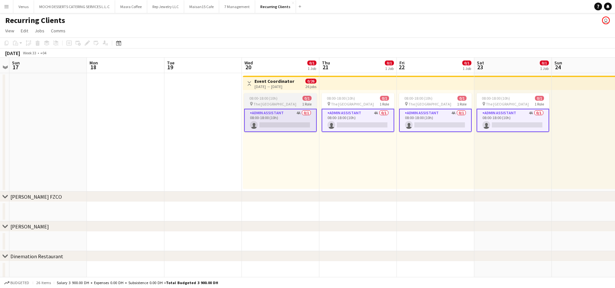
click at [277, 99] on div "08:00-18:00 (10h) 0/1" at bounding box center [280, 98] width 73 height 5
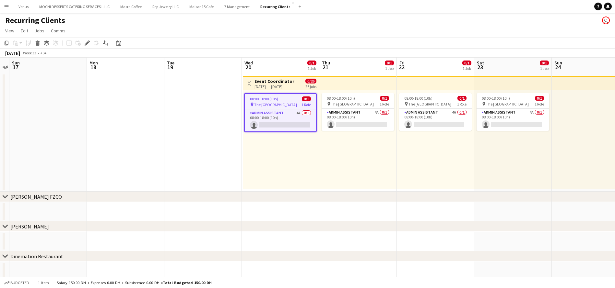
drag, startPoint x: 87, startPoint y: 41, endPoint x: 93, endPoint y: 41, distance: 6.6
click at [88, 41] on icon "Edit" at bounding box center [87, 43] width 5 height 5
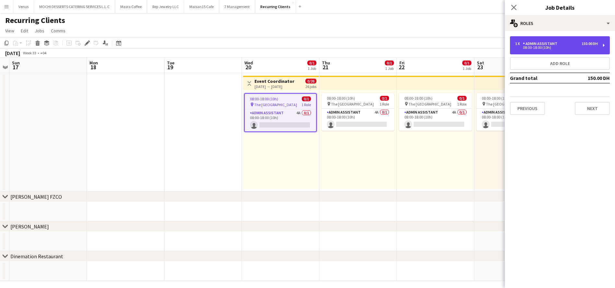
click at [605, 44] on div "1 x Admin Assistant 150.00 DH 08:00-18:00 (10h)" at bounding box center [560, 45] width 100 height 18
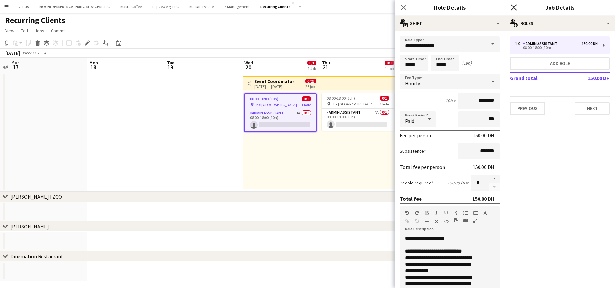
click at [516, 7] on icon "Close pop-in" at bounding box center [513, 7] width 6 height 6
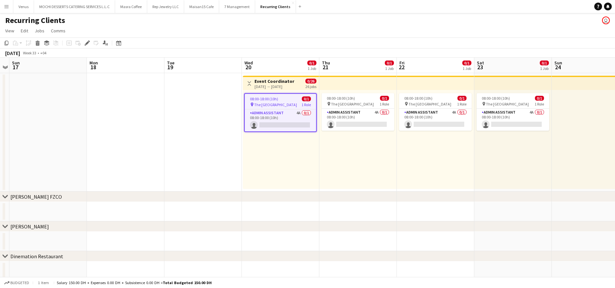
click at [286, 101] on app-job-card "08:00-18:00 (10h) 0/1 pin The [GEOGRAPHIC_DATA] 1 Role Admin Assistant 4A 0/1 0…" at bounding box center [280, 112] width 73 height 39
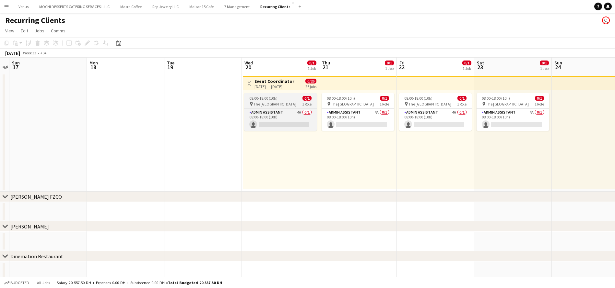
click at [294, 100] on app-job-card "08:00-18:00 (10h) 0/1 pin The [GEOGRAPHIC_DATA] 1 Role Admin Assistant 4A 0/1 0…" at bounding box center [280, 112] width 73 height 38
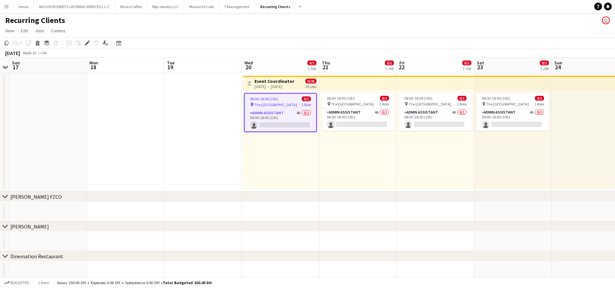
click at [283, 100] on div "08:00-18:00 (10h) 0/1" at bounding box center [280, 99] width 71 height 5
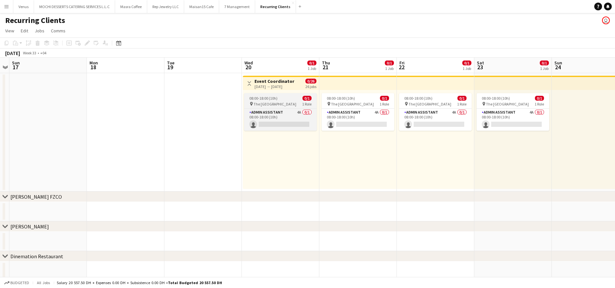
click at [283, 100] on div "08:00-18:00 (10h) 0/1" at bounding box center [280, 98] width 73 height 5
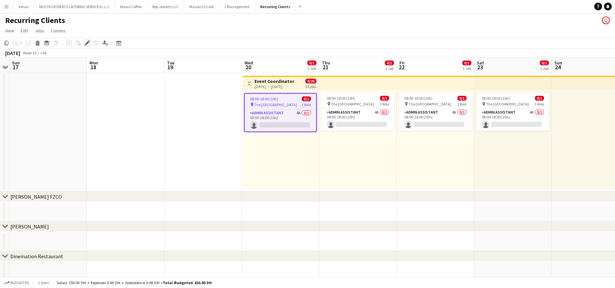
click at [88, 43] on icon at bounding box center [87, 43] width 4 height 4
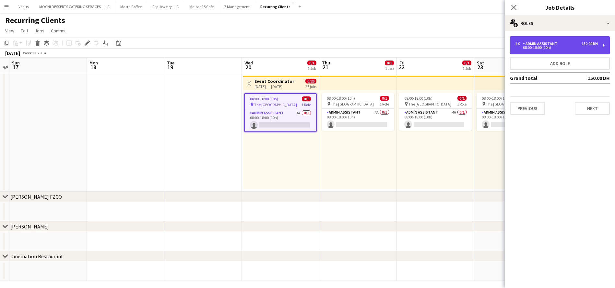
click at [605, 45] on div "1 x Admin Assistant 150.00 DH 08:00-18:00 (10h)" at bounding box center [560, 45] width 100 height 18
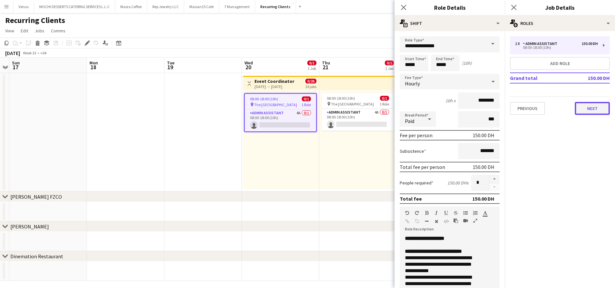
click at [595, 111] on button "Next" at bounding box center [592, 108] width 35 height 13
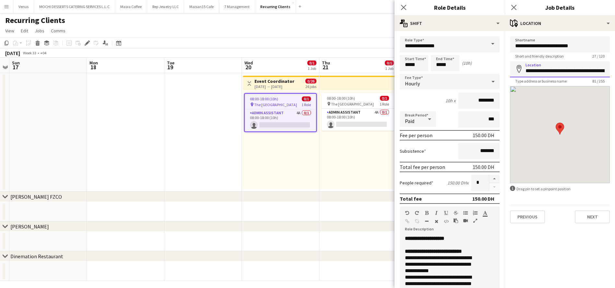
click at [567, 68] on input "**********" at bounding box center [560, 69] width 100 height 16
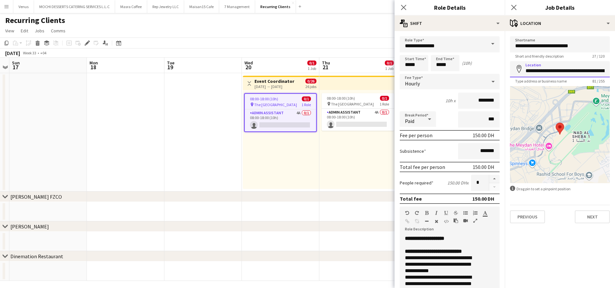
click at [567, 68] on input "**********" at bounding box center [560, 69] width 100 height 16
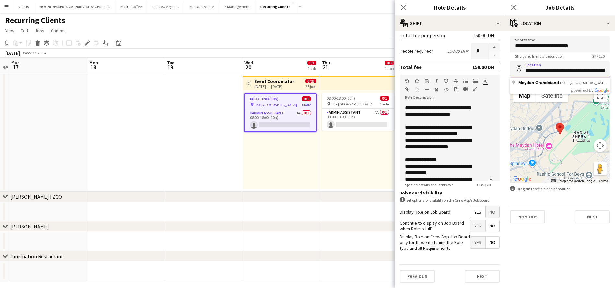
scroll to position [389, 0]
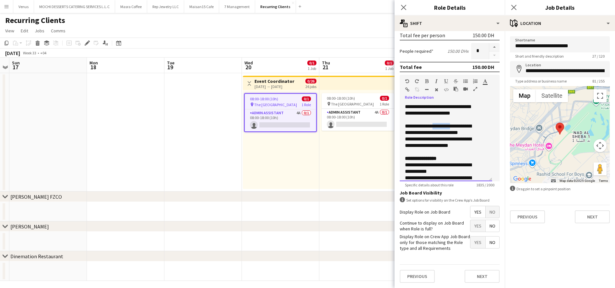
drag, startPoint x: 429, startPoint y: 123, endPoint x: 448, endPoint y: 121, distance: 18.8
click at [448, 123] on div "**********" at bounding box center [442, 129] width 75 height 13
click at [458, 138] on div "**********" at bounding box center [442, 142] width 75 height 13
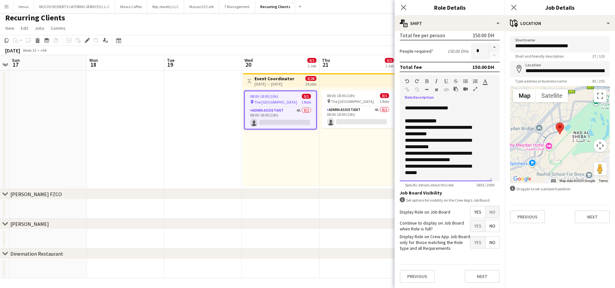
scroll to position [4, 0]
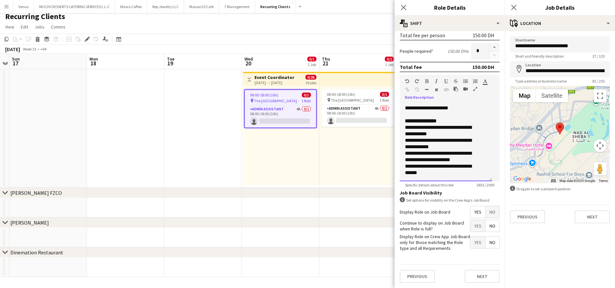
click at [423, 140] on div "**********" at bounding box center [442, 143] width 75 height 13
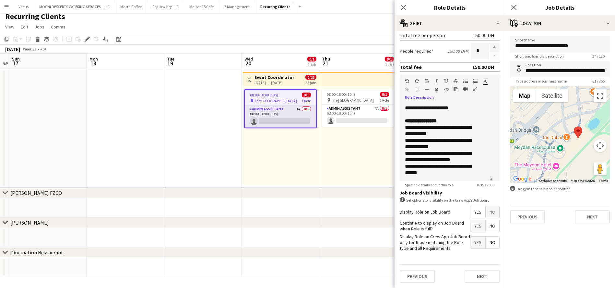
click at [283, 111] on app-card-role "Admin Assistant 4A 0/1 08:00-18:00 (10h) single-neutral-actions" at bounding box center [280, 117] width 71 height 22
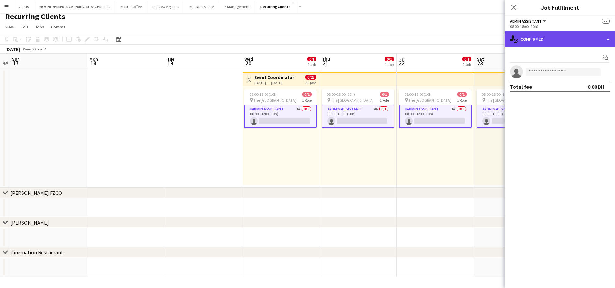
click at [610, 42] on div "single-neutral-actions-check-2 Confirmed" at bounding box center [560, 39] width 110 height 16
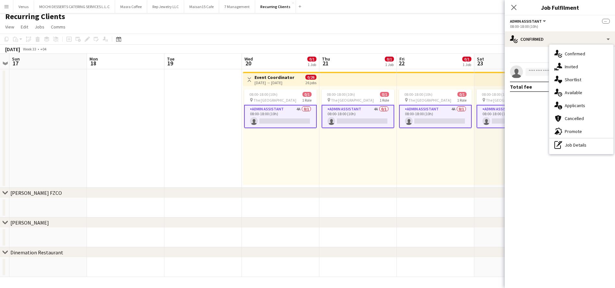
click at [581, 102] on div "single-neutral-actions-information Applicants" at bounding box center [581, 105] width 64 height 13
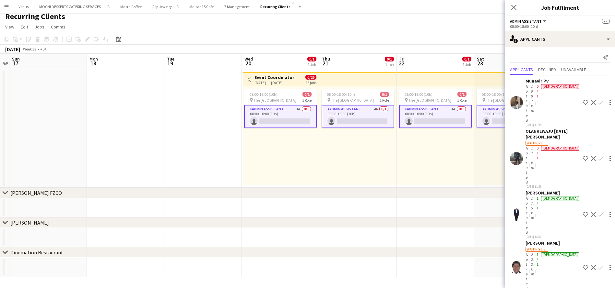
click at [511, 8] on icon "Close pop-in" at bounding box center [513, 7] width 5 height 5
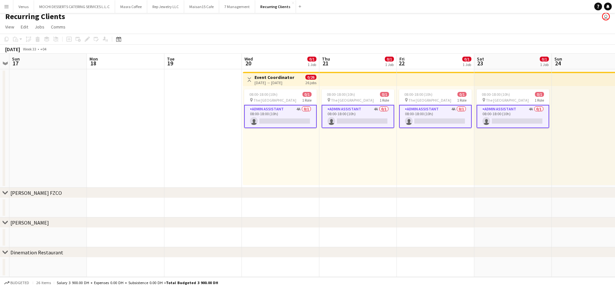
click at [279, 64] on app-board-header-date "Wed 20 0/1 1 Job" at bounding box center [280, 62] width 77 height 16
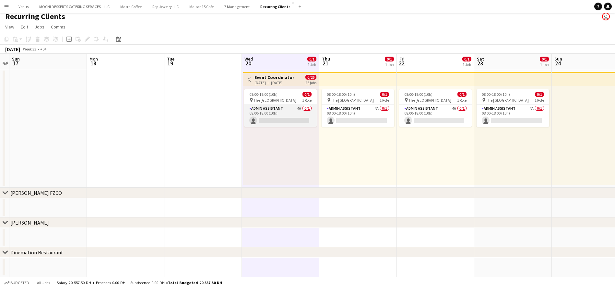
click at [262, 110] on app-card-role "Admin Assistant 4A 0/1 08:00-18:00 (10h) single-neutral-actions" at bounding box center [280, 116] width 73 height 22
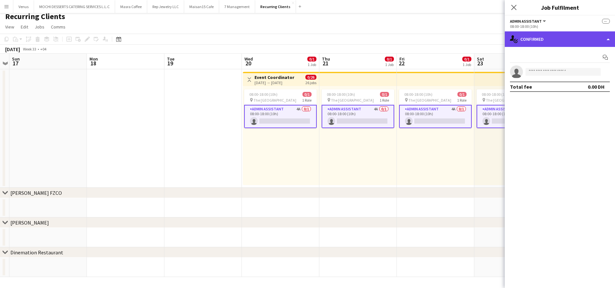
click at [607, 41] on div "single-neutral-actions-check-2 Confirmed" at bounding box center [560, 39] width 110 height 16
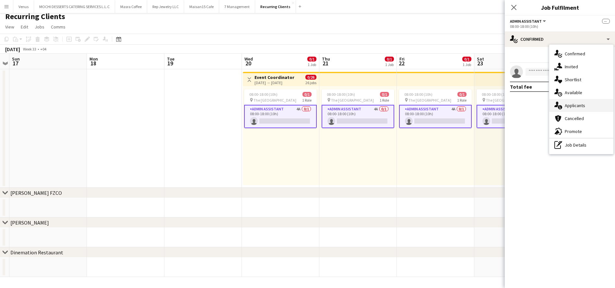
click at [592, 106] on div "single-neutral-actions-information Applicants" at bounding box center [581, 105] width 64 height 13
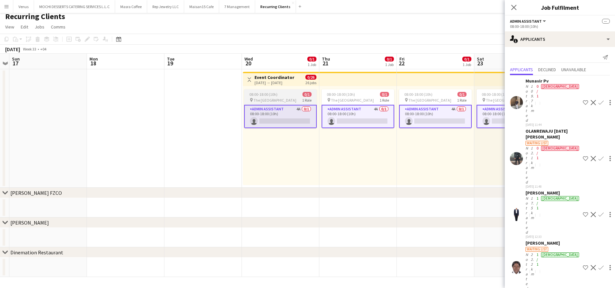
scroll to position [0, 222]
click at [267, 102] on div "pin The [GEOGRAPHIC_DATA] 1 Role" at bounding box center [281, 100] width 73 height 5
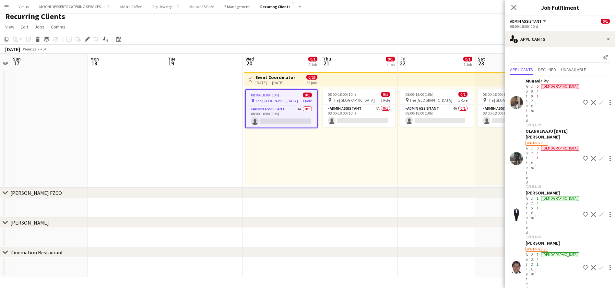
click at [200, 43] on app-toolbar "Copy Paste Paste Ctrl+V Paste with crew Ctrl+Shift+V Paste linked Job [GEOGRAPH…" at bounding box center [307, 39] width 615 height 11
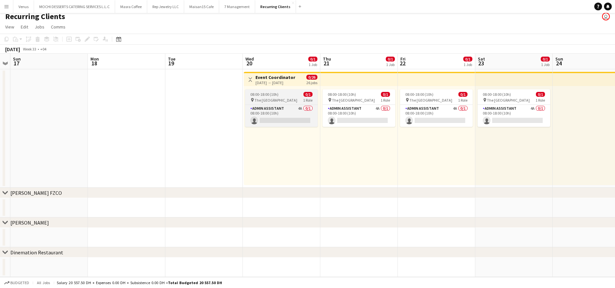
click at [288, 98] on span "The [GEOGRAPHIC_DATA]" at bounding box center [275, 100] width 43 height 5
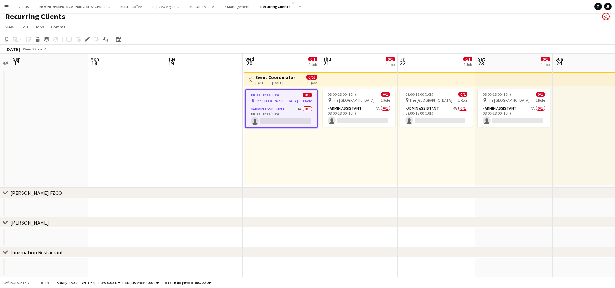
click at [290, 84] on div "[DATE] → [DATE]" at bounding box center [275, 82] width 40 height 5
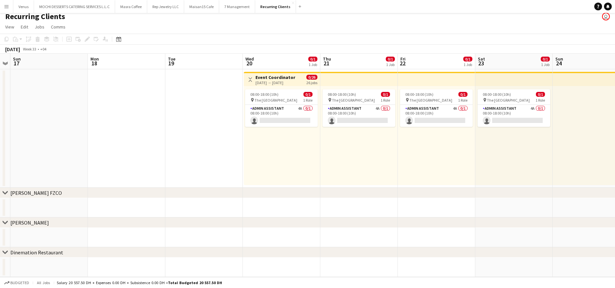
click at [282, 66] on app-board-header-date "Wed 20 0/1 1 Job" at bounding box center [281, 62] width 77 height 16
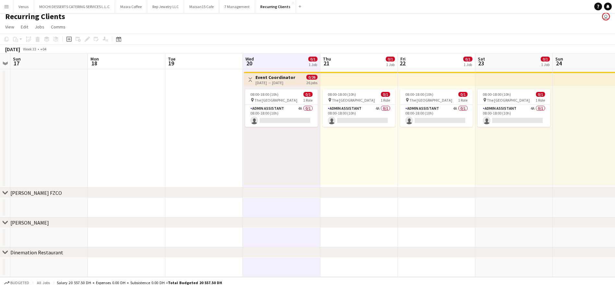
click at [355, 82] on app-top-bar at bounding box center [358, 79] width 77 height 14
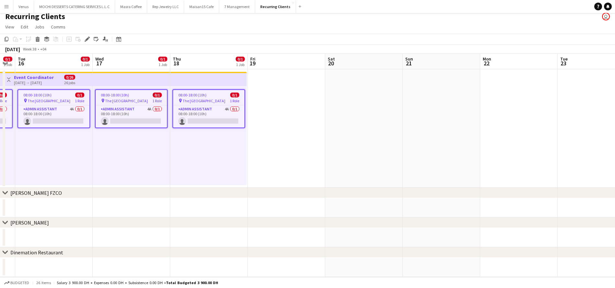
scroll to position [0, 232]
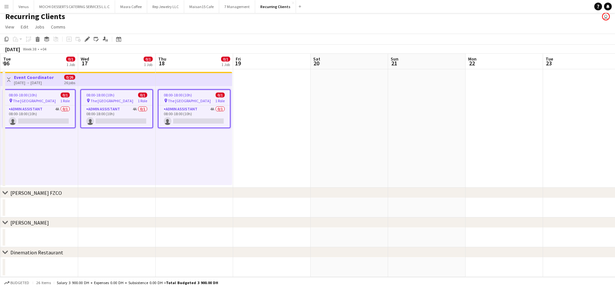
click at [126, 59] on app-board-header-date "Wed 17 0/1 1 Job" at bounding box center [116, 62] width 77 height 16
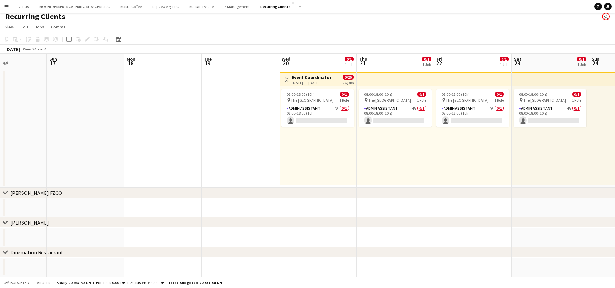
scroll to position [0, 183]
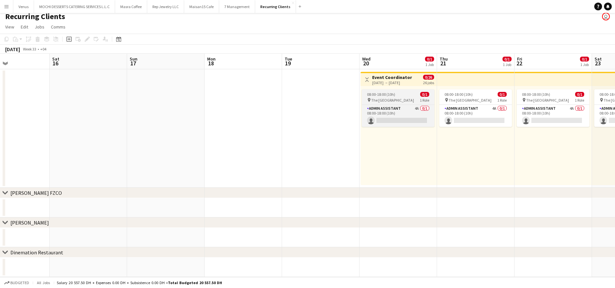
click at [392, 96] on span "08:00-18:00 (10h)" at bounding box center [381, 94] width 28 height 5
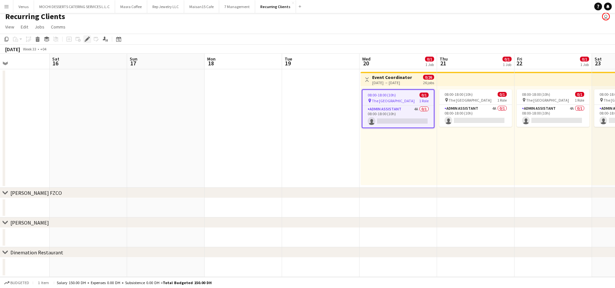
click at [84, 39] on div "Edit" at bounding box center [87, 39] width 8 height 8
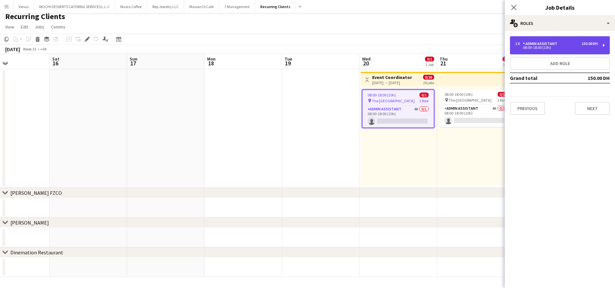
click at [606, 46] on div "1 x Admin Assistant 150.00 DH 08:00-18:00 (10h)" at bounding box center [560, 45] width 100 height 18
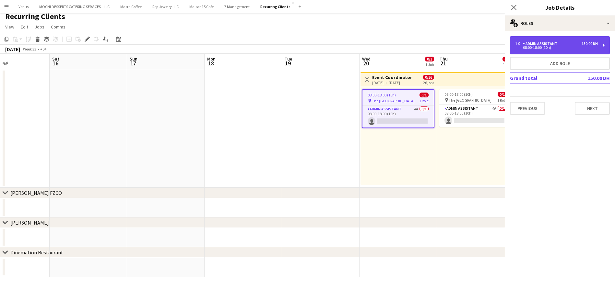
click at [606, 46] on div "1 x Admin Assistant 150.00 DH 08:00-18:00 (10h)" at bounding box center [560, 45] width 100 height 18
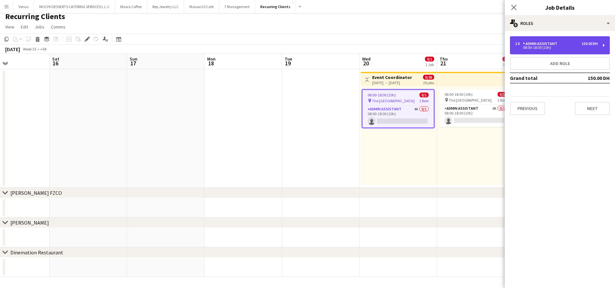
click at [606, 43] on div "1 x Admin Assistant 150.00 DH 08:00-18:00 (10h)" at bounding box center [560, 45] width 100 height 18
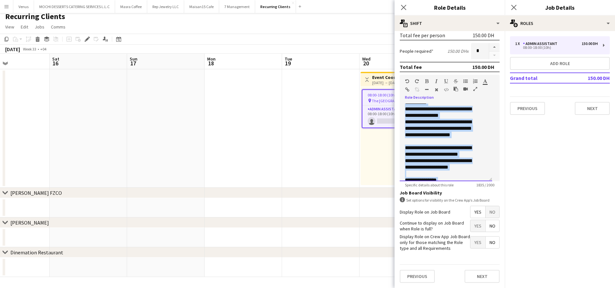
scroll to position [427, 0]
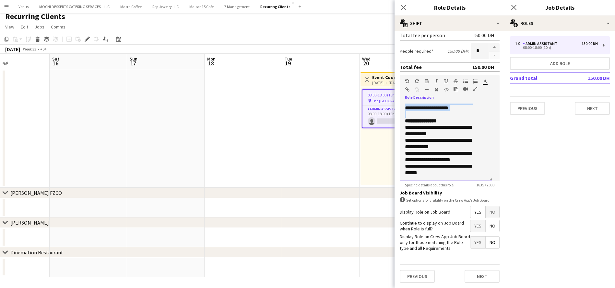
drag, startPoint x: 404, startPoint y: 123, endPoint x: 455, endPoint y: 107, distance: 54.0
click at [455, 107] on div "**********" at bounding box center [446, 143] width 92 height 78
copy div "**********"
click at [401, 7] on icon "Close pop-in" at bounding box center [403, 7] width 6 height 6
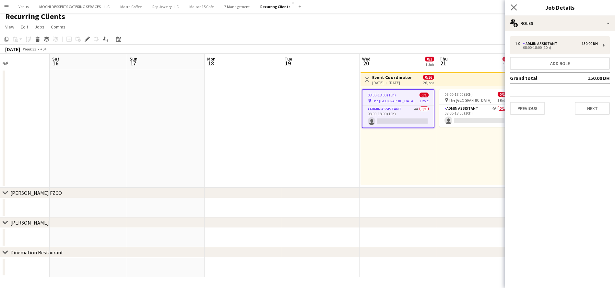
click at [515, 10] on icon "Close pop-in" at bounding box center [513, 7] width 6 height 6
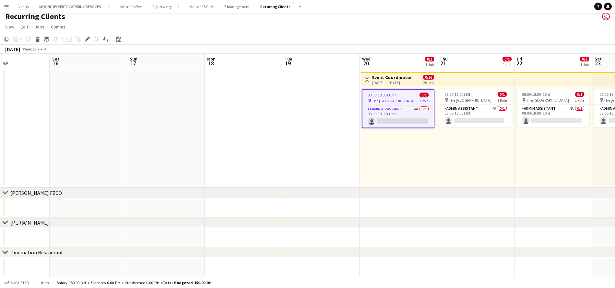
click at [392, 58] on app-board-header-date "Wed 20 0/1 1 Job" at bounding box center [397, 62] width 77 height 16
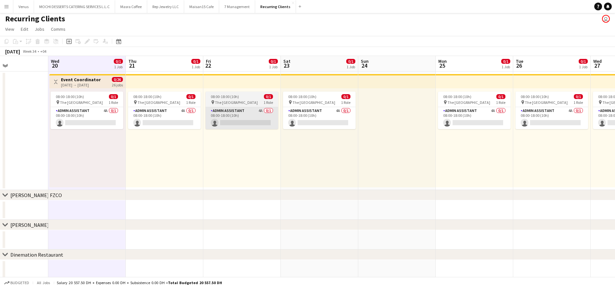
scroll to position [0, 0]
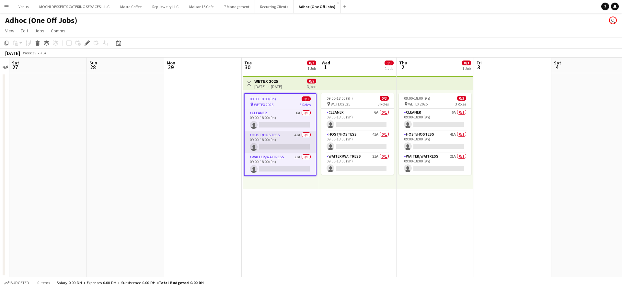
scroll to position [0, 223]
click at [263, 136] on app-card-role "Host/Hostess 41A 0/1 09:00-18:00 (9h) single-neutral-actions" at bounding box center [279, 143] width 71 height 22
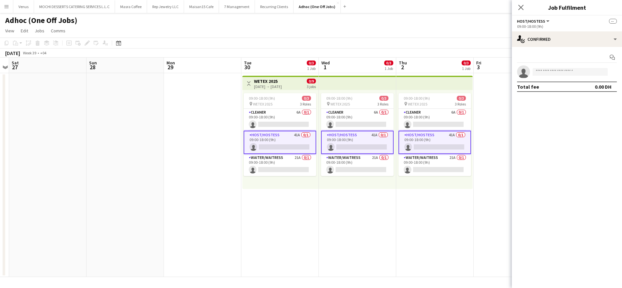
click at [273, 148] on app-card-role "Host/Hostess 41A 0/1 09:00-18:00 (9h) single-neutral-actions" at bounding box center [280, 142] width 73 height 23
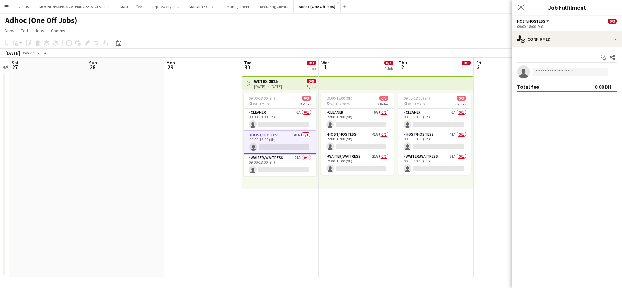
click at [264, 135] on app-card-role "Host/Hostess 41A 0/1 09:00-18:00 (9h) single-neutral-actions" at bounding box center [280, 142] width 73 height 23
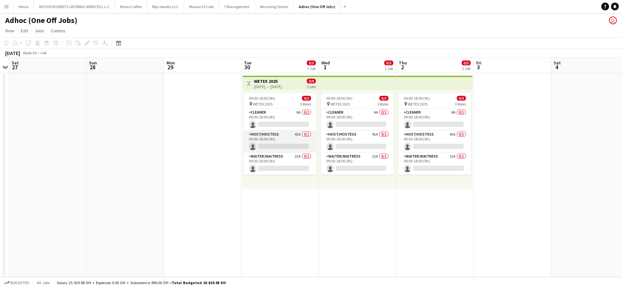
click at [269, 140] on app-card-role "Host/Hostess 41A 0/1 09:00-18:00 (9h) single-neutral-actions" at bounding box center [280, 142] width 73 height 22
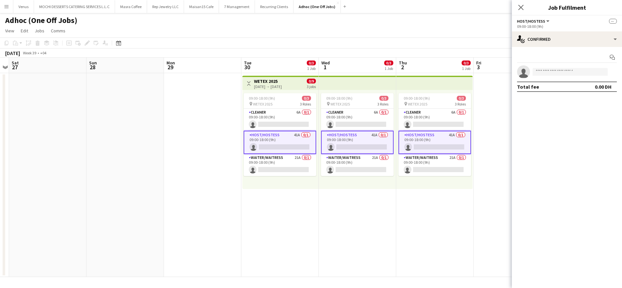
click at [522, 7] on icon "Close pop-in" at bounding box center [521, 7] width 5 height 5
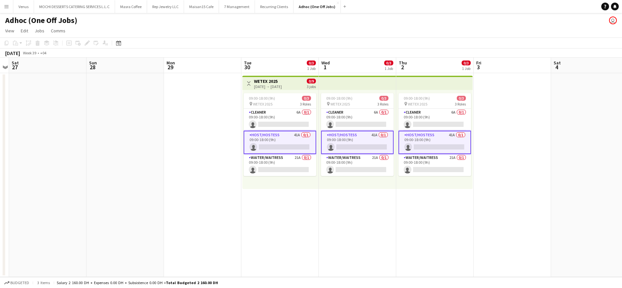
click at [278, 83] on h3 "WETEX 2025" at bounding box center [268, 81] width 28 height 6
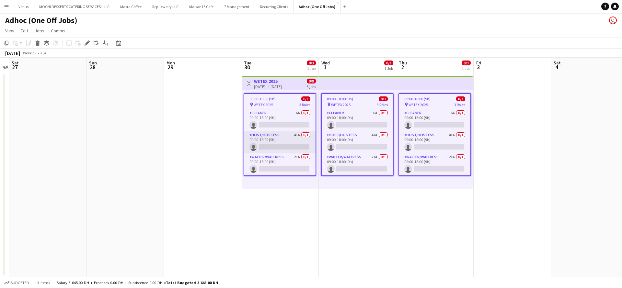
click at [282, 139] on app-card-role "Host/Hostess 41A 0/1 09:00-18:00 (9h) single-neutral-actions" at bounding box center [279, 143] width 71 height 22
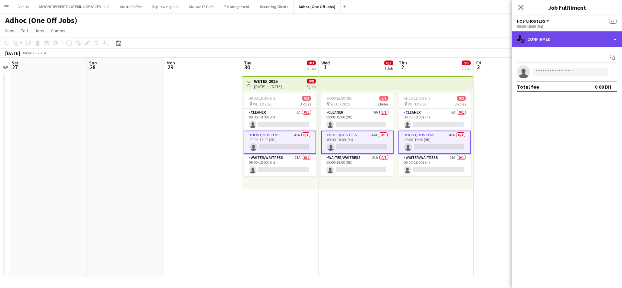
click at [616, 38] on div "single-neutral-actions-check-2 Confirmed" at bounding box center [567, 39] width 110 height 16
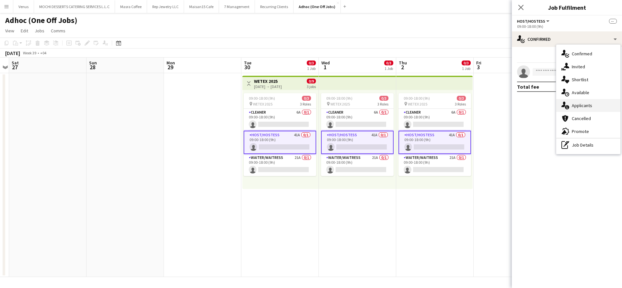
click at [592, 106] on div "single-neutral-actions-information Applicants" at bounding box center [589, 105] width 64 height 13
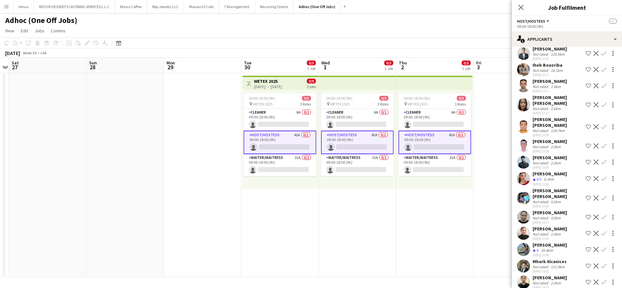
scroll to position [509, 0]
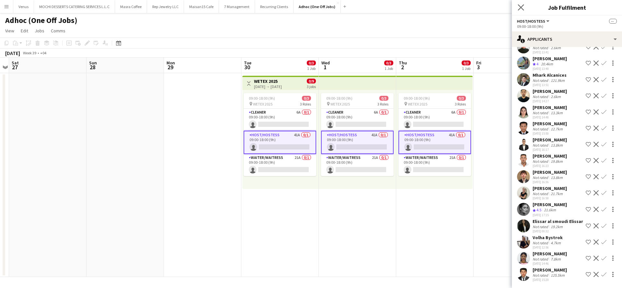
click at [522, 4] on icon "Close pop-in" at bounding box center [521, 7] width 6 height 6
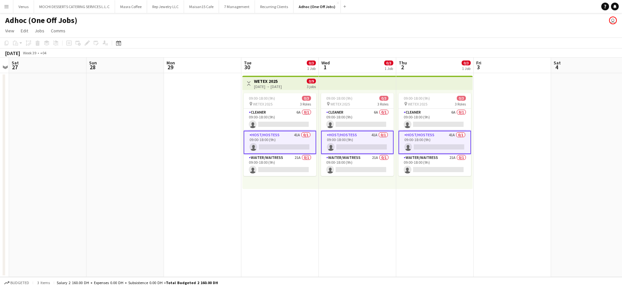
click at [341, 63] on app-board-header-date "Wed 1 0/3 1 Job" at bounding box center [357, 66] width 77 height 16
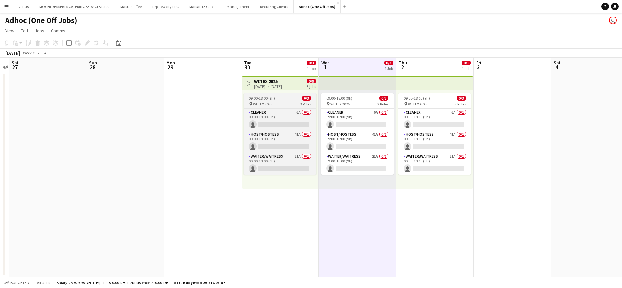
scroll to position [0, 224]
click at [276, 99] on div "09:00-18:00 (9h) 0/3" at bounding box center [279, 98] width 73 height 5
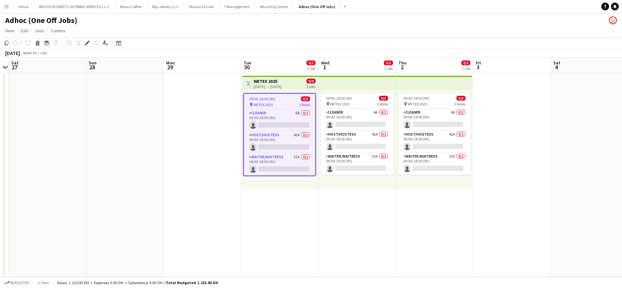
click at [82, 45] on div "Add job Add linked Job Edit Edit linked Job Applicants" at bounding box center [85, 43] width 50 height 8
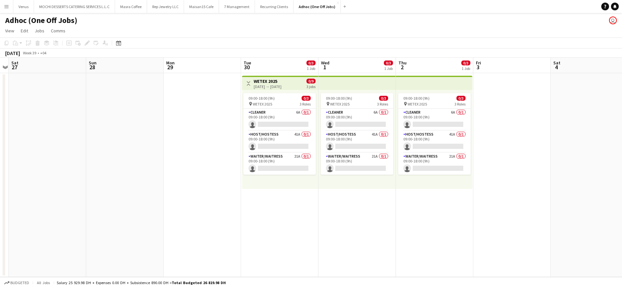
click at [310, 227] on app-date-cell "Toggle View WETEX 2025 [DATE] → [DATE] 0/9 3 jobs 09:00-18:00 (9h) 0/3 pin WETE…" at bounding box center [279, 175] width 77 height 204
